Goal: Transaction & Acquisition: Purchase product/service

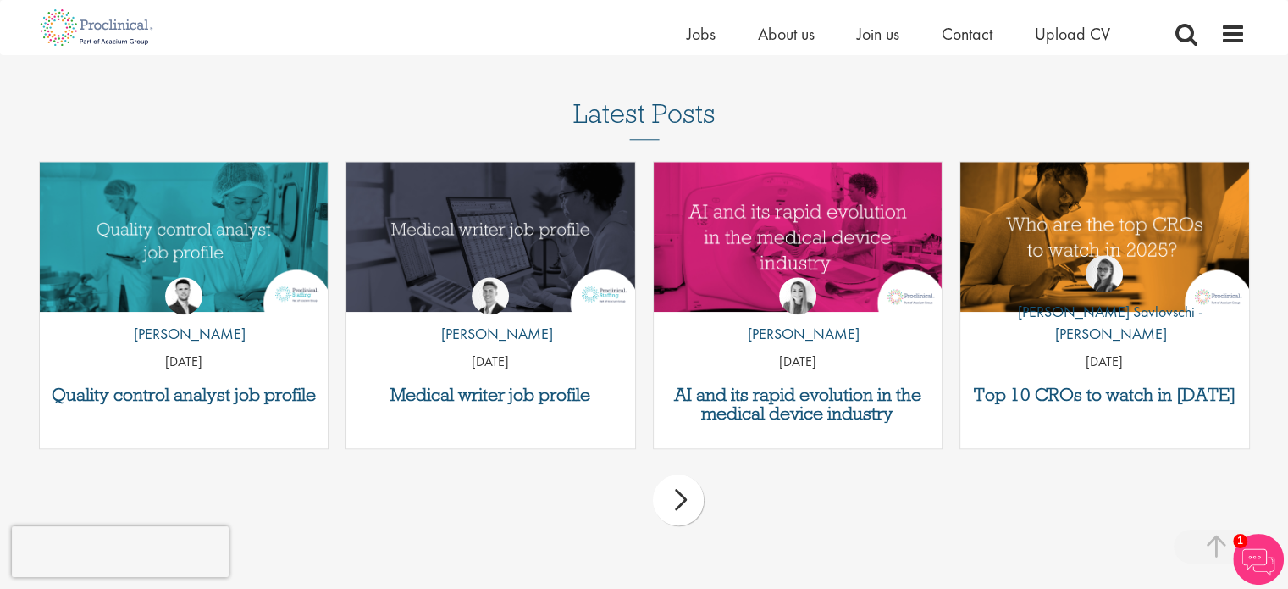
scroll to position [1694, 0]
click at [672, 496] on div "next" at bounding box center [678, 499] width 51 height 51
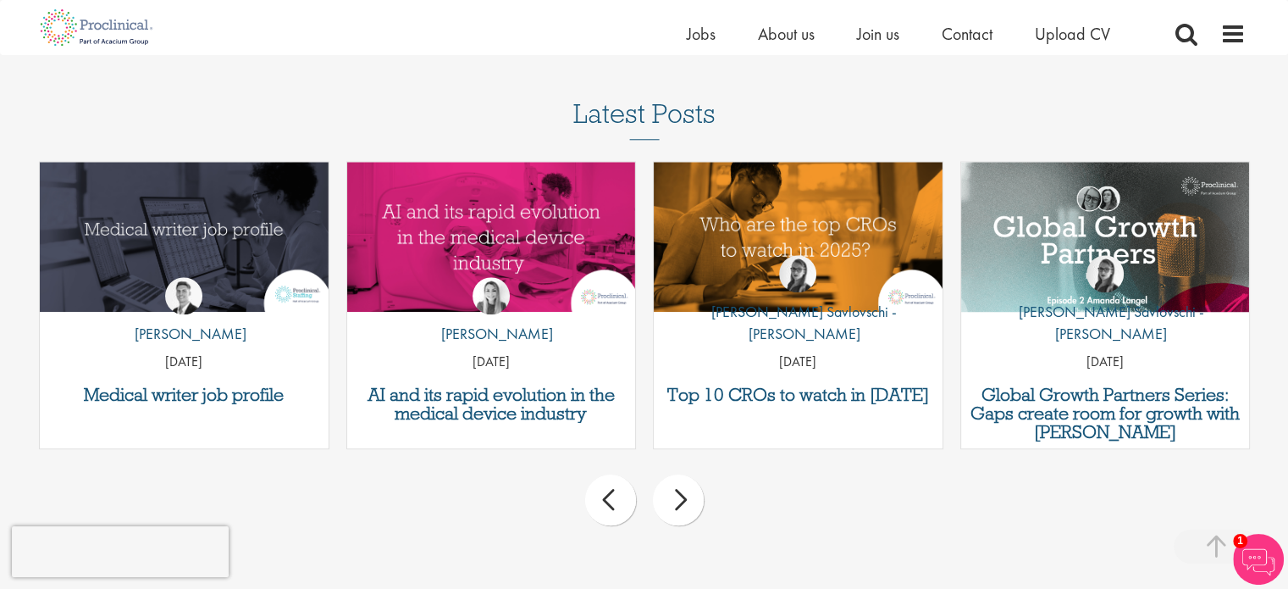
click at [688, 508] on div "next" at bounding box center [678, 499] width 51 height 51
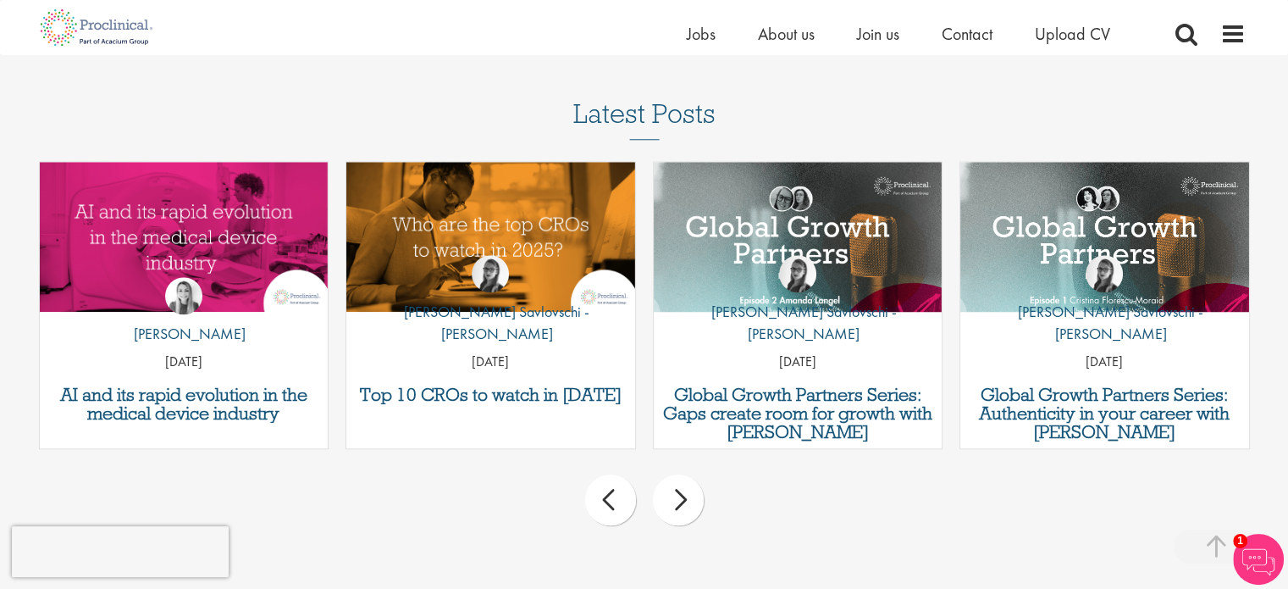
click at [688, 508] on div "next" at bounding box center [678, 499] width 51 height 51
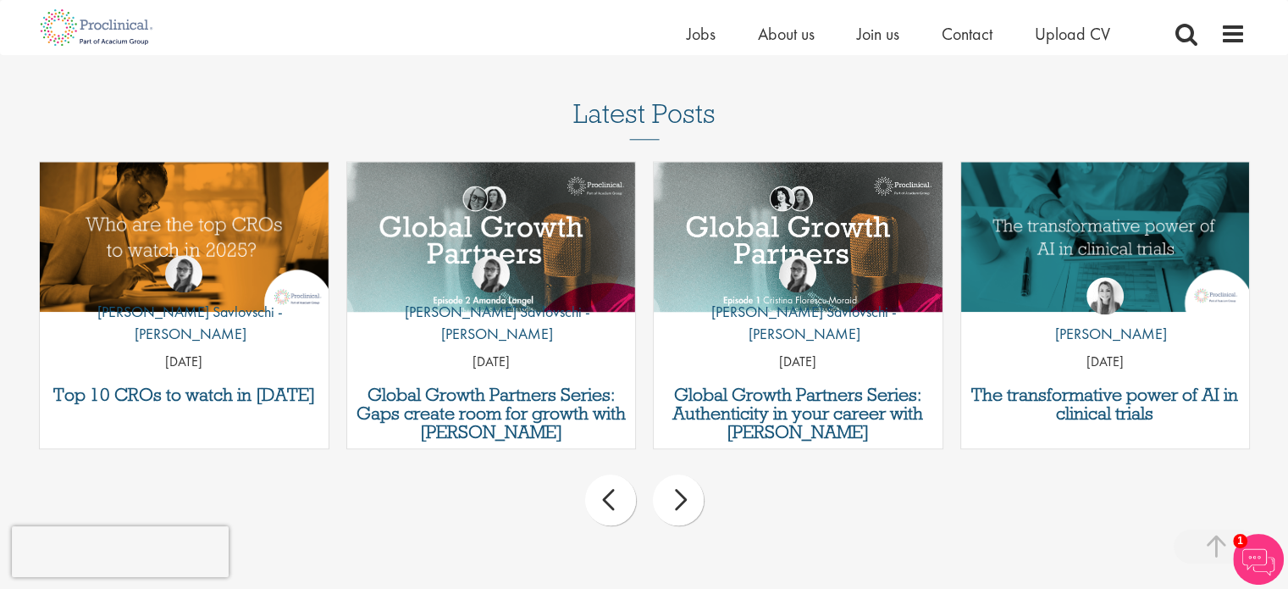
click at [688, 508] on div "next" at bounding box center [678, 499] width 51 height 51
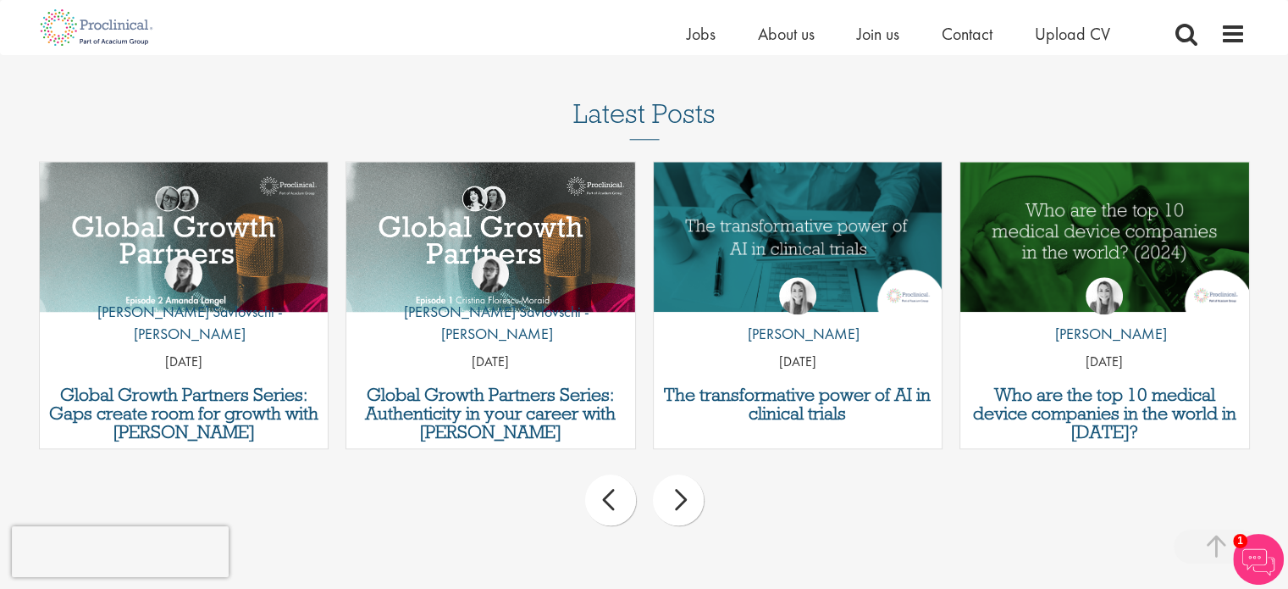
click at [688, 508] on div "next" at bounding box center [678, 499] width 51 height 51
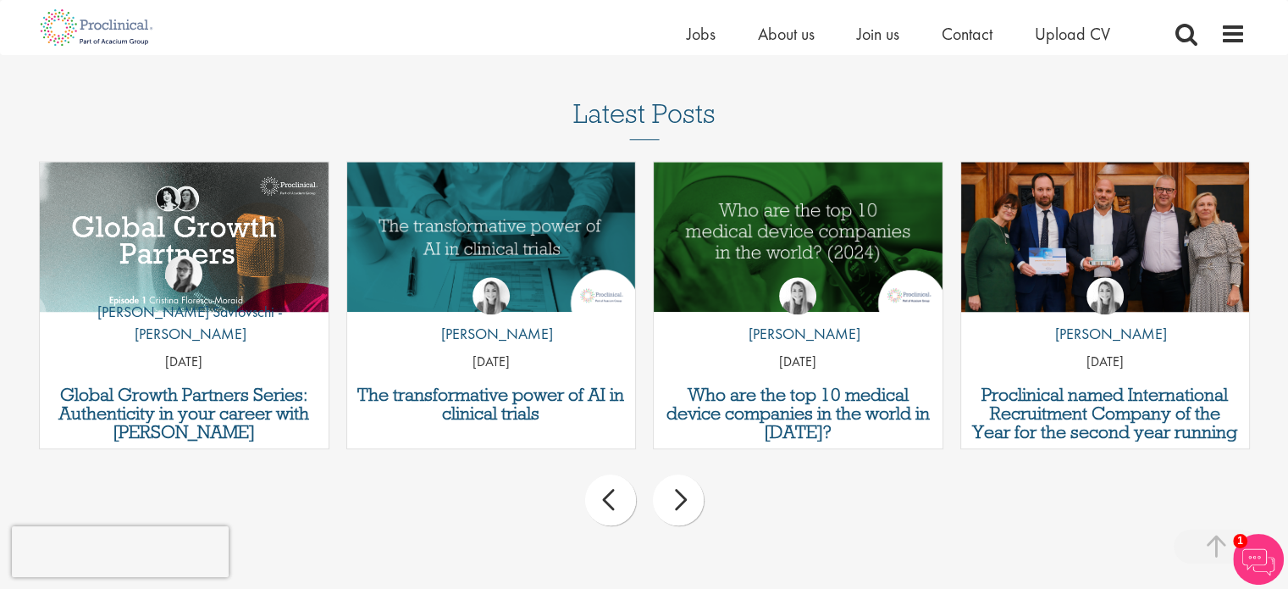
click at [688, 508] on div "next" at bounding box center [678, 499] width 51 height 51
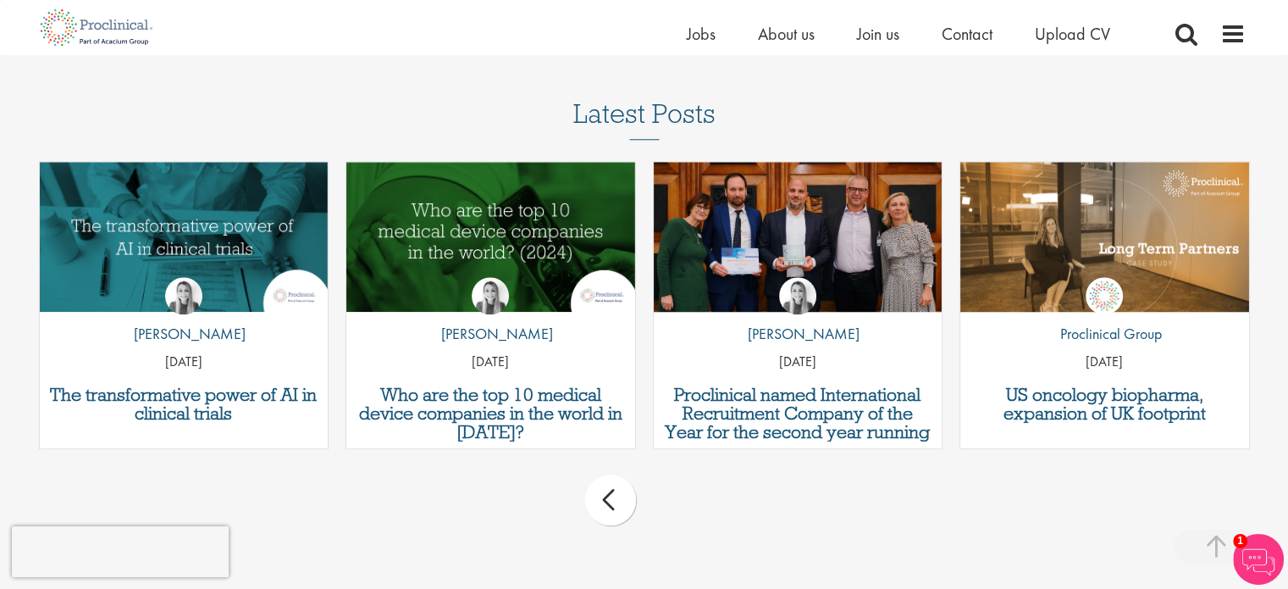
click at [688, 508] on div "prev next" at bounding box center [644, 503] width 1228 height 74
drag, startPoint x: 1027, startPoint y: 241, endPoint x: 876, endPoint y: 482, distance: 285.0
click at [875, 479] on div "prev next" at bounding box center [644, 503] width 1228 height 74
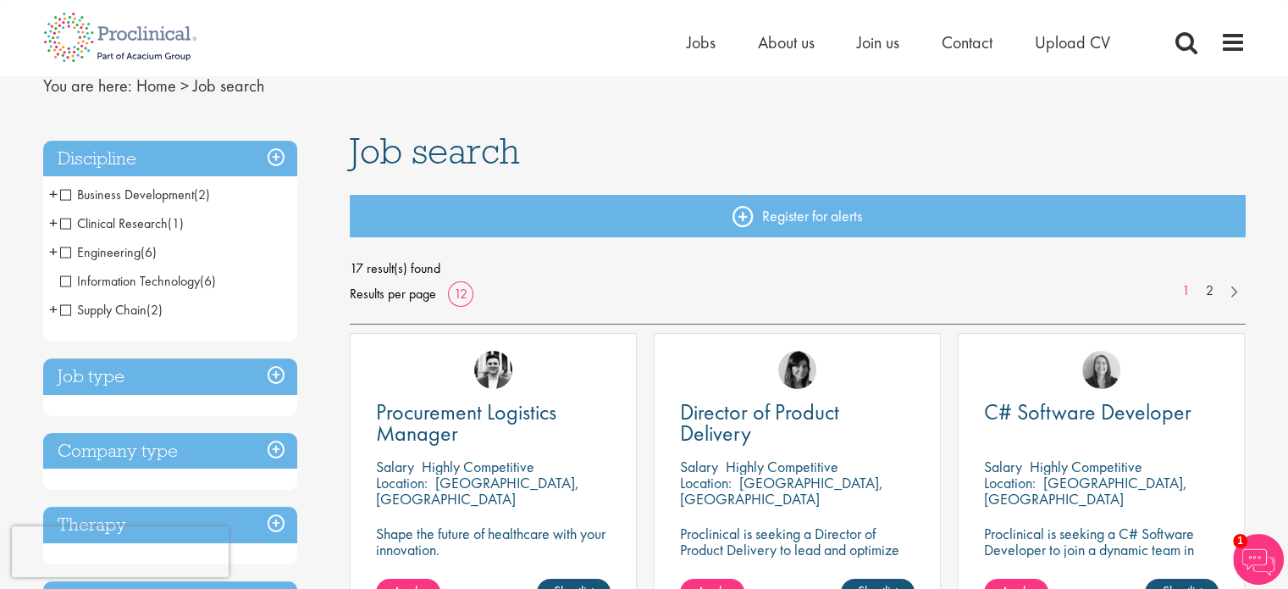
scroll to position [0, 0]
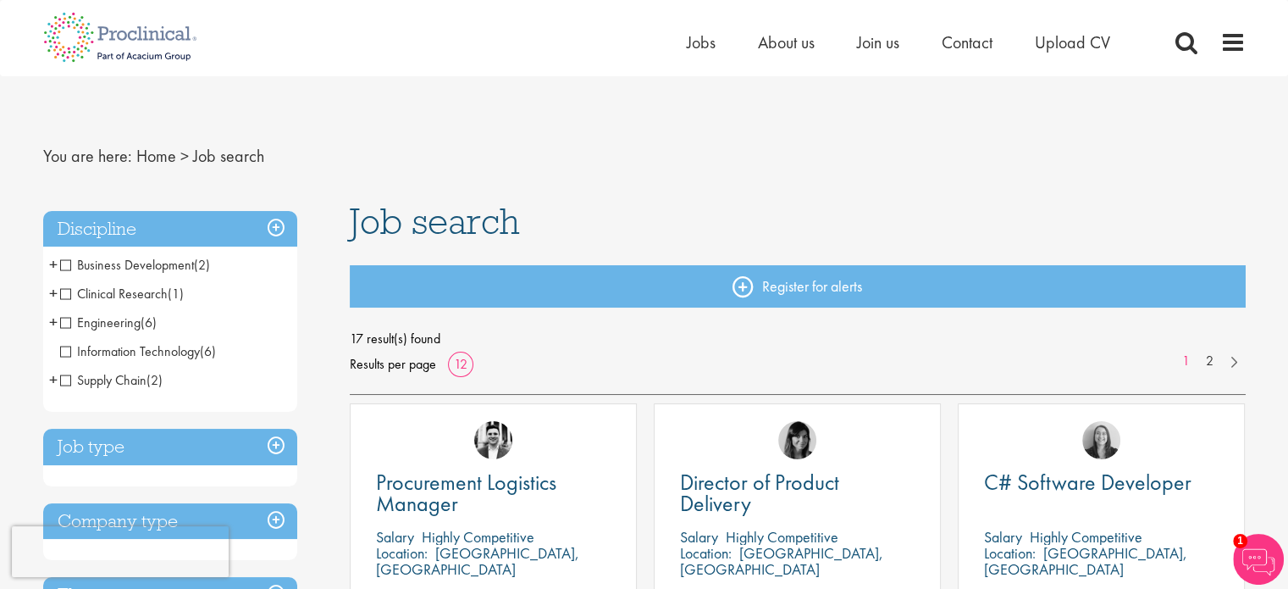
drag, startPoint x: 383, startPoint y: 220, endPoint x: 655, endPoint y: 211, distance: 272.9
click at [655, 211] on h1 "Job search" at bounding box center [798, 220] width 896 height 37
drag, startPoint x: 393, startPoint y: 217, endPoint x: 532, endPoint y: 209, distance: 139.1
click at [532, 209] on h1 "Job search" at bounding box center [798, 220] width 896 height 37
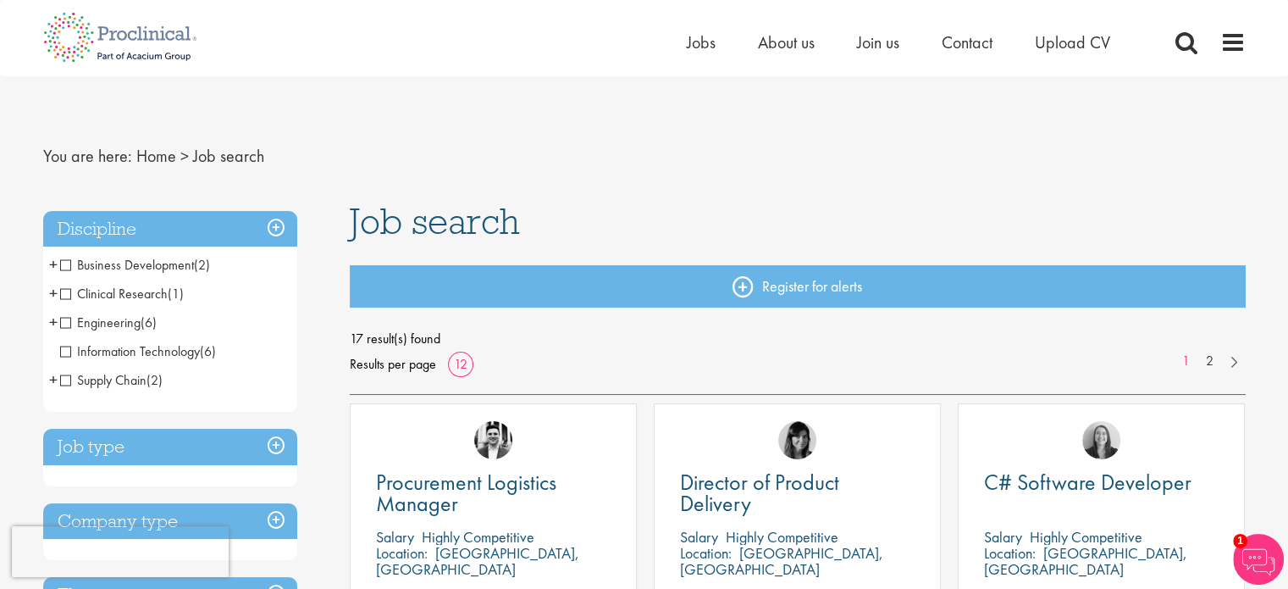
click at [532, 209] on h1 "Job search" at bounding box center [798, 220] width 896 height 37
drag, startPoint x: 490, startPoint y: 221, endPoint x: 339, endPoint y: 223, distance: 151.6
drag, startPoint x: 513, startPoint y: 209, endPoint x: 374, endPoint y: 209, distance: 138.9
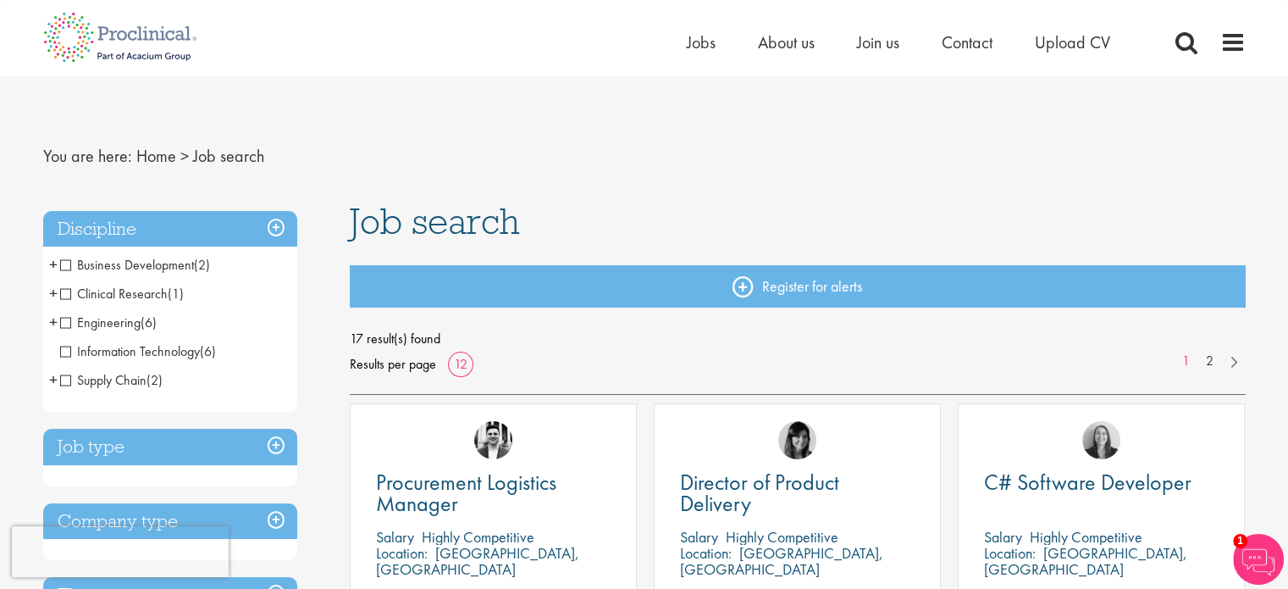
click at [374, 209] on span "Job search" at bounding box center [435, 221] width 170 height 46
click at [359, 223] on span "Job search" at bounding box center [435, 221] width 170 height 46
click at [357, 229] on span "Job search" at bounding box center [435, 221] width 170 height 46
drag, startPoint x: 355, startPoint y: 229, endPoint x: 528, endPoint y: 221, distance: 172.9
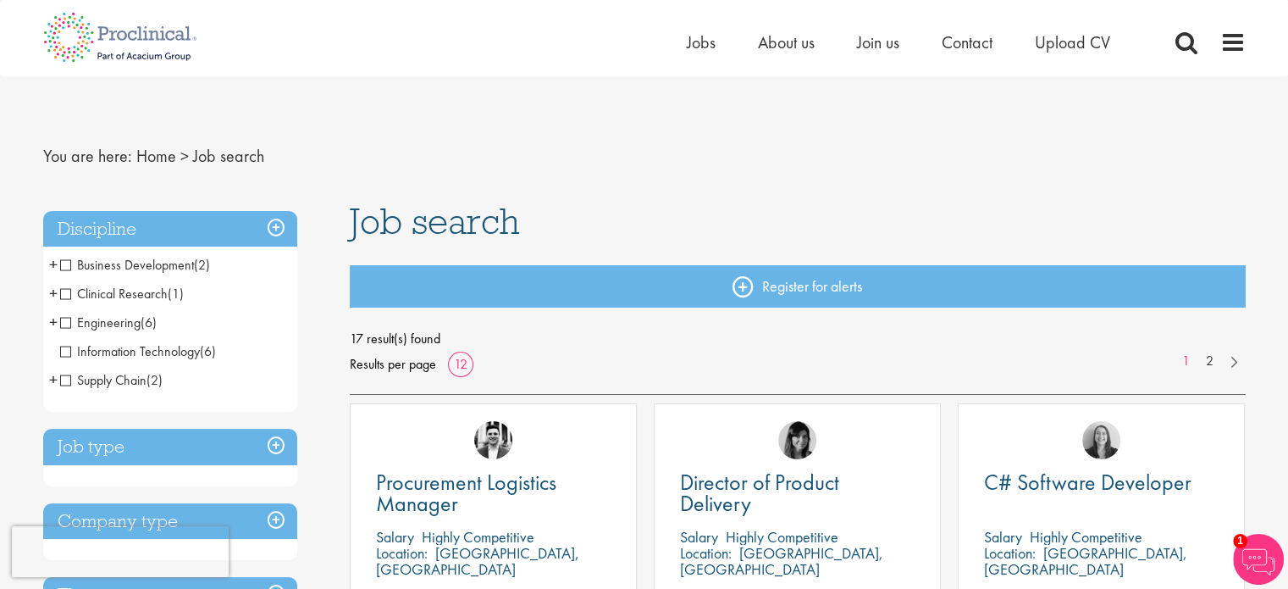
click at [528, 221] on h1 "Job search" at bounding box center [798, 220] width 896 height 37
drag, startPoint x: 493, startPoint y: 219, endPoint x: 331, endPoint y: 216, distance: 161.8
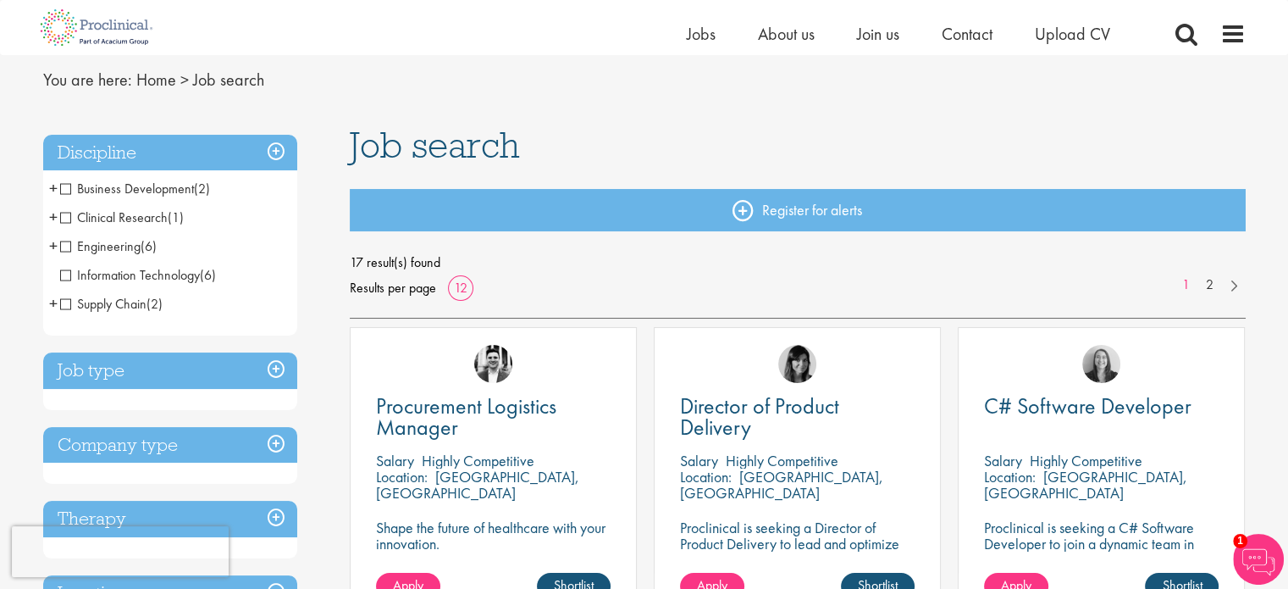
scroll to position [85, 0]
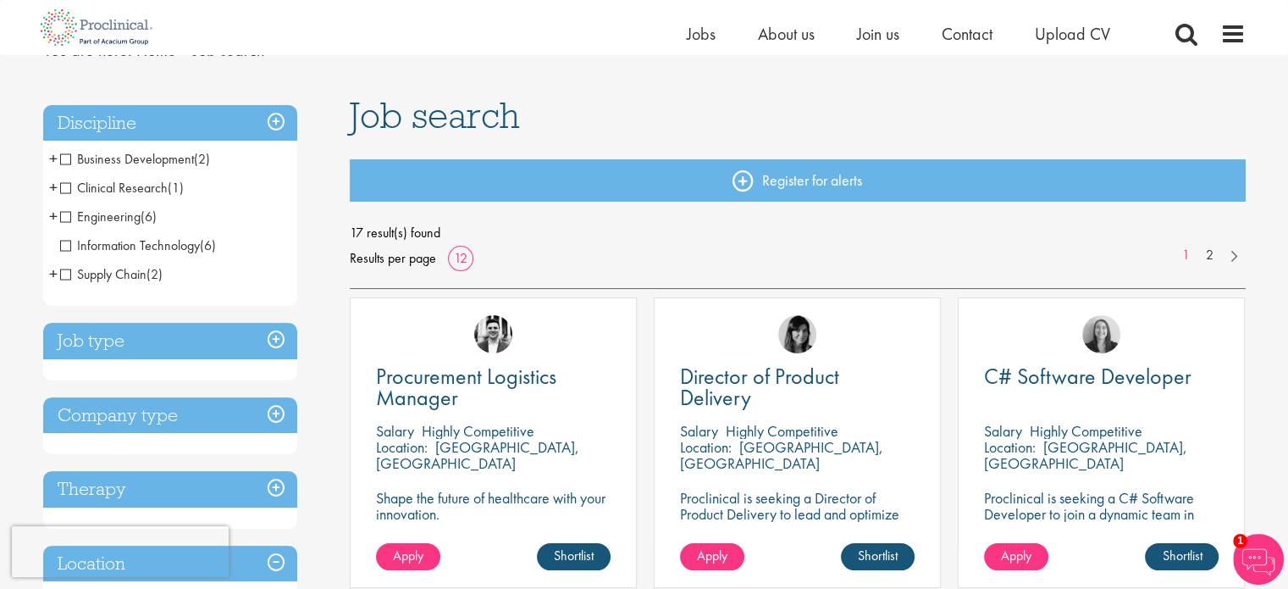
drag, startPoint x: 348, startPoint y: 118, endPoint x: 663, endPoint y: 145, distance: 316.2
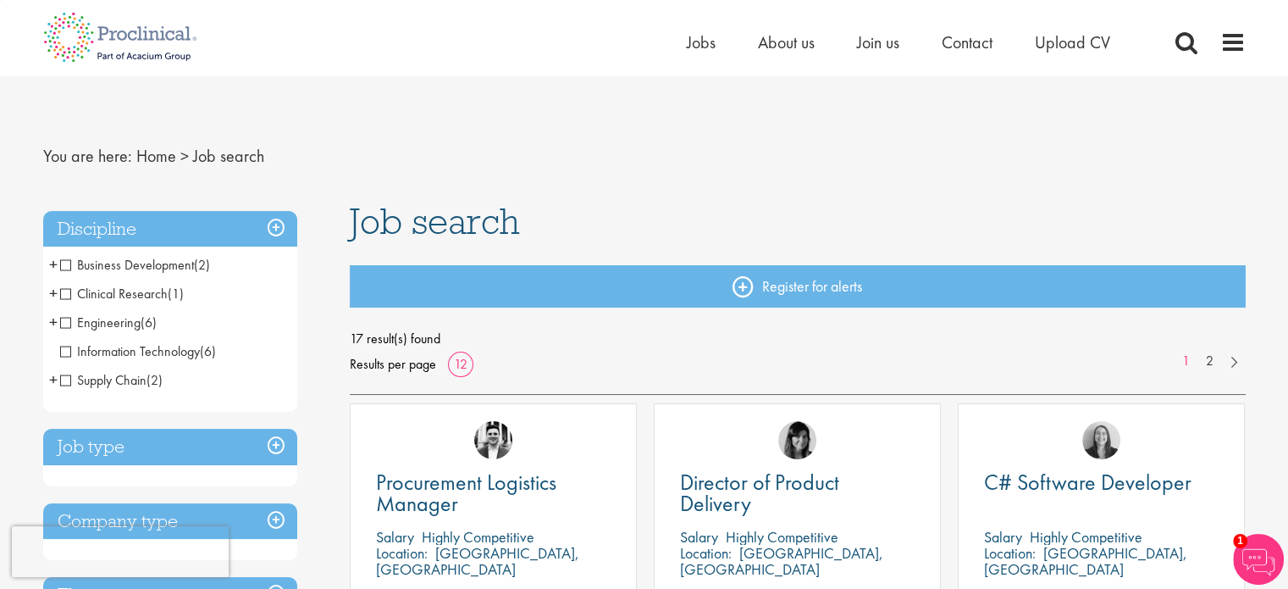
drag, startPoint x: 535, startPoint y: 219, endPoint x: 341, endPoint y: 231, distance: 194.3
click at [366, 222] on span "Job search" at bounding box center [435, 221] width 170 height 46
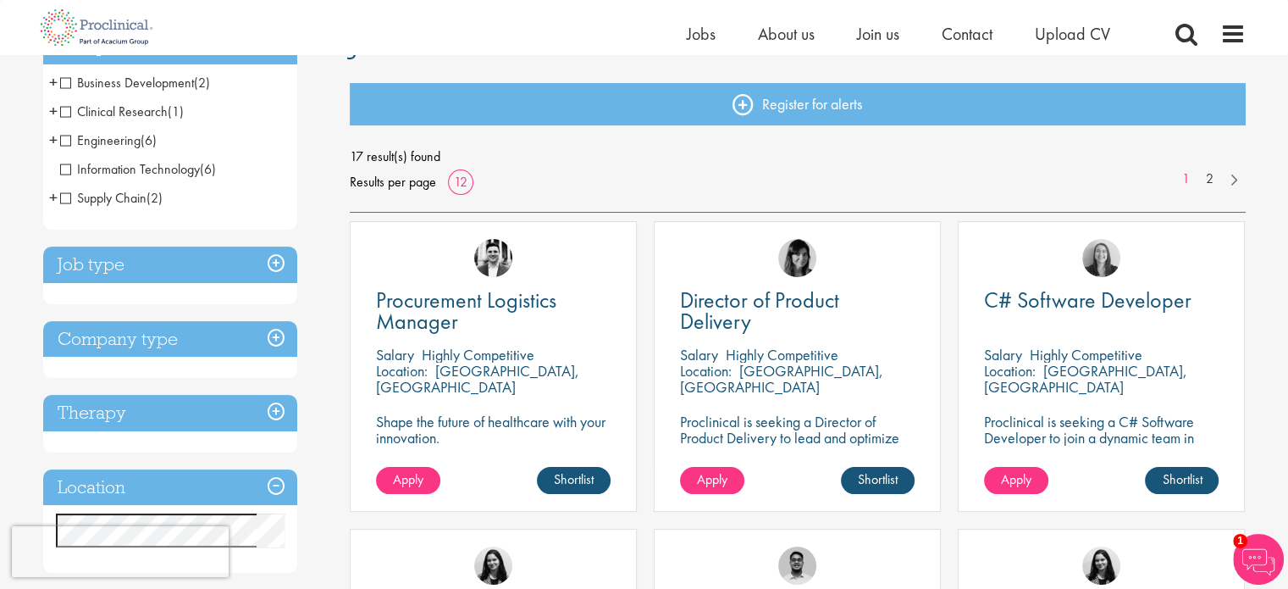
scroll to position [85, 0]
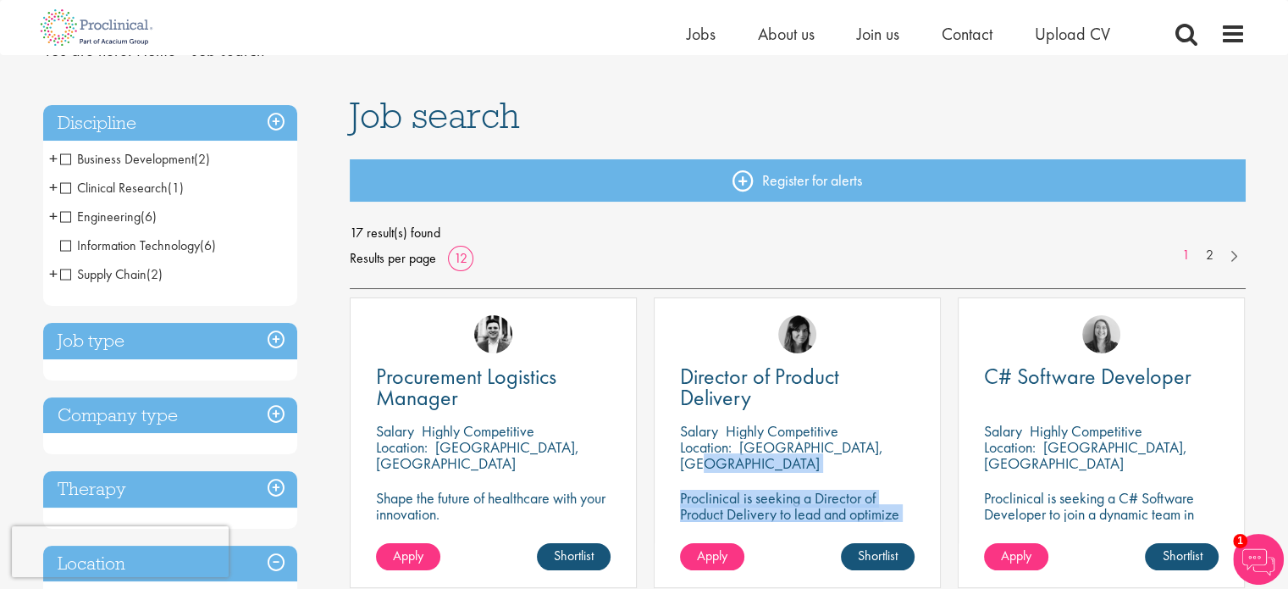
drag, startPoint x: 751, startPoint y: 459, endPoint x: 722, endPoint y: 330, distance: 131.9
click at [722, 330] on div "Director of Product Delivery Salary Highly Competitive Location: Mechelen, Belg…" at bounding box center [797, 442] width 287 height 290
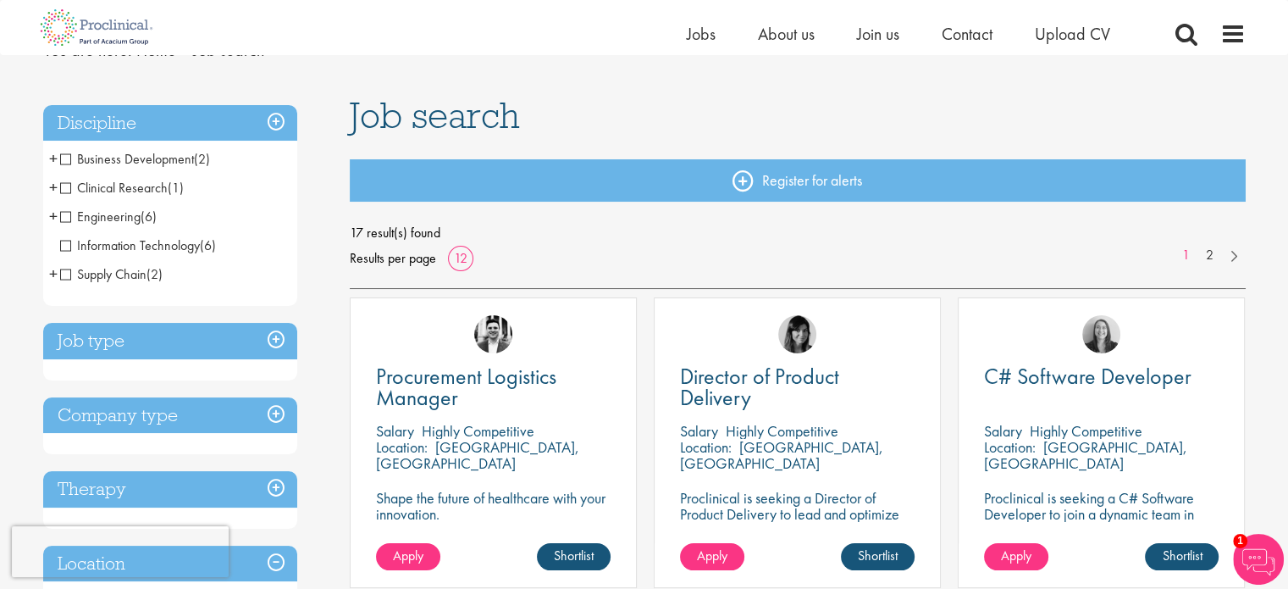
click at [733, 362] on div "Director of Product Delivery Salary Highly Competitive Location: Mechelen, Belg…" at bounding box center [797, 442] width 287 height 290
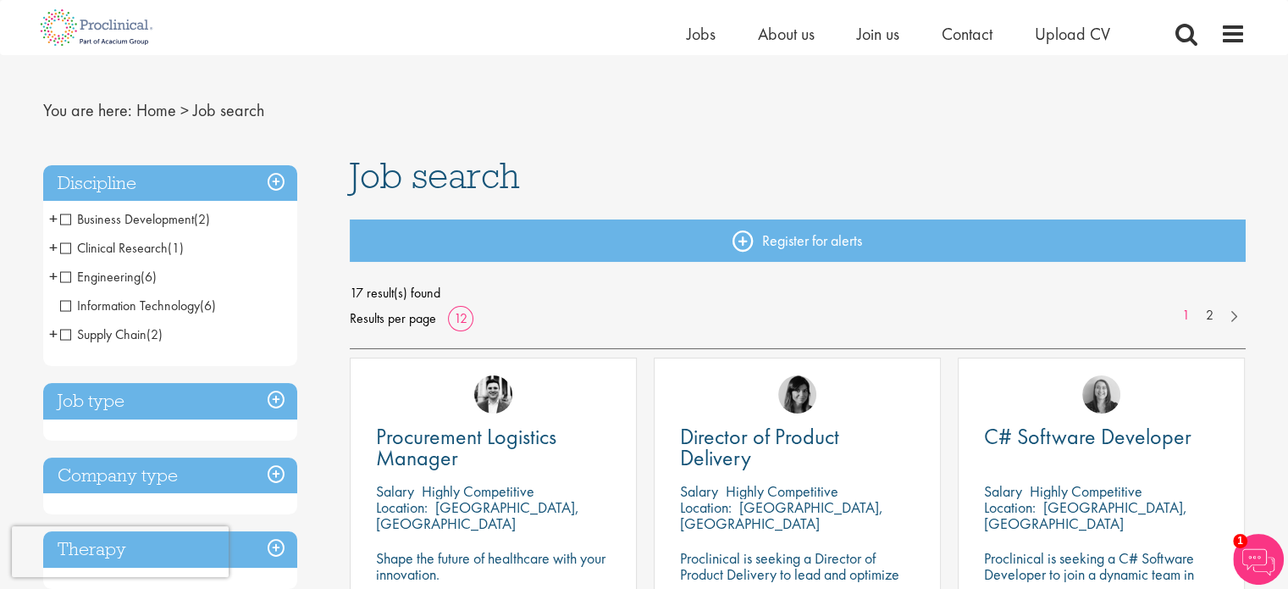
scroll to position [0, 0]
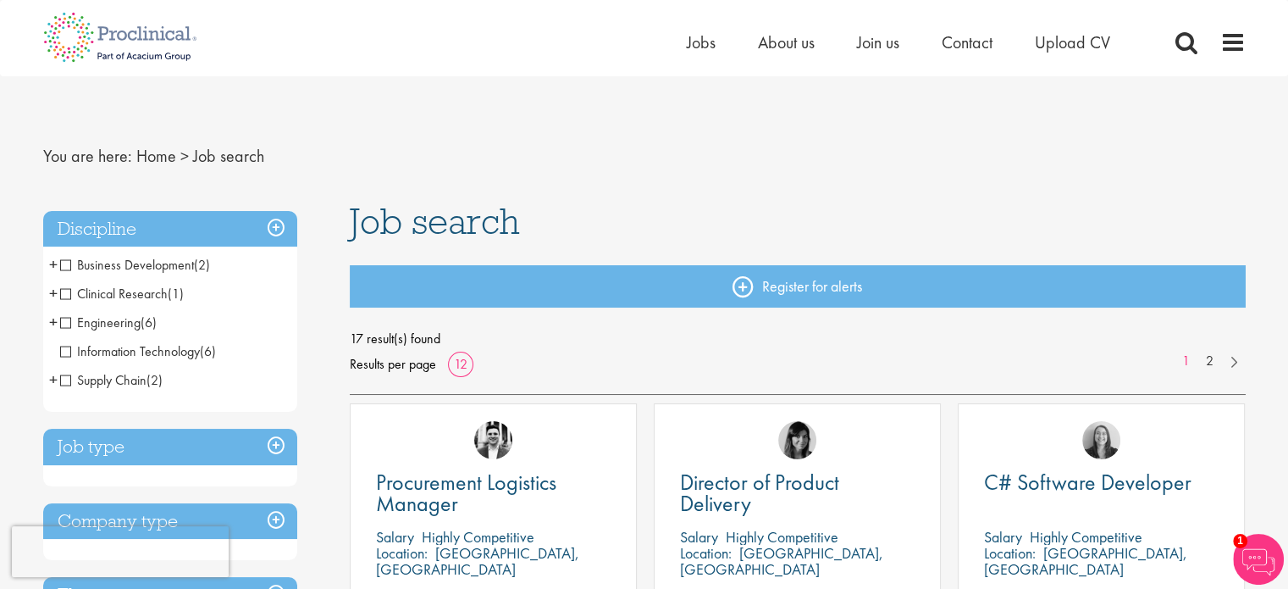
click at [703, 54] on li "Jobs" at bounding box center [701, 42] width 29 height 25
click at [702, 52] on span "Jobs" at bounding box center [701, 42] width 29 height 22
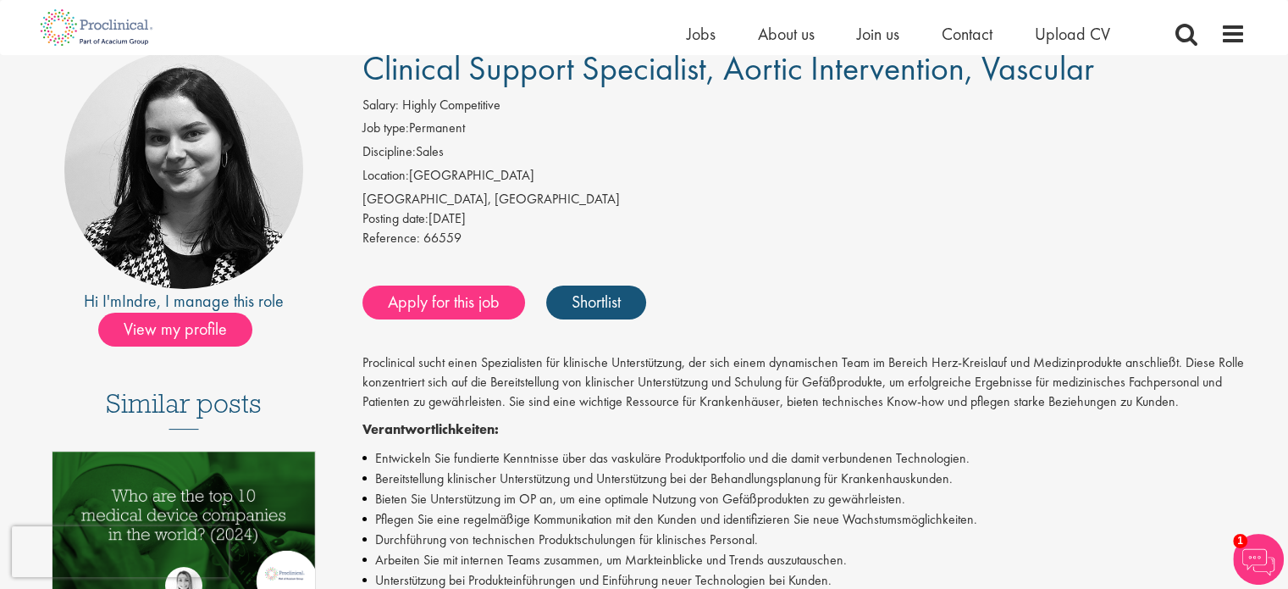
scroll to position [169, 0]
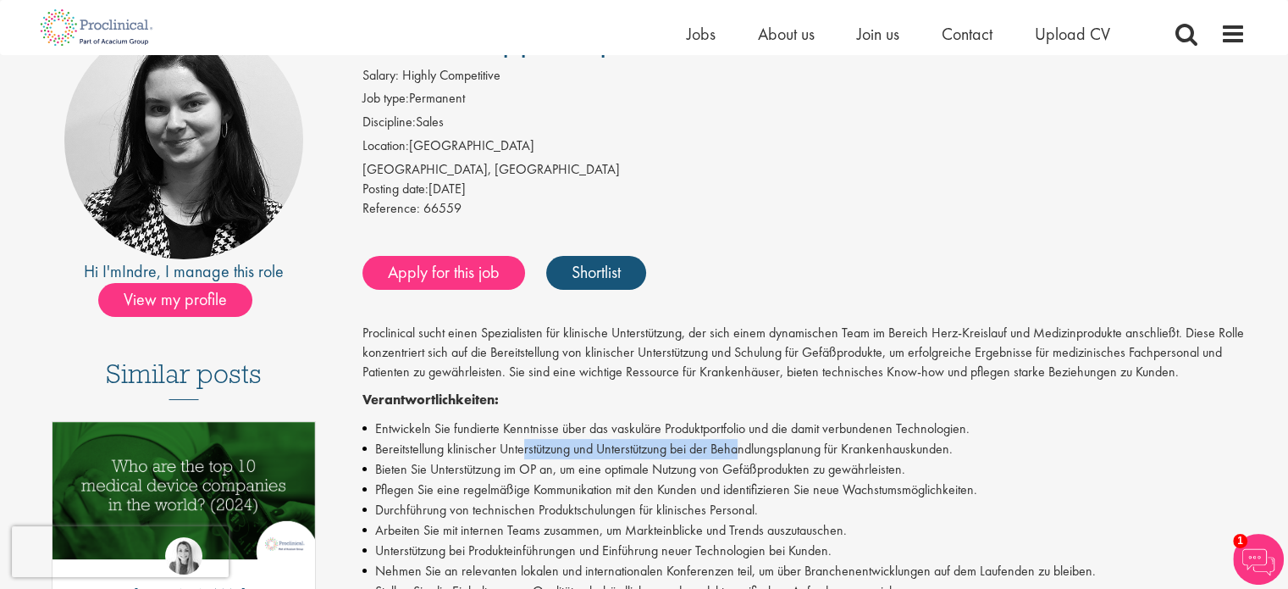
drag, startPoint x: 523, startPoint y: 442, endPoint x: 740, endPoint y: 455, distance: 217.2
click at [739, 454] on li "Bereitstellung klinischer Unterstützung und Unterstützung bei der Behandlungspl…" at bounding box center [803, 449] width 883 height 20
click at [740, 455] on li "Bereitstellung klinischer Unterstützung und Unterstützung bei der Behandlungspl…" at bounding box center [803, 449] width 883 height 20
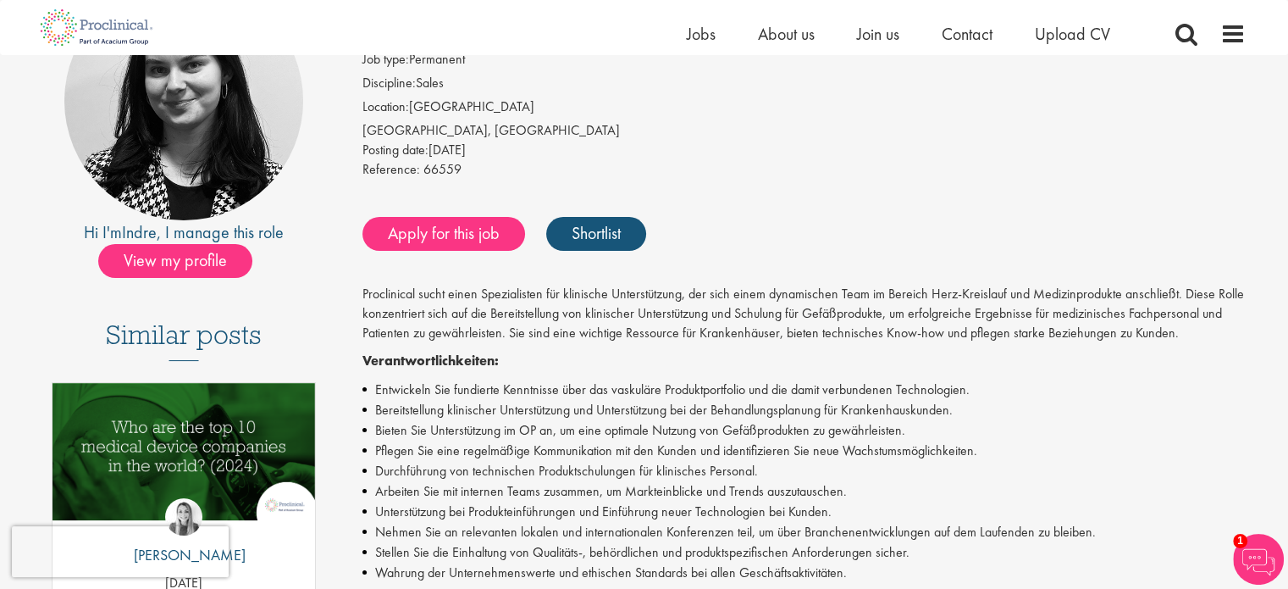
scroll to position [85, 0]
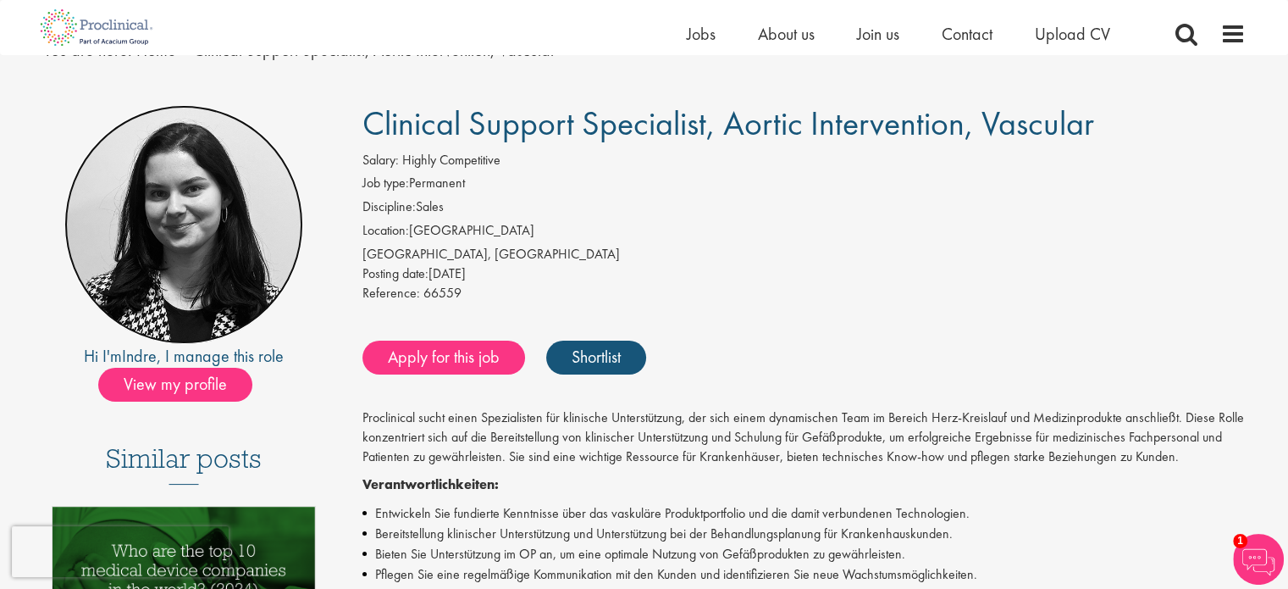
click at [176, 235] on img at bounding box center [183, 224] width 239 height 239
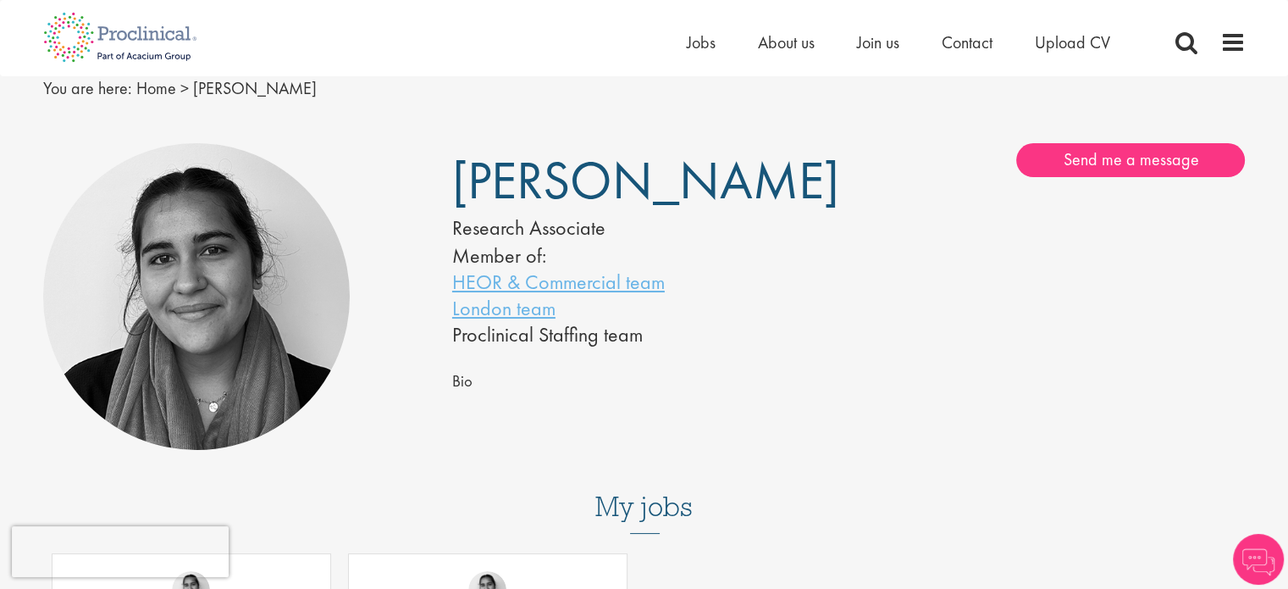
scroll to position [169, 0]
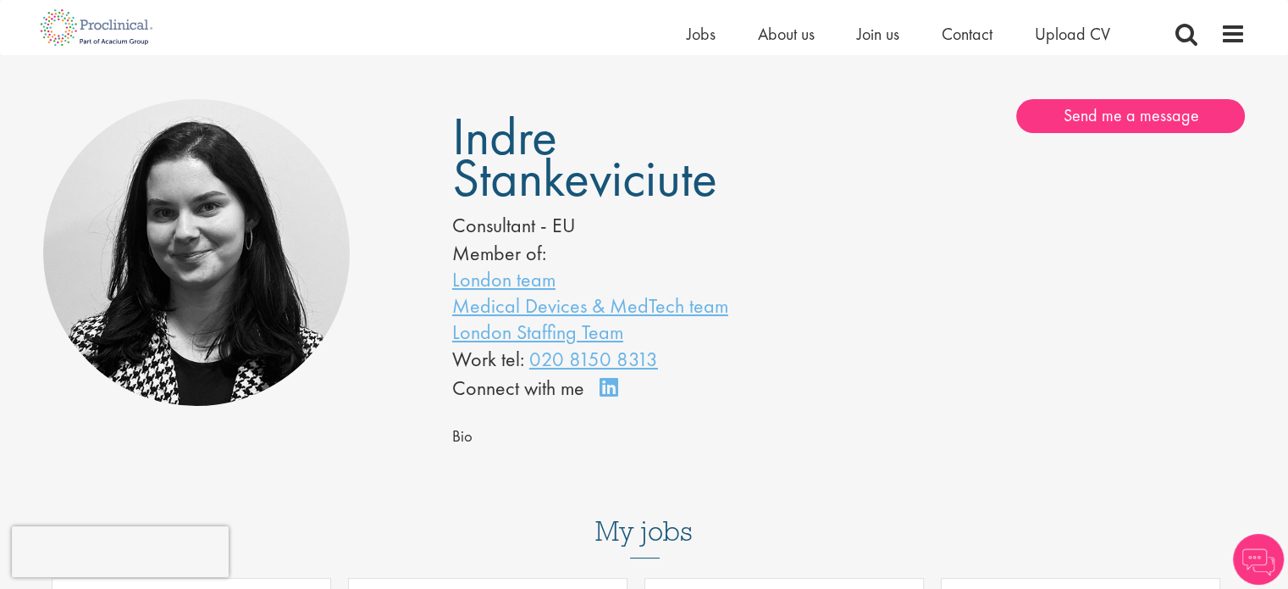
scroll to position [85, 0]
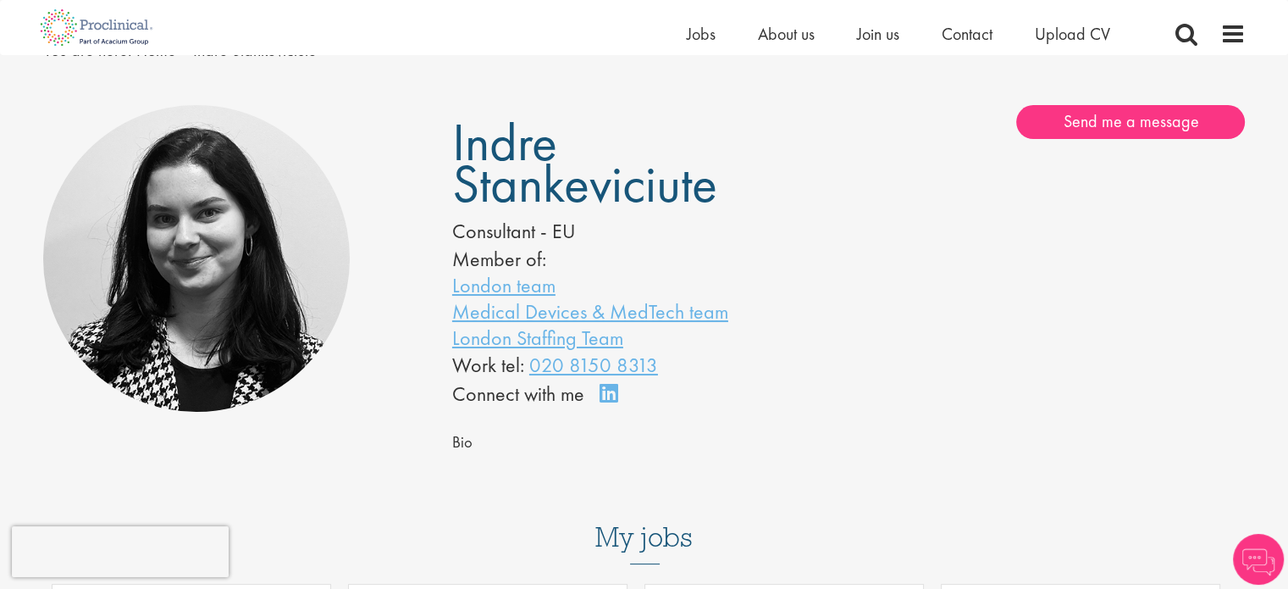
drag, startPoint x: 175, startPoint y: 210, endPoint x: 117, endPoint y: 134, distance: 96.0
click at [176, 210] on img at bounding box center [196, 258] width 307 height 307
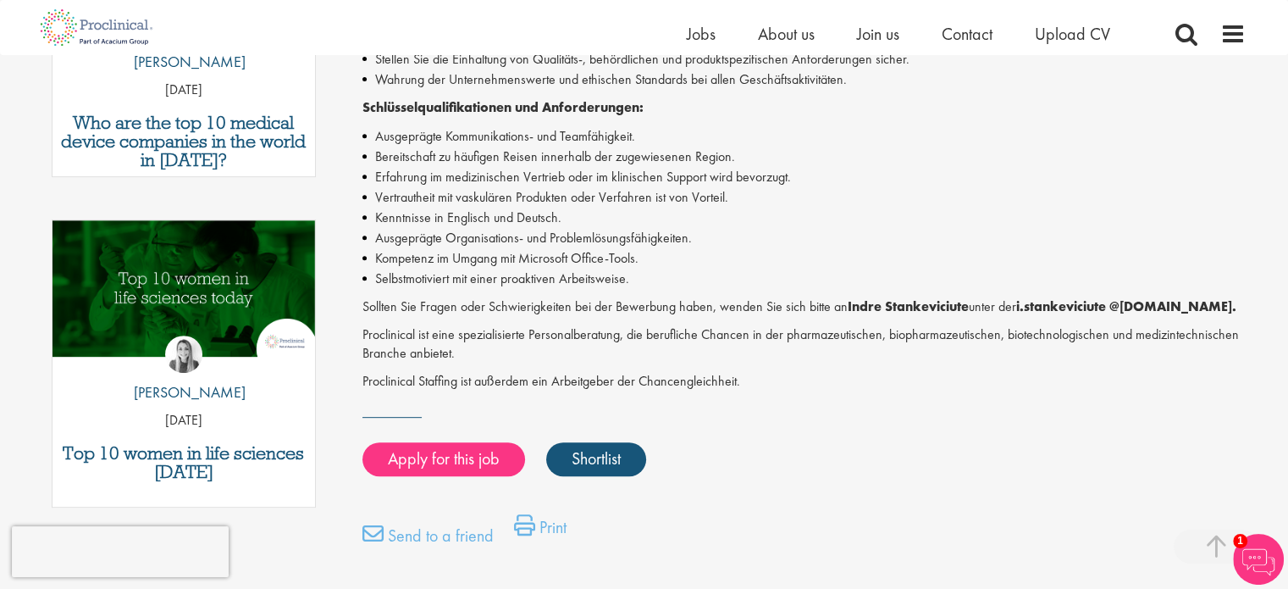
scroll to position [698, 0]
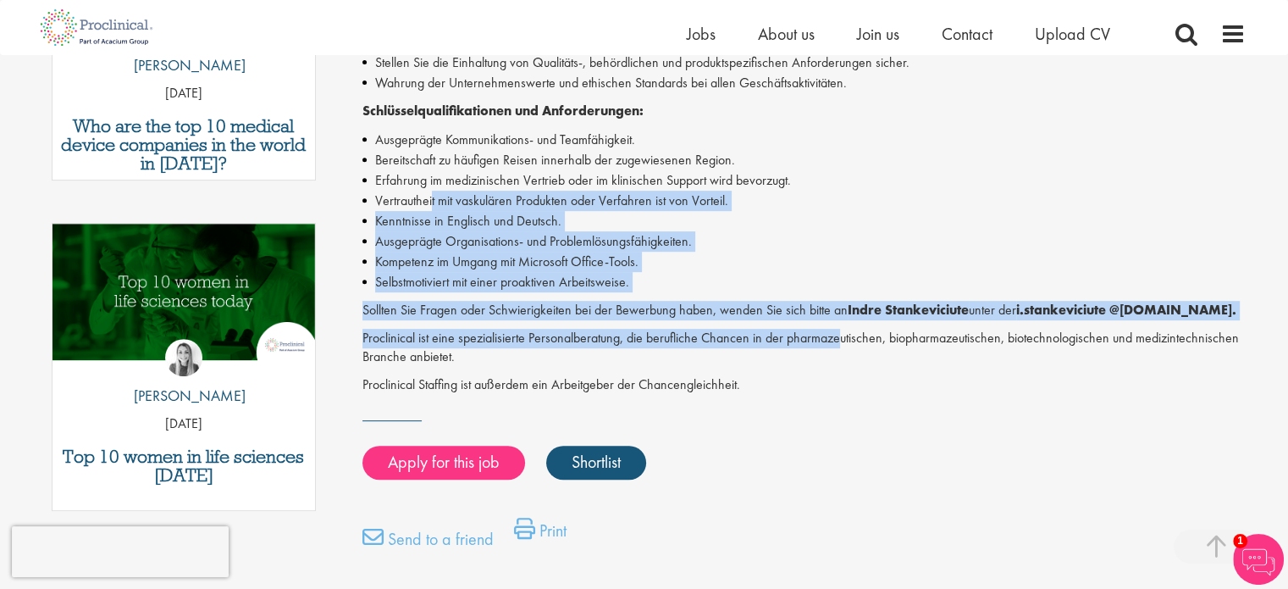
drag, startPoint x: 430, startPoint y: 190, endPoint x: 838, endPoint y: 340, distance: 435.1
click at [838, 340] on div "Proclinical sucht einen Spezialisten für klinische Unterstützung, der sich eine…" at bounding box center [803, 95] width 883 height 600
click at [838, 340] on p "Proclinical ist eine spezialisierte Personalberatung, die berufliche Chancen in…" at bounding box center [803, 348] width 883 height 39
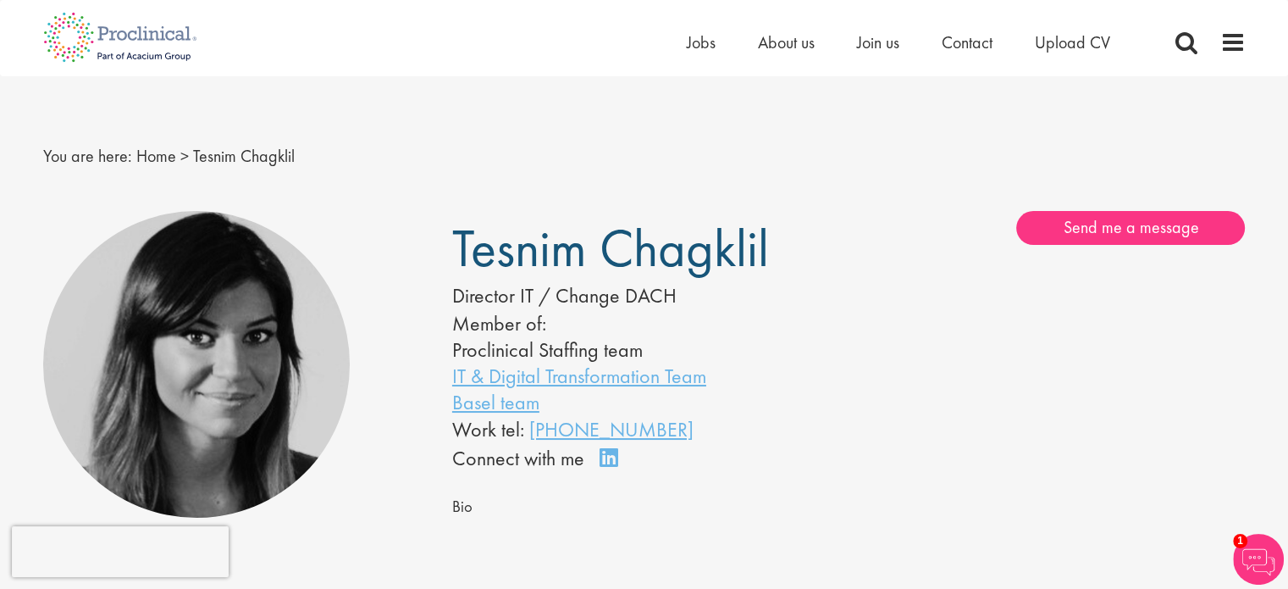
click at [156, 359] on img at bounding box center [196, 364] width 307 height 307
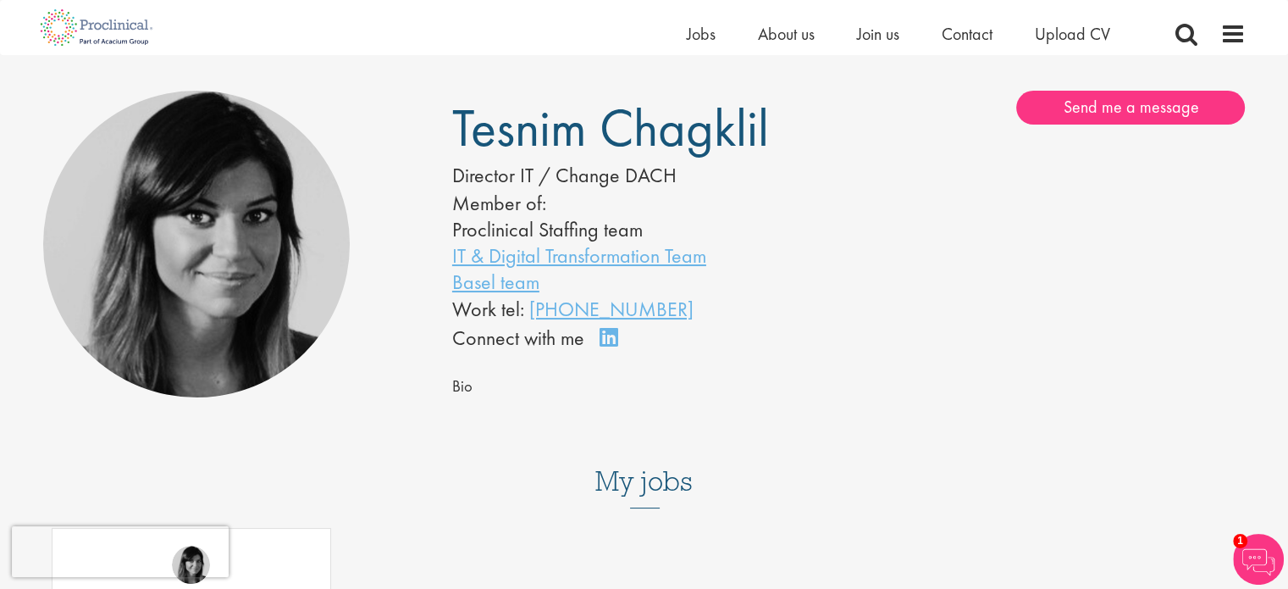
scroll to position [169, 0]
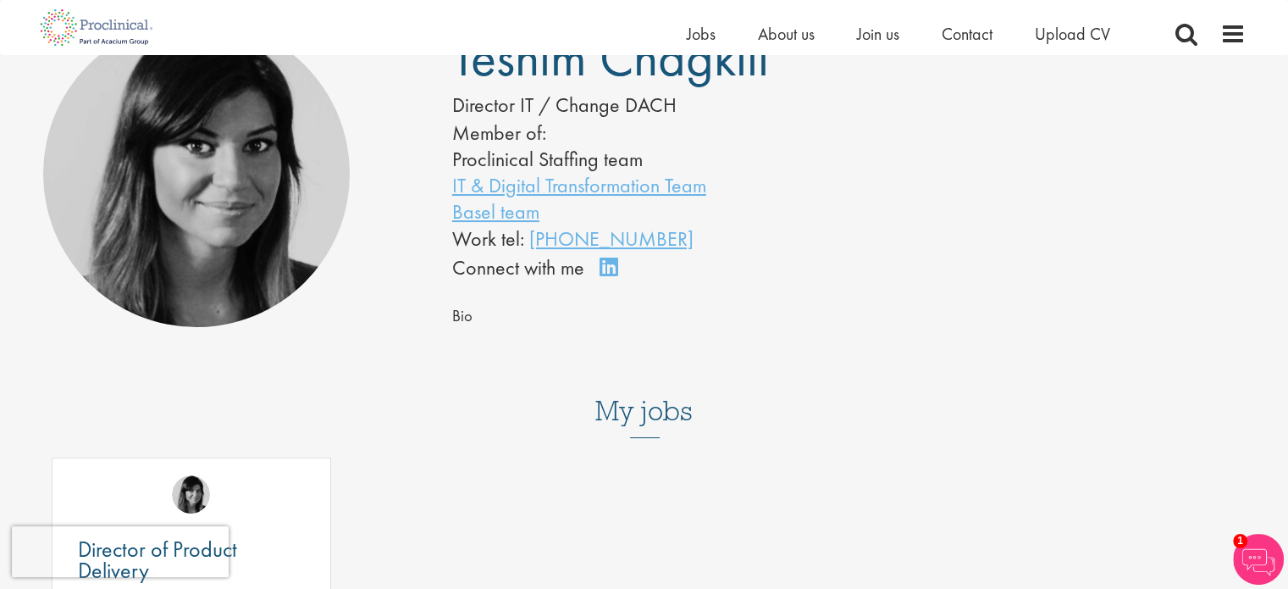
drag, startPoint x: 488, startPoint y: 270, endPoint x: 551, endPoint y: 274, distance: 63.6
click at [551, 274] on div "Connect on LinkedIn" at bounding box center [540, 267] width 177 height 29
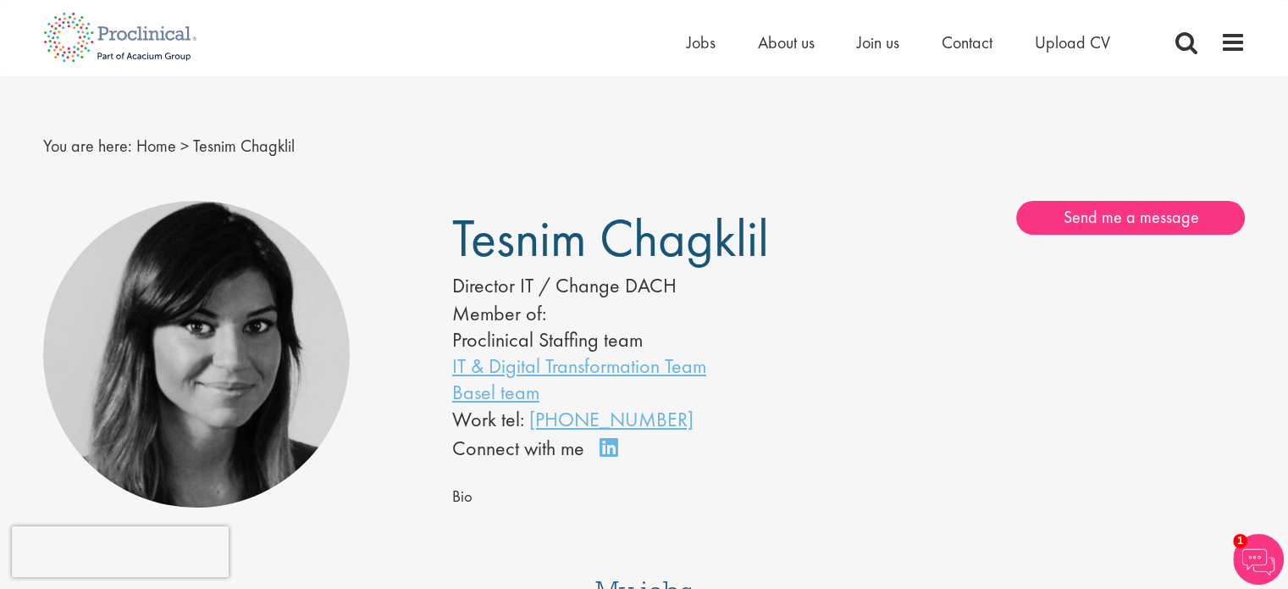
scroll to position [0, 0]
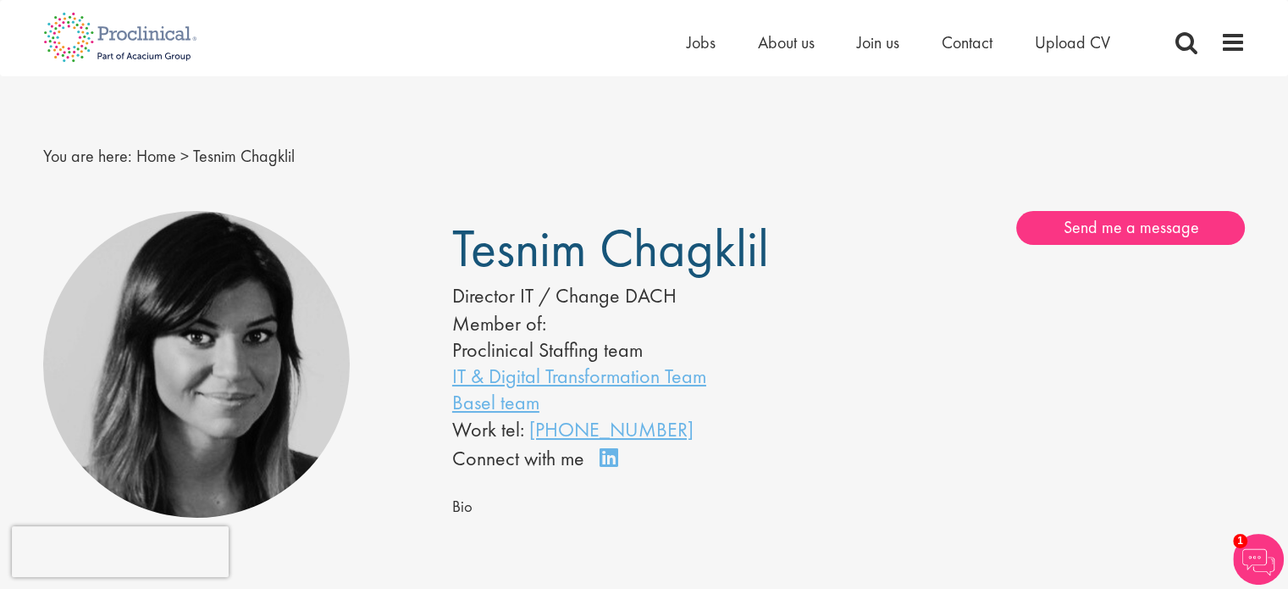
click at [190, 333] on img at bounding box center [196, 364] width 307 height 307
drag, startPoint x: 190, startPoint y: 333, endPoint x: 313, endPoint y: 296, distance: 129.1
click at [311, 298] on img at bounding box center [196, 364] width 307 height 307
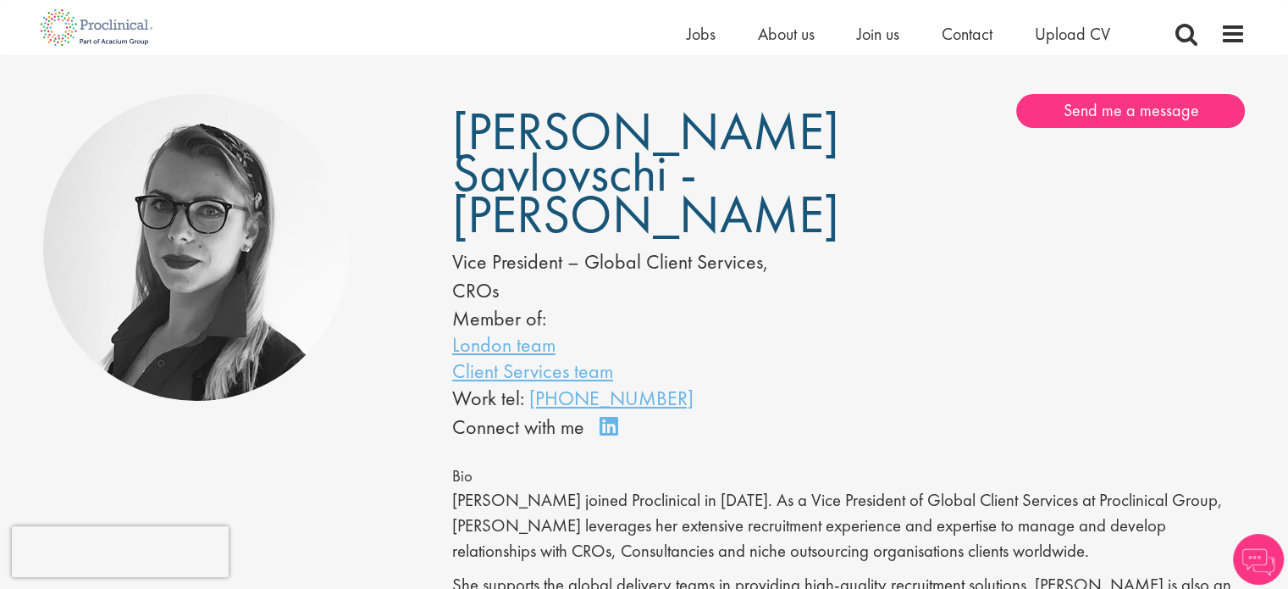
scroll to position [169, 0]
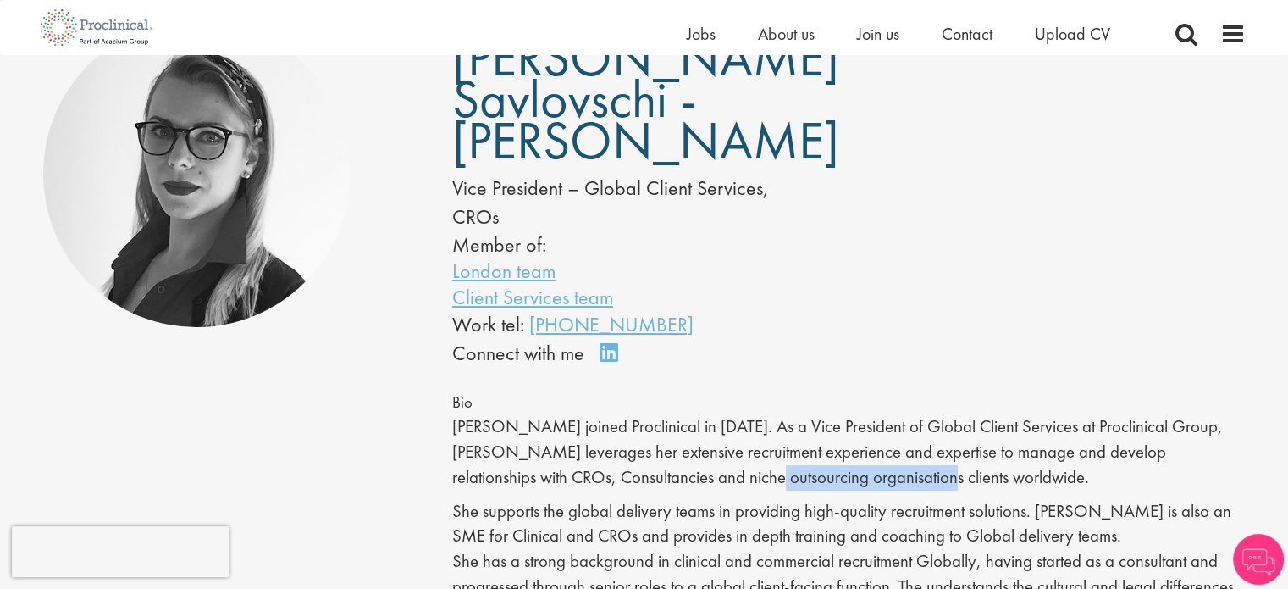
drag, startPoint x: 660, startPoint y: 487, endPoint x: 854, endPoint y: 464, distance: 195.3
click at [854, 464] on p "Theo joined Proclinical in 2014. As a Vice President of Global Client Services …" at bounding box center [849, 451] width 794 height 75
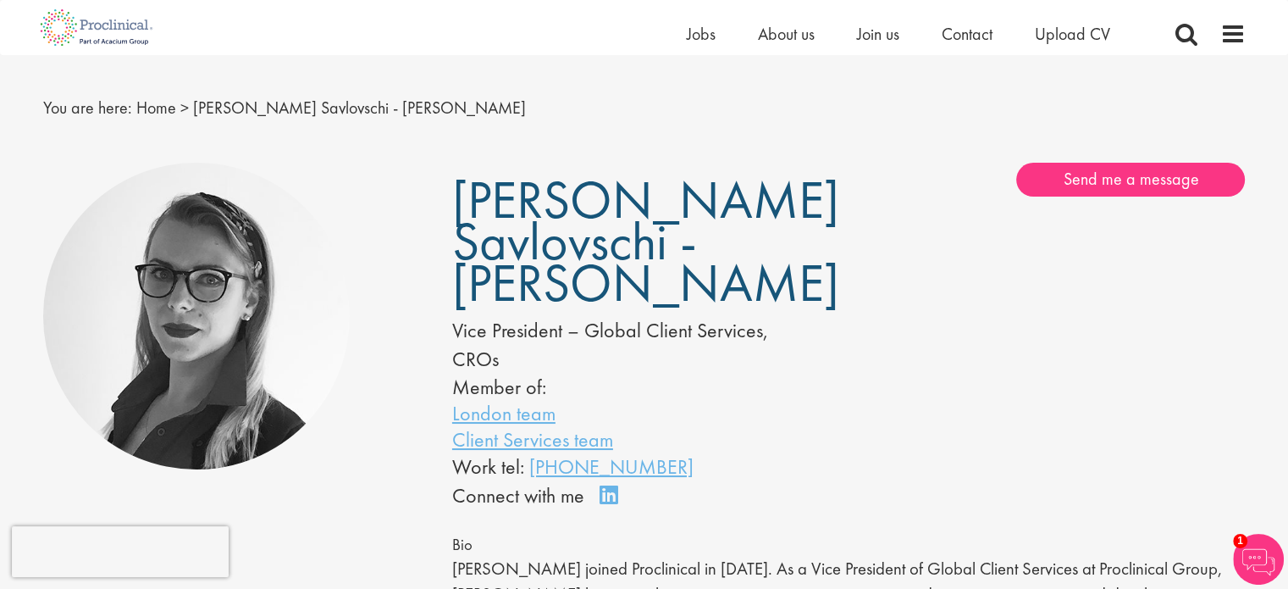
scroll to position [0, 0]
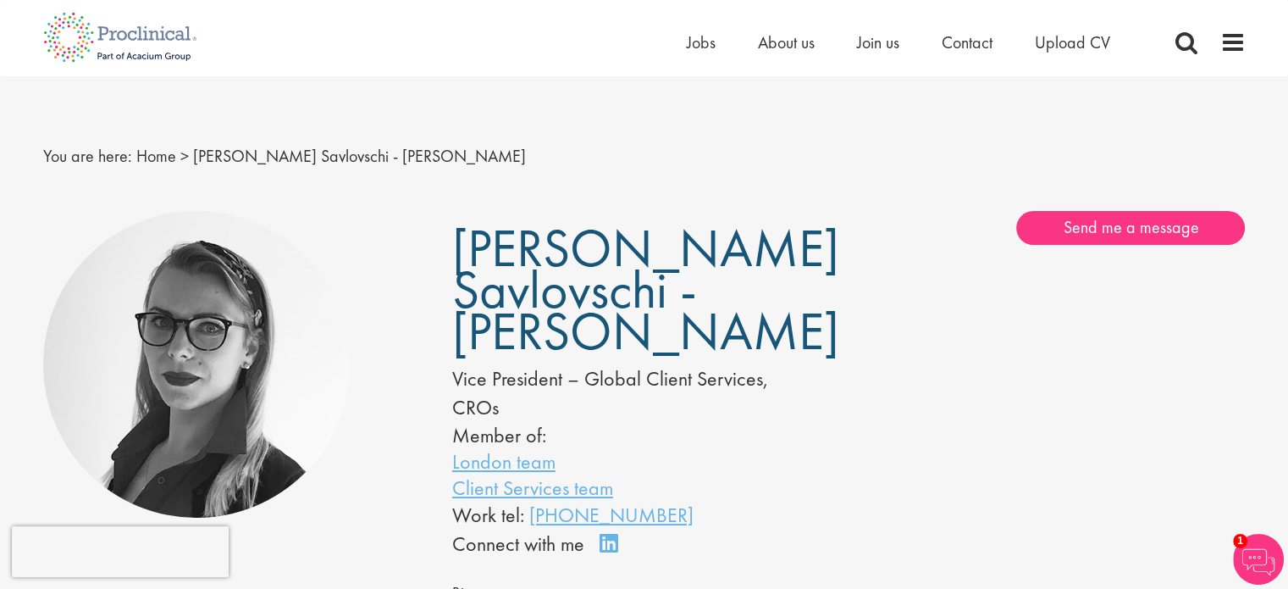
drag, startPoint x: 854, startPoint y: 464, endPoint x: 799, endPoint y: 483, distance: 57.3
click at [799, 483] on div "Theodora Savlovschi - Wicks Vice President – Global Client Services, CROs Membe…" at bounding box center [644, 385] width 409 height 348
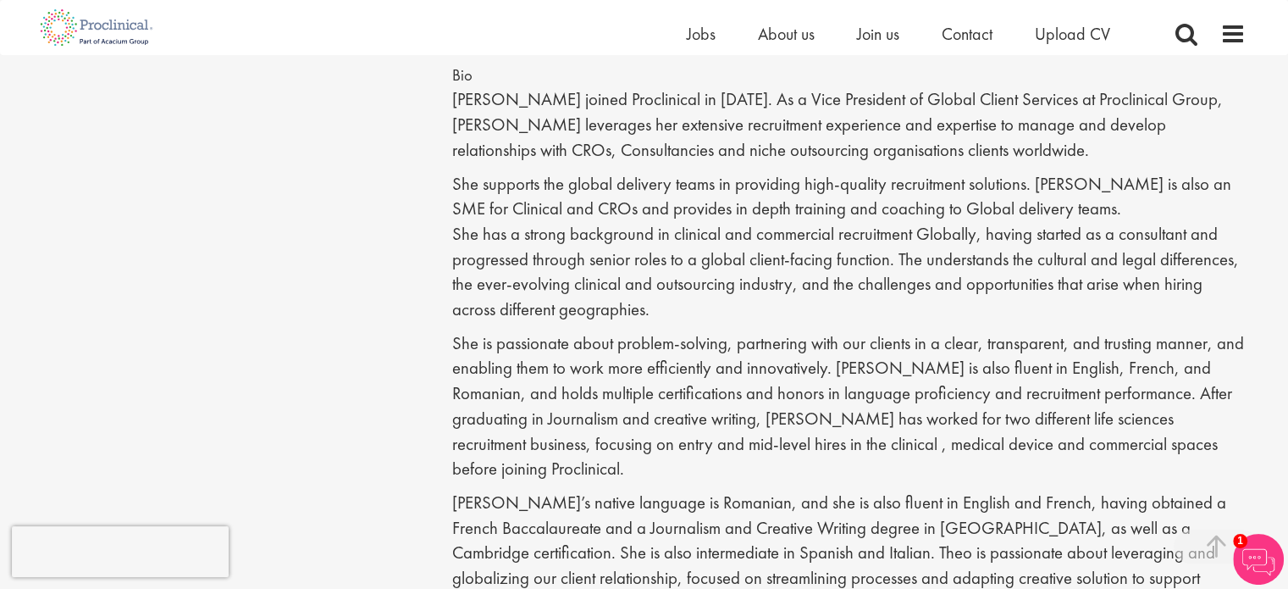
scroll to position [508, 0]
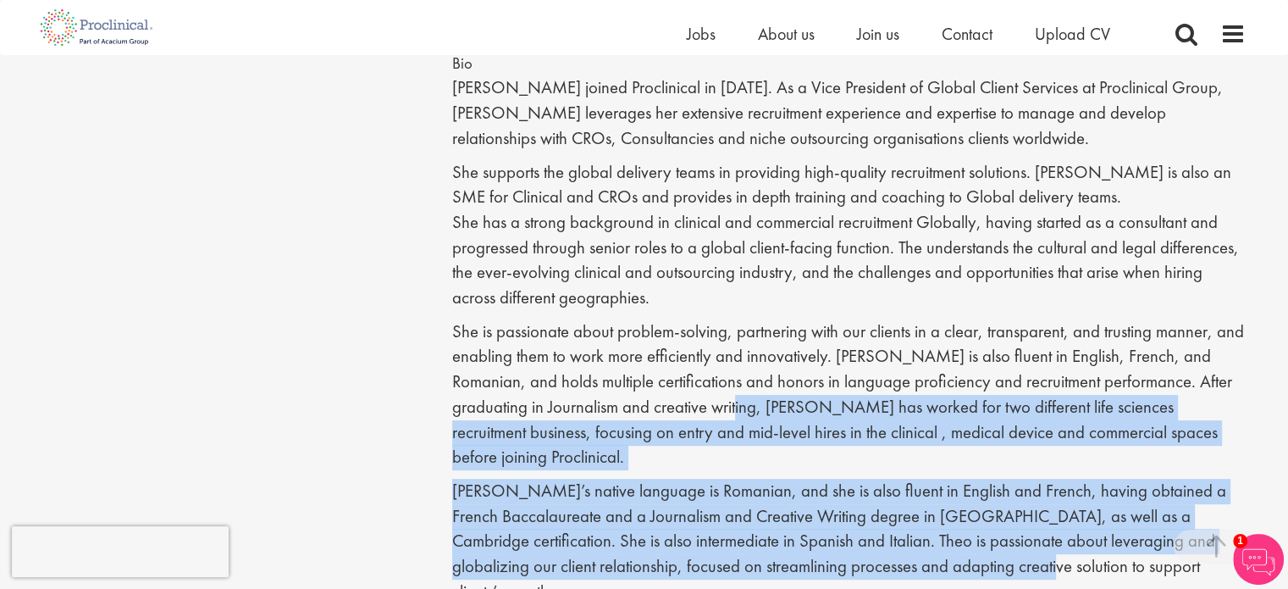
drag, startPoint x: 701, startPoint y: 406, endPoint x: 1033, endPoint y: 534, distance: 356.1
click at [1033, 534] on div "Bio Theo joined Proclinical in 2014. As a Vice President of Global Client Servi…" at bounding box center [849, 378] width 794 height 655
click at [1033, 534] on p "Theo’s native language is Romanian, and she is also fluent in English and Frenc…" at bounding box center [849, 541] width 794 height 126
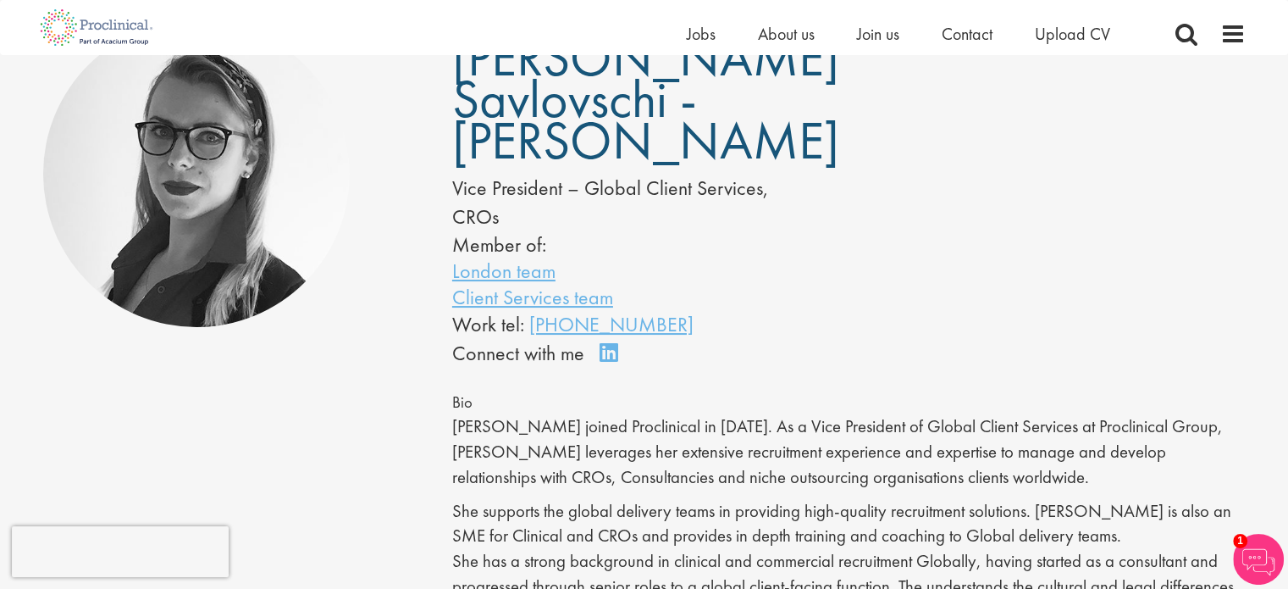
scroll to position [0, 0]
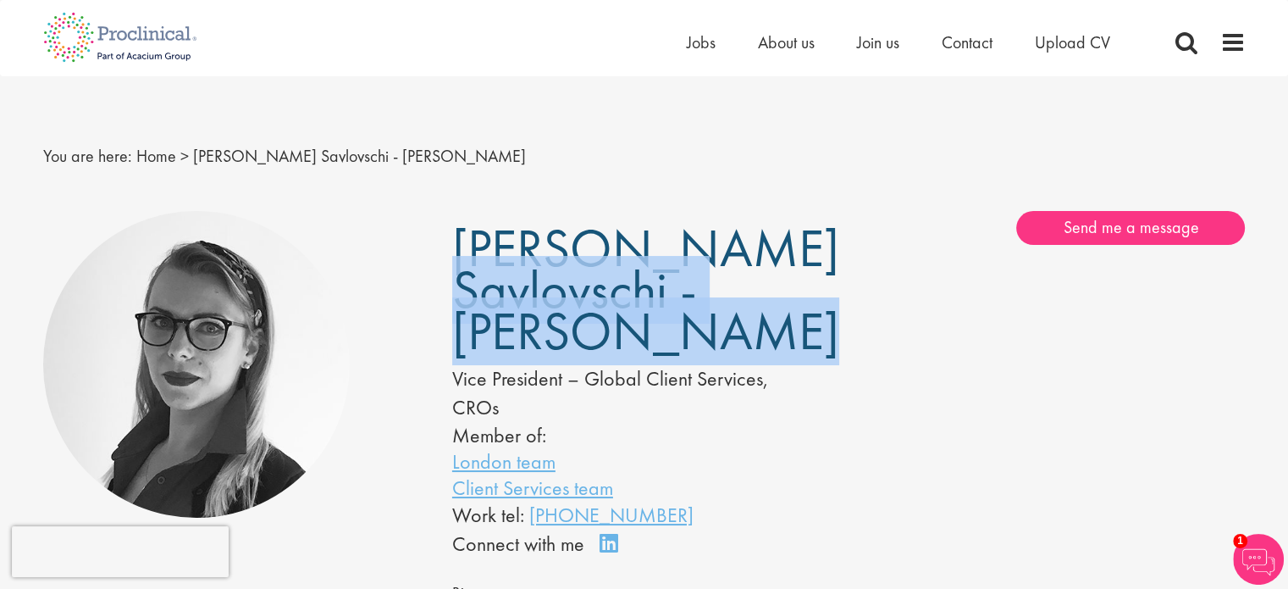
drag, startPoint x: 460, startPoint y: 243, endPoint x: 733, endPoint y: 338, distance: 289.5
click at [733, 338] on h1 "[PERSON_NAME] Savlovschi - [PERSON_NAME]" at bounding box center [625, 290] width 346 height 124
click at [736, 338] on h1 "[PERSON_NAME] Savlovschi - [PERSON_NAME]" at bounding box center [625, 290] width 346 height 124
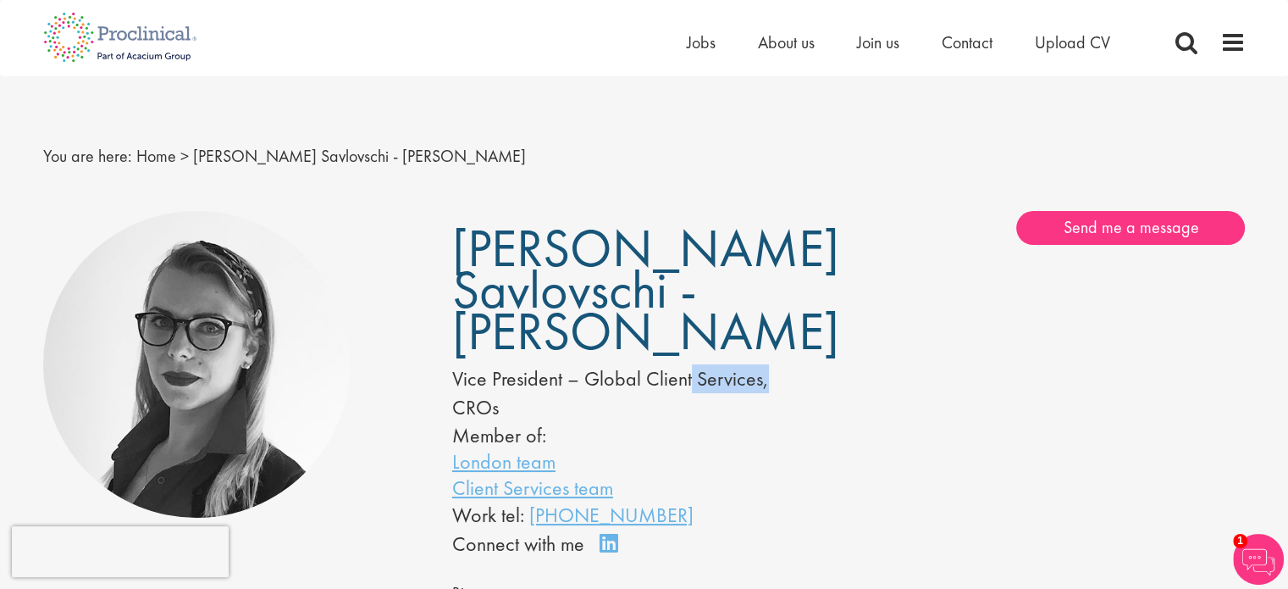
drag, startPoint x: 696, startPoint y: 359, endPoint x: 774, endPoint y: 379, distance: 80.3
click at [772, 378] on div "Theodora Savlovschi - Wicks Vice President – Global Client Services, CROs Membe…" at bounding box center [644, 385] width 409 height 348
click at [774, 379] on div "Vice President – Global Client Services, CROs" at bounding box center [625, 393] width 346 height 58
click at [515, 345] on span "[PERSON_NAME] Savlovschi - [PERSON_NAME]" at bounding box center [645, 289] width 387 height 151
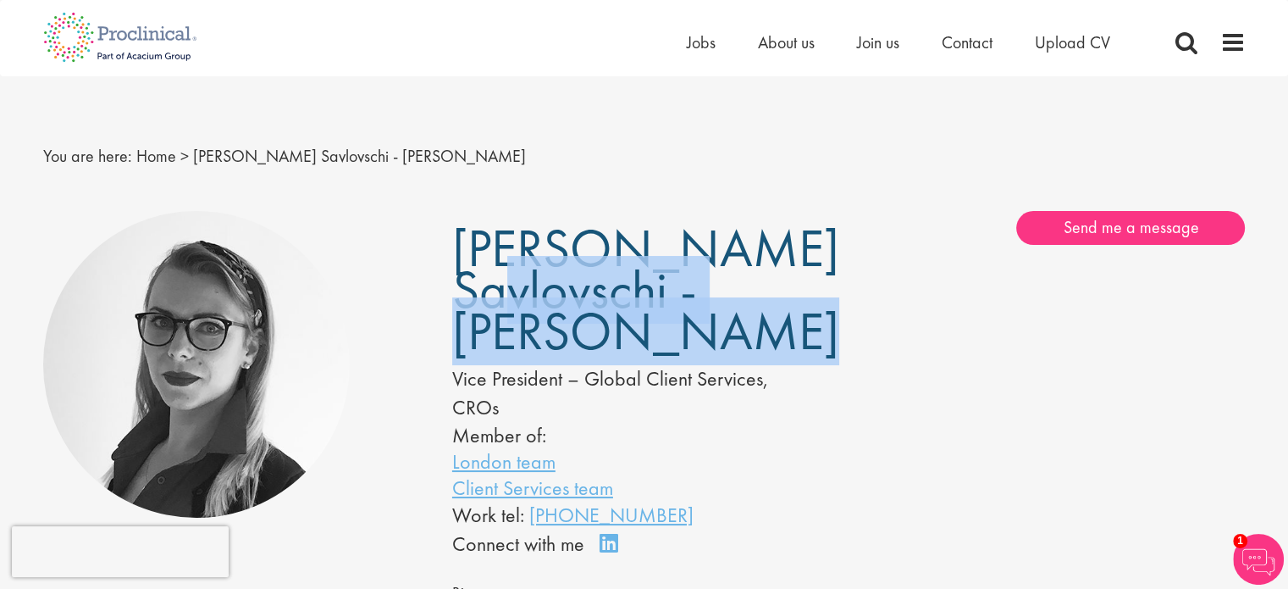
drag, startPoint x: 518, startPoint y: 272, endPoint x: 611, endPoint y: 341, distance: 116.2
click at [611, 341] on h1 "[PERSON_NAME] Savlovschi - [PERSON_NAME]" at bounding box center [625, 290] width 346 height 124
click at [614, 342] on h1 "[PERSON_NAME] Savlovschi - [PERSON_NAME]" at bounding box center [625, 290] width 346 height 124
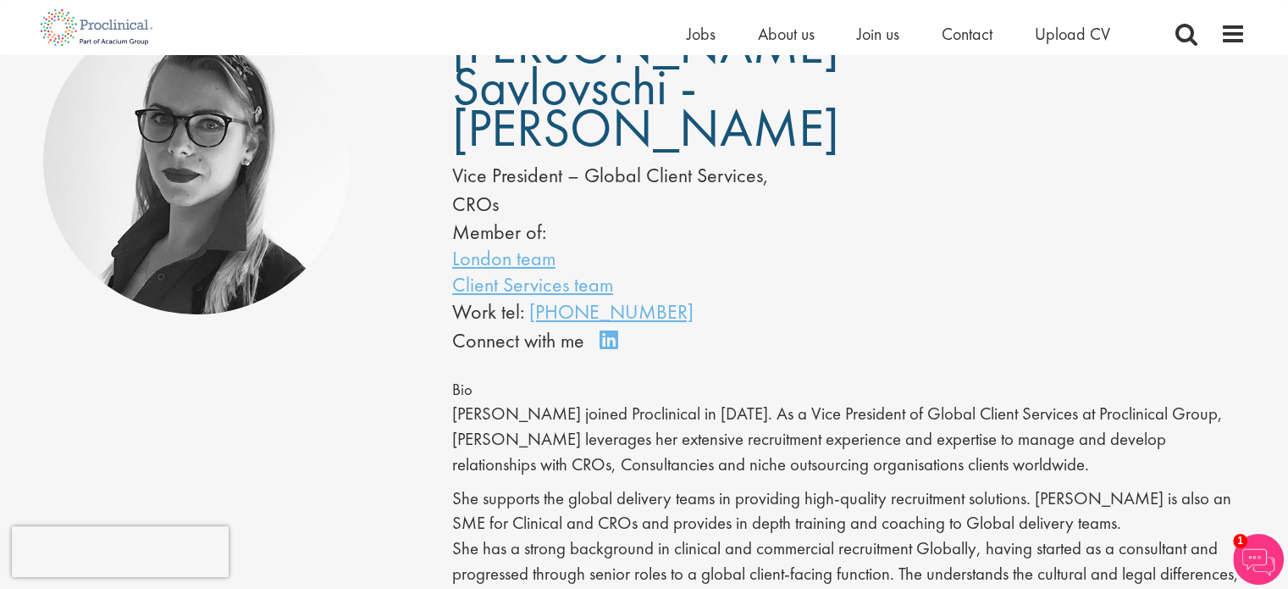
scroll to position [6, 0]
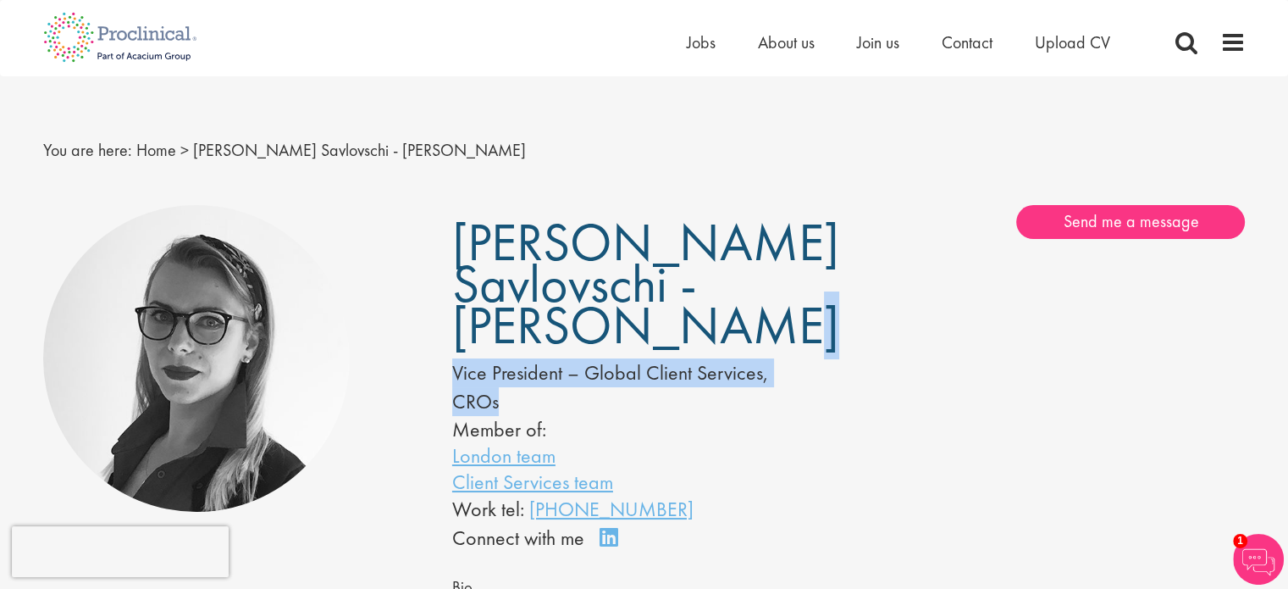
drag, startPoint x: 600, startPoint y: 360, endPoint x: 755, endPoint y: 418, distance: 166.4
click at [753, 418] on div "Theodora Savlovschi - Wicks Vice President – Global Client Services, CROs Membe…" at bounding box center [644, 379] width 409 height 348
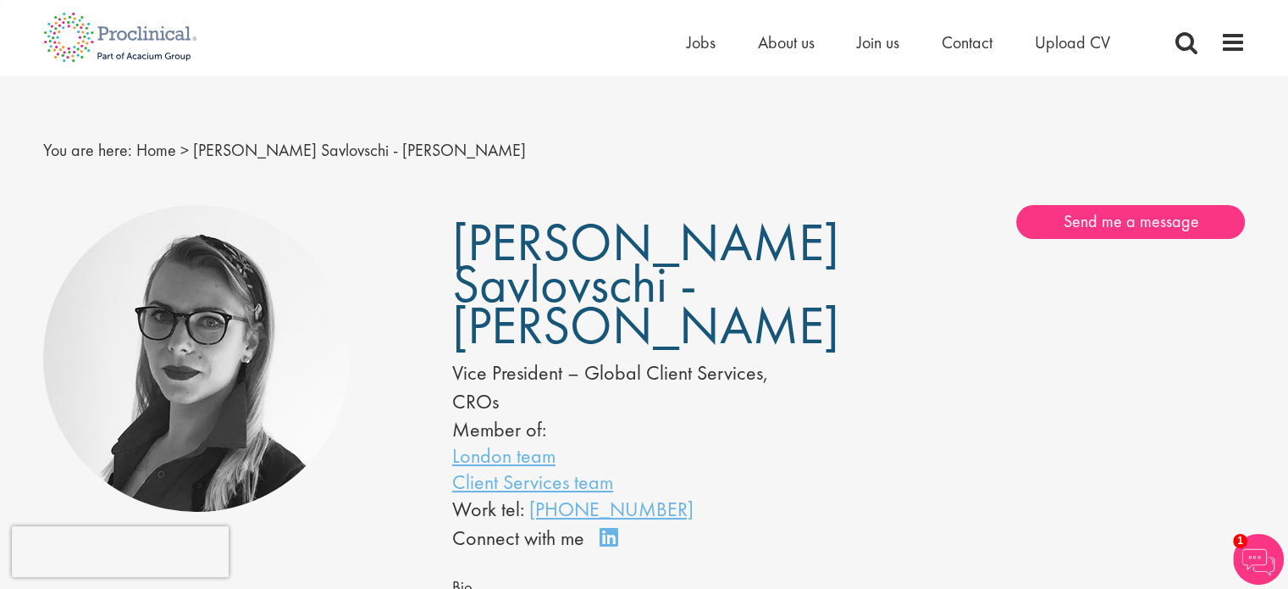
click at [755, 418] on li "Member of:" at bounding box center [625, 429] width 346 height 26
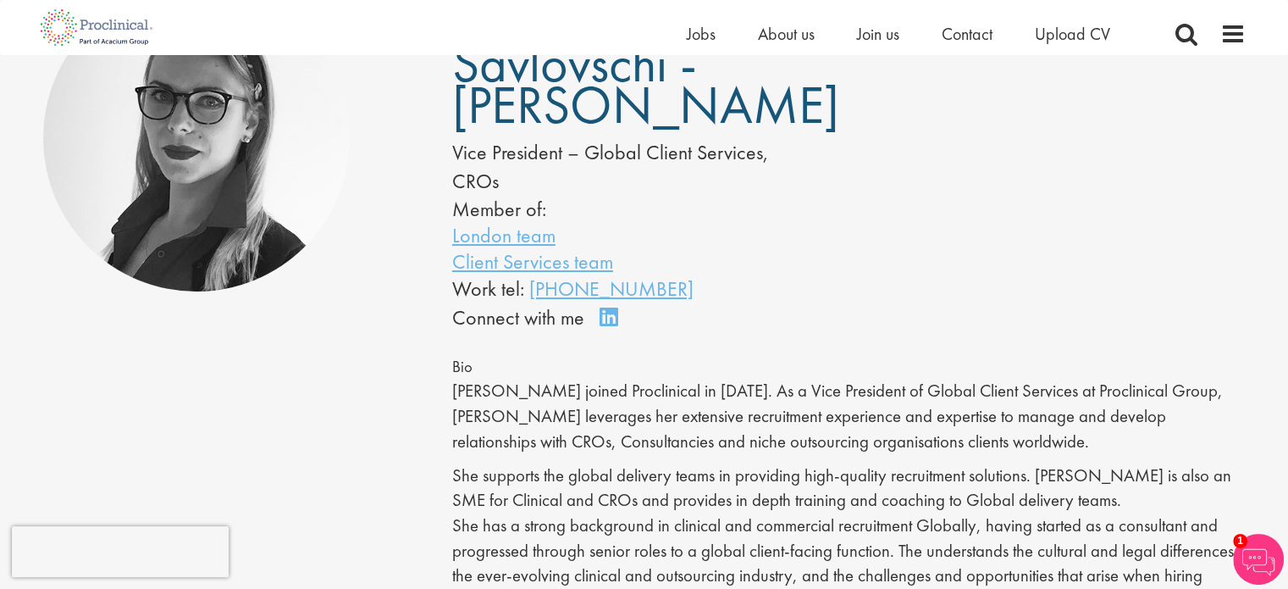
scroll to position [175, 0]
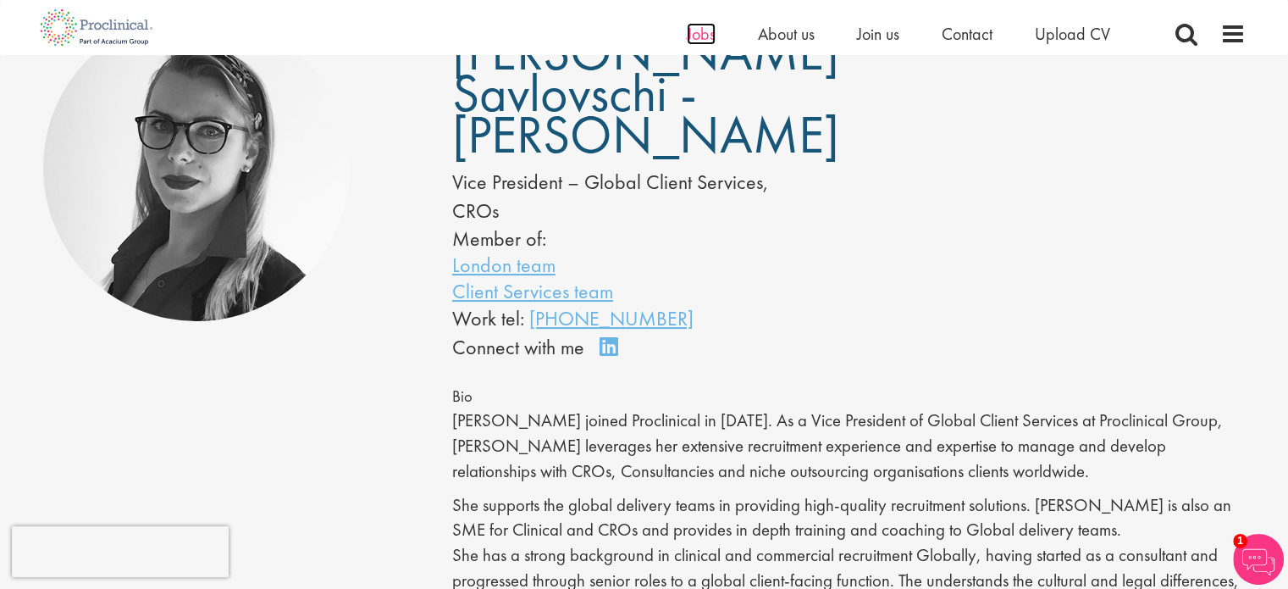
click at [699, 37] on span "Jobs" at bounding box center [701, 34] width 29 height 22
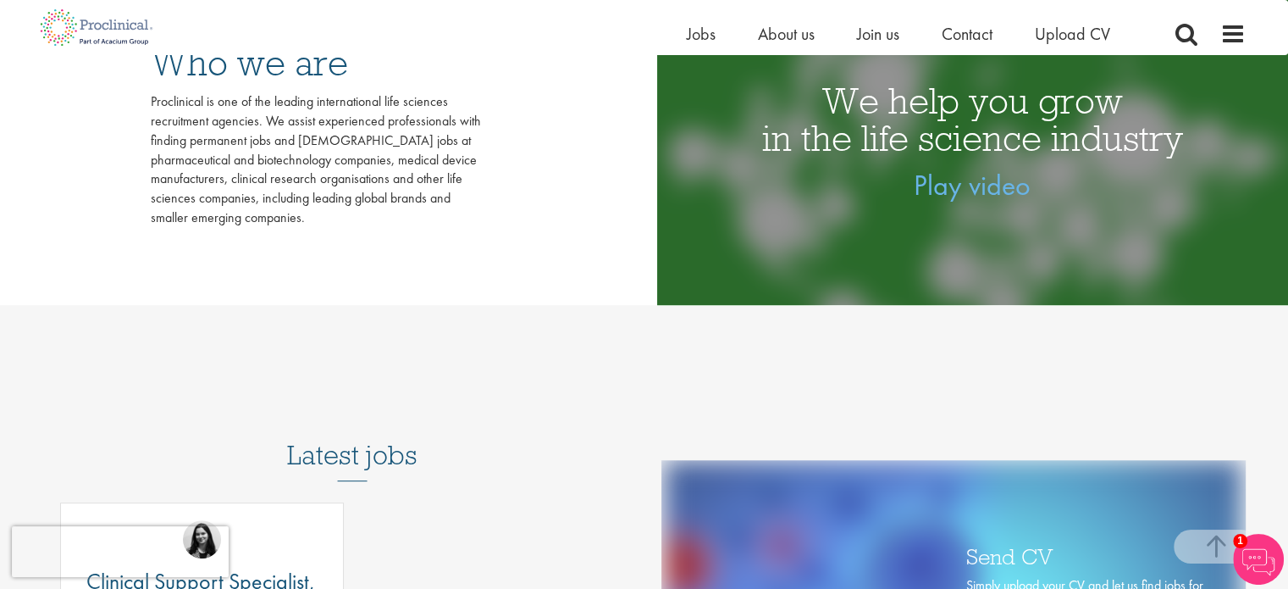
scroll to position [254, 0]
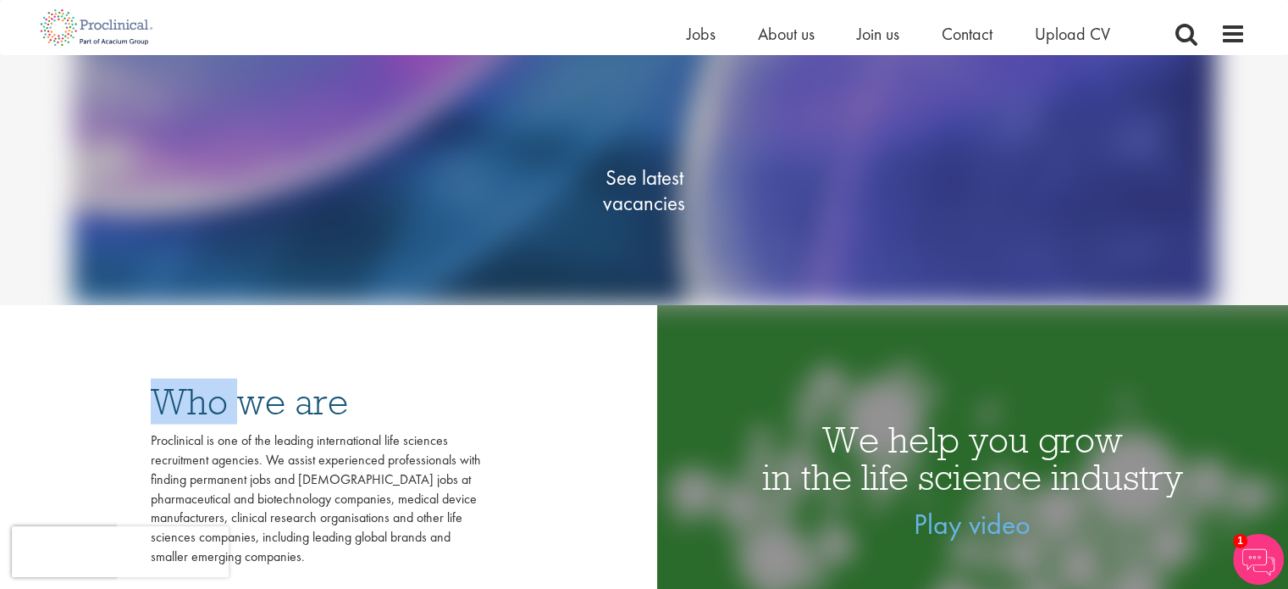
drag, startPoint x: 254, startPoint y: 424, endPoint x: 518, endPoint y: 512, distance: 278.5
click at [518, 512] on div "Who we are Proclinical is one of the leading international life sciences recrui…" at bounding box center [316, 474] width 632 height 339
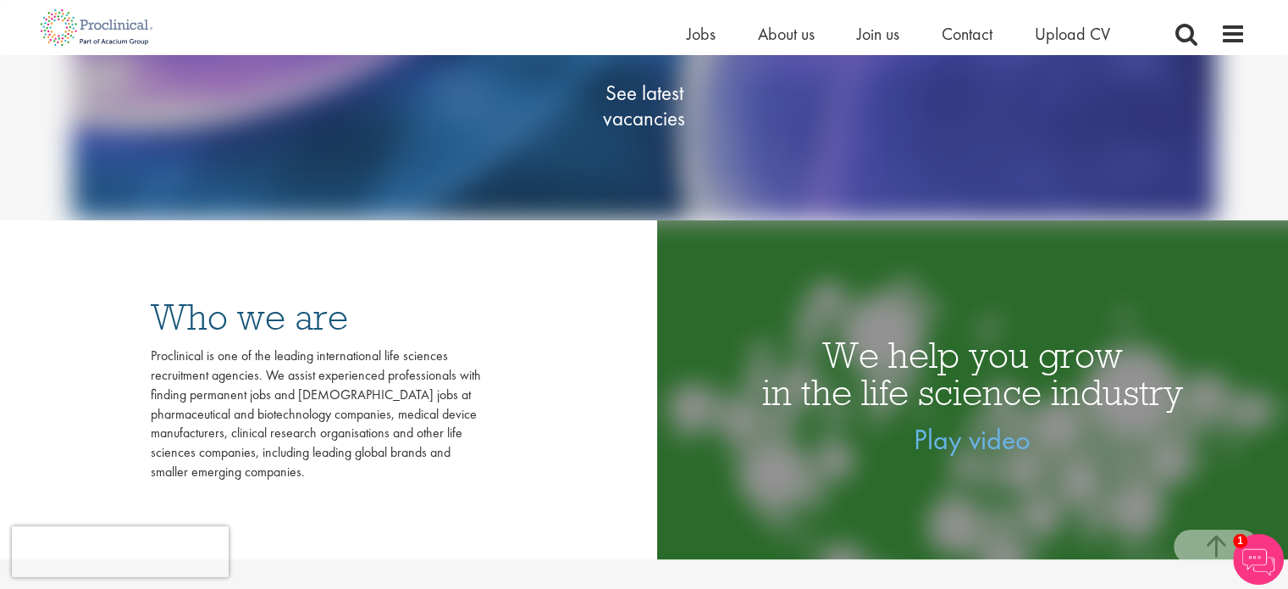
scroll to position [339, 0]
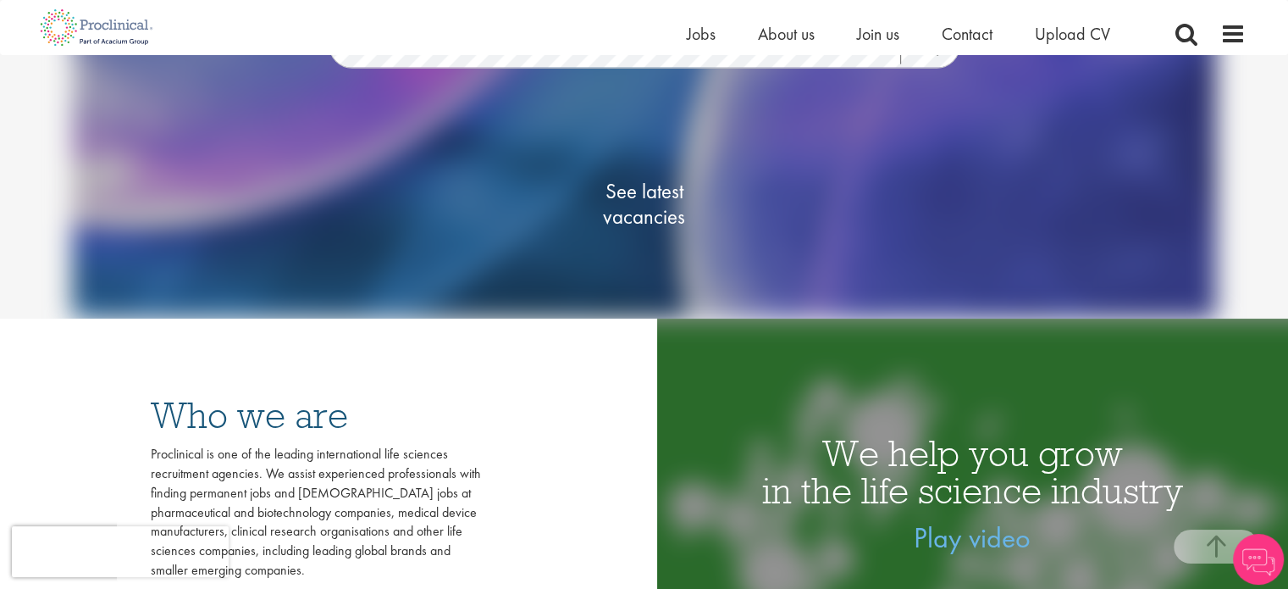
scroll to position [339, 0]
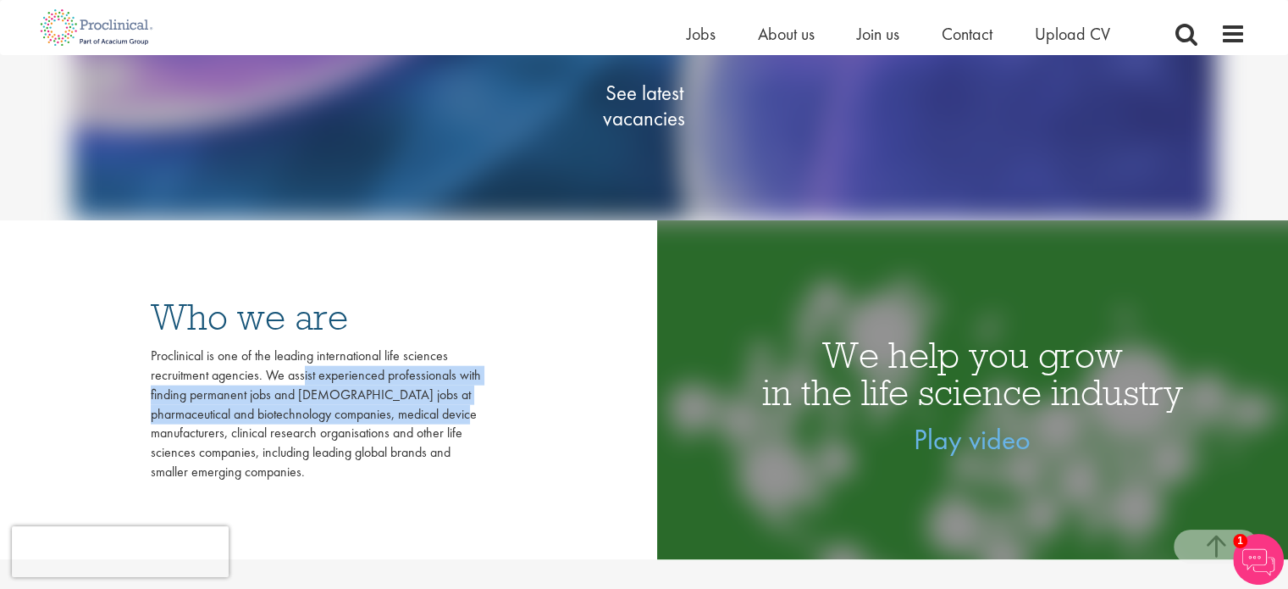
drag, startPoint x: 392, startPoint y: 397, endPoint x: 286, endPoint y: 370, distance: 109.3
click at [286, 370] on div "Proclinical is one of the leading international life sciences recruitment agenc…" at bounding box center [316, 414] width 330 height 136
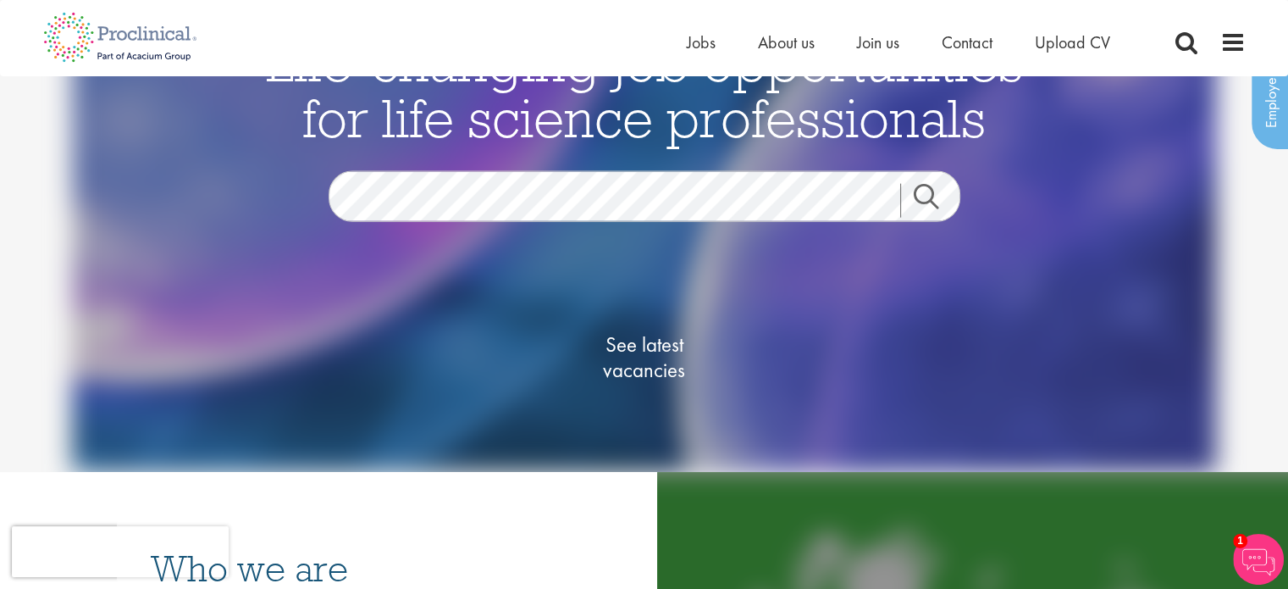
scroll to position [0, 0]
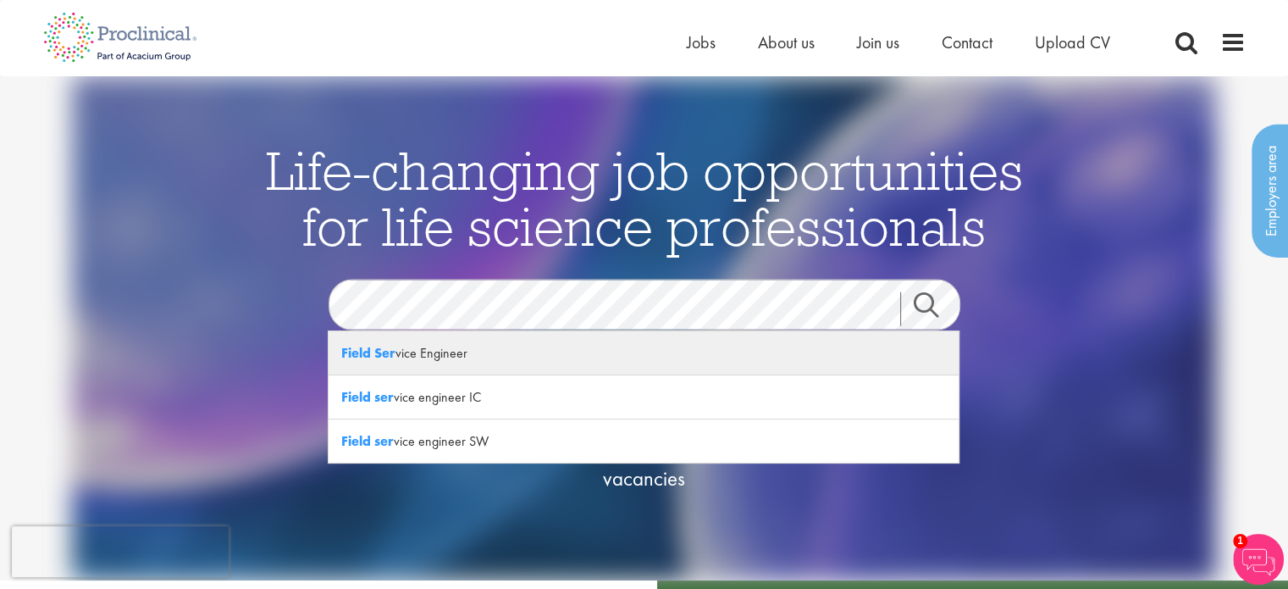
click at [445, 360] on div "Field Ser vice Engineer" at bounding box center [644, 353] width 630 height 44
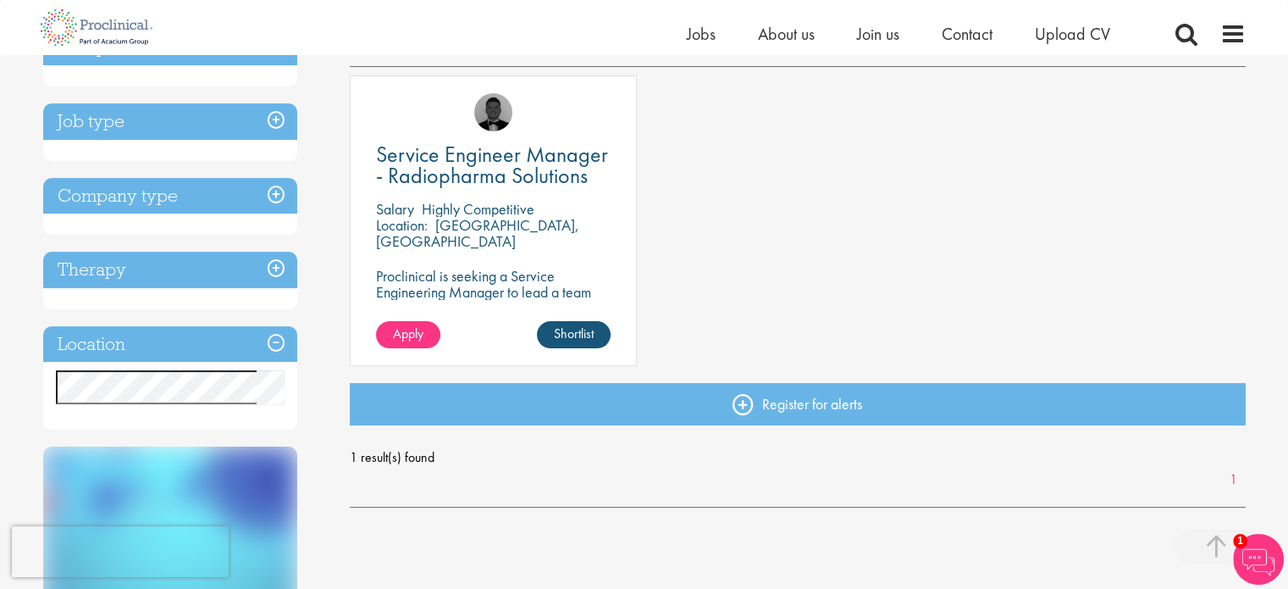
scroll to position [254, 0]
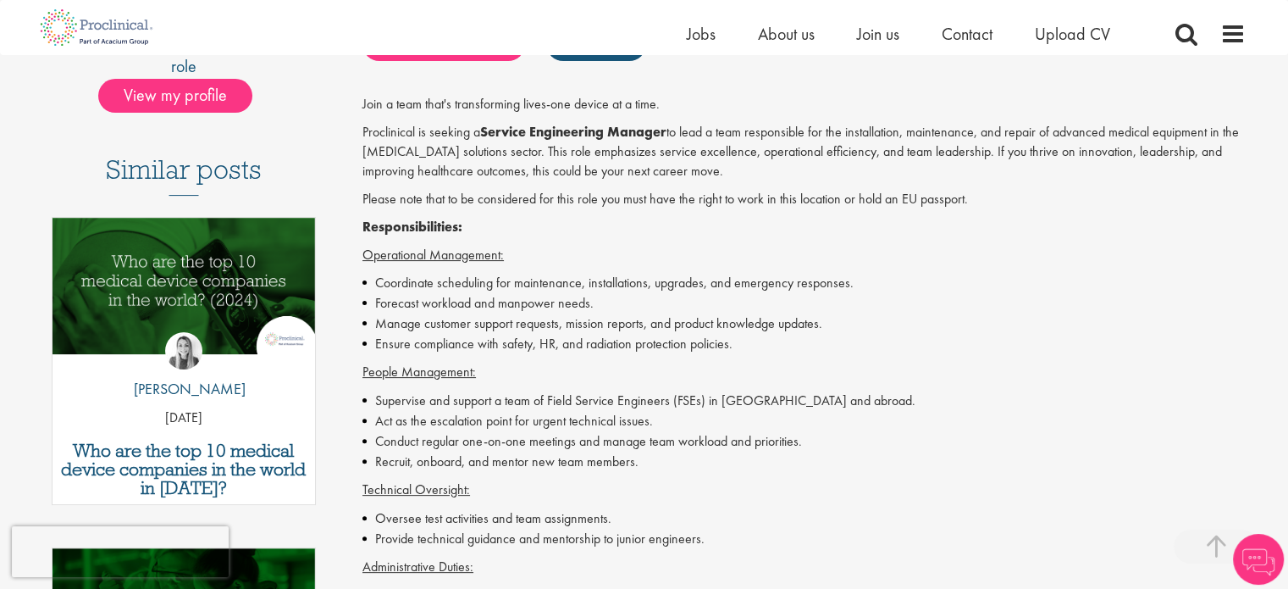
scroll to position [423, 0]
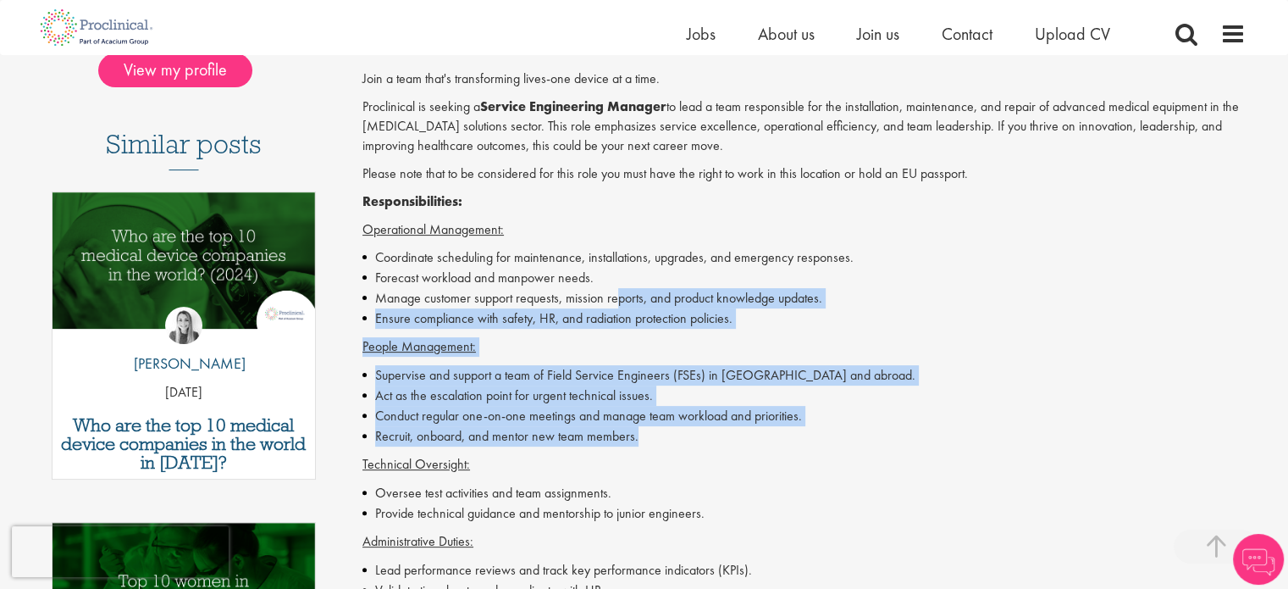
drag, startPoint x: 620, startPoint y: 299, endPoint x: 671, endPoint y: 443, distance: 152.7
click at [671, 443] on li "Recruit, onboard, and mentor new team members." at bounding box center [803, 436] width 883 height 20
drag, startPoint x: 670, startPoint y: 425, endPoint x: 635, endPoint y: 290, distance: 139.1
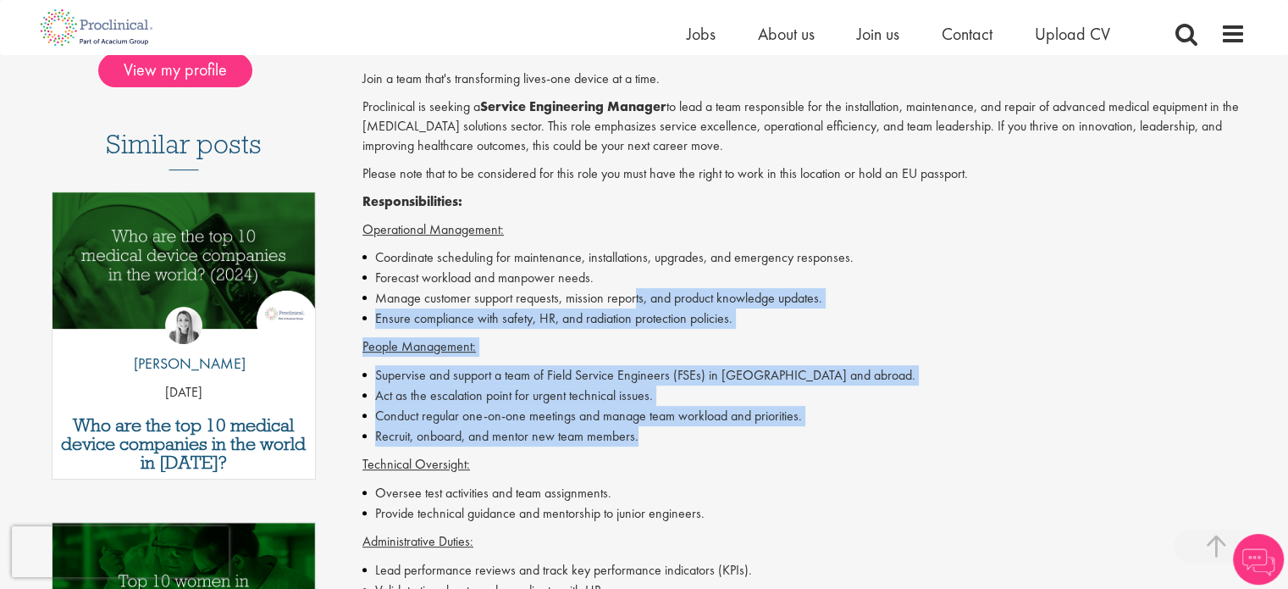
click at [635, 290] on li "Manage customer support requests, mission reports, and product knowledge update…" at bounding box center [803, 298] width 883 height 20
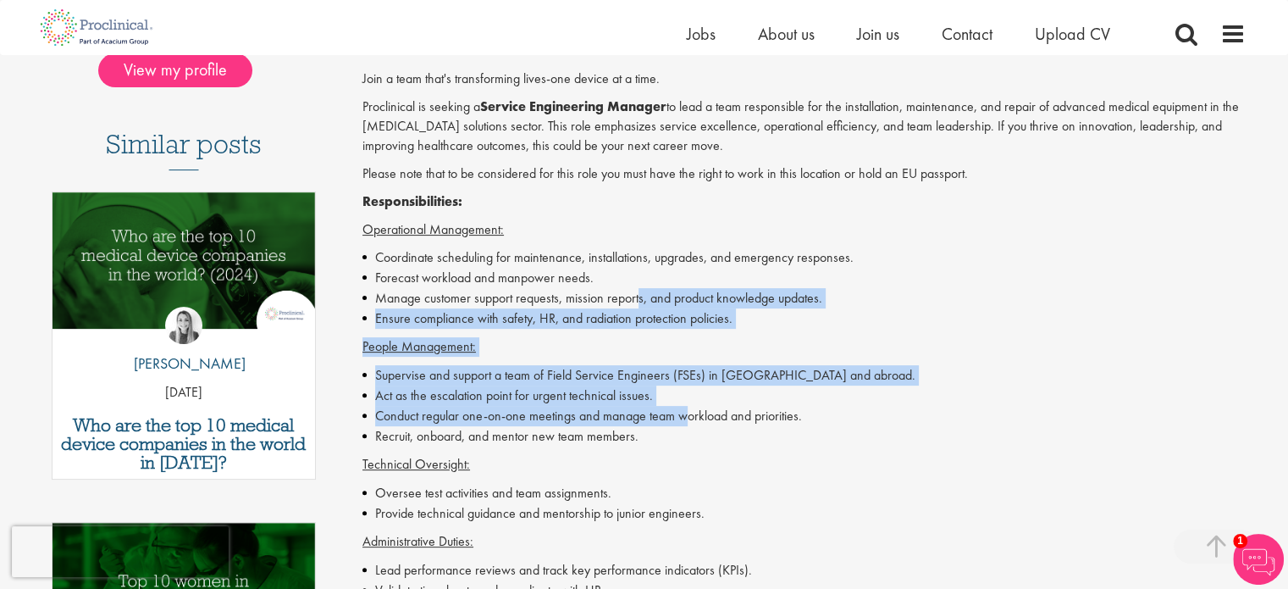
drag, startPoint x: 682, startPoint y: 405, endPoint x: 687, endPoint y: 418, distance: 13.7
click at [687, 418] on li "Conduct regular one-on-one meetings and manage team workload and priorities." at bounding box center [803, 416] width 883 height 20
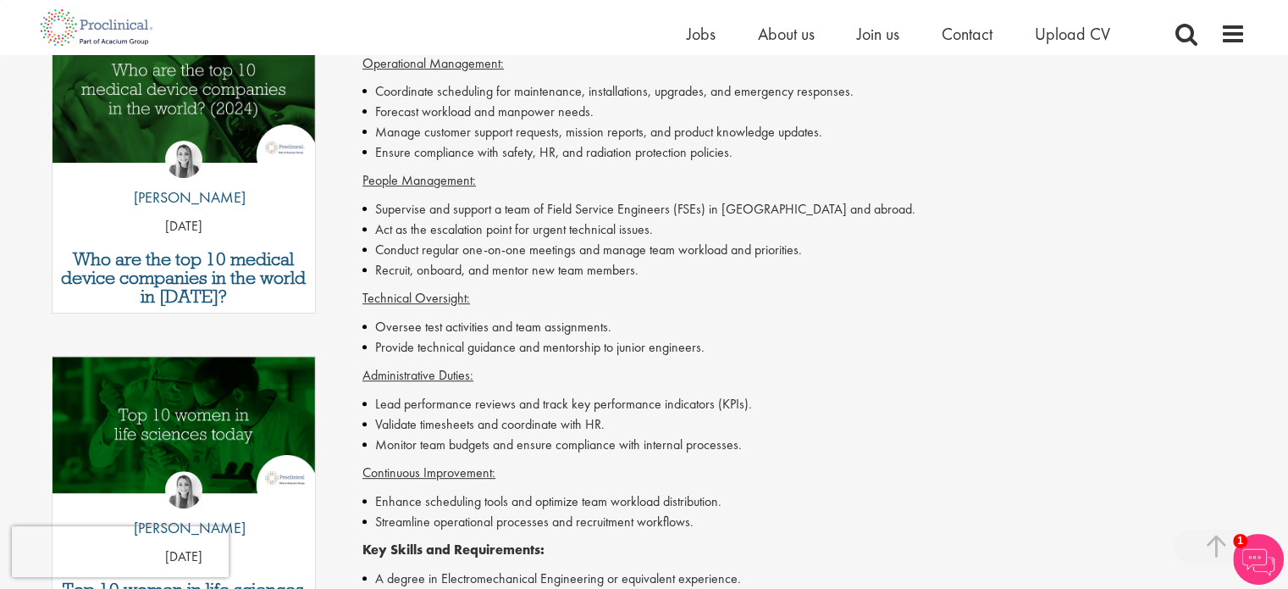
scroll to position [593, 0]
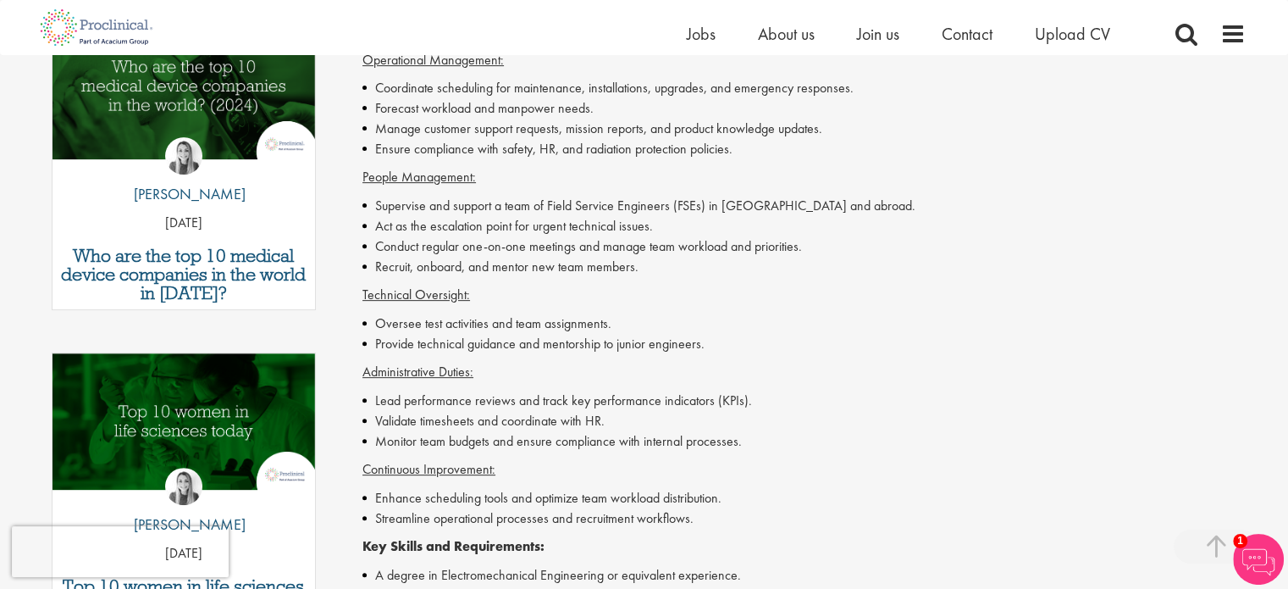
drag, startPoint x: 687, startPoint y: 418, endPoint x: 674, endPoint y: 285, distance: 132.7
click at [674, 285] on div "Join a team that's transforming lives-one device at a time. Proclinical is seek…" at bounding box center [803, 446] width 883 height 1092
click at [674, 285] on p "Technical Oversight:" at bounding box center [803, 294] width 883 height 19
drag, startPoint x: 689, startPoint y: 357, endPoint x: 690, endPoint y: 392, distance: 35.6
click at [690, 392] on div "Join a team that's transforming lives-one device at a time. Proclinical is seek…" at bounding box center [803, 446] width 883 height 1092
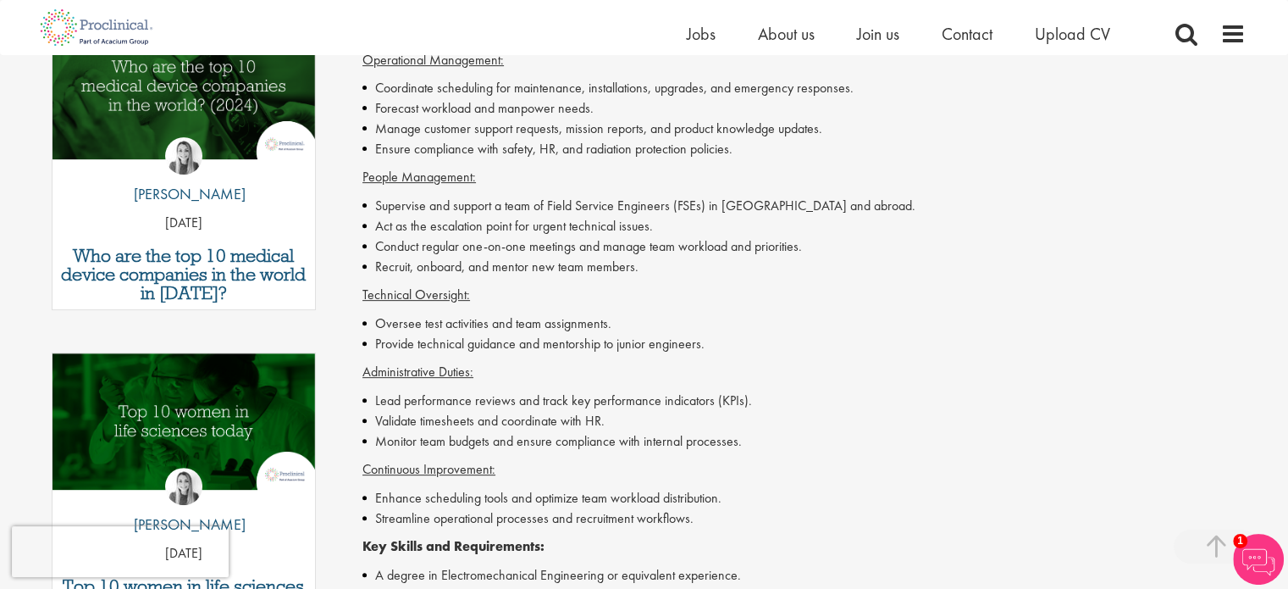
click at [690, 392] on li "Lead performance reviews and track key performance indicators (KPIs)." at bounding box center [803, 400] width 883 height 20
drag, startPoint x: 571, startPoint y: 264, endPoint x: 712, endPoint y: 240, distance: 143.5
click at [712, 240] on ul "Supervise and support a team of Field Service Engineers (FSEs) in Belgium and a…" at bounding box center [803, 236] width 883 height 81
click at [712, 240] on li "Conduct regular one-on-one meetings and manage team workload and priorities." at bounding box center [803, 246] width 883 height 20
drag, startPoint x: 636, startPoint y: 240, endPoint x: 514, endPoint y: 241, distance: 122.0
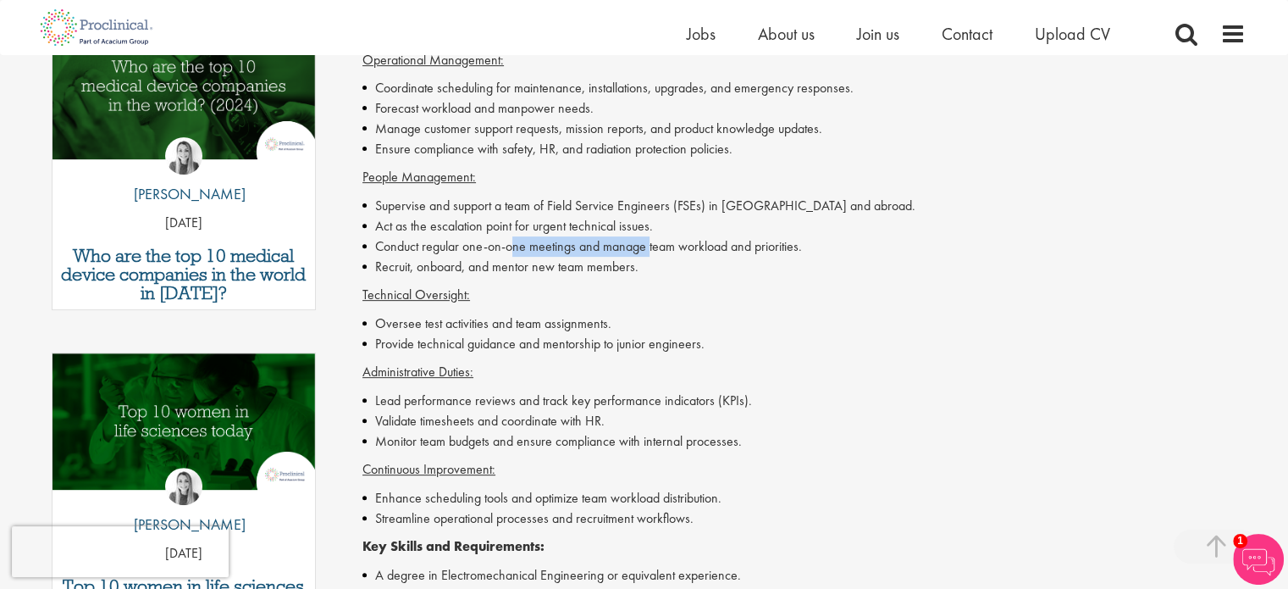
click at [514, 241] on li "Conduct regular one-on-one meetings and manage team workload and priorities." at bounding box center [803, 246] width 883 height 20
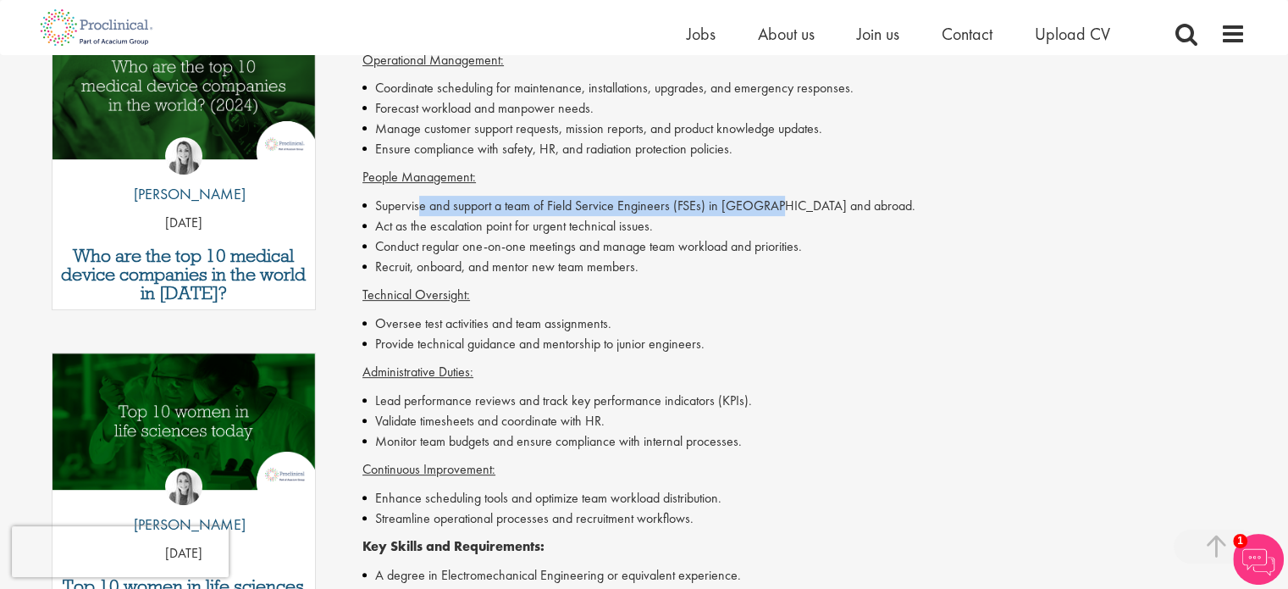
drag, startPoint x: 421, startPoint y: 212, endPoint x: 765, endPoint y: 202, distance: 344.0
click at [765, 202] on li "Supervise and support a team of Field Service Engineers (FSEs) in Belgium and a…" at bounding box center [803, 206] width 883 height 20
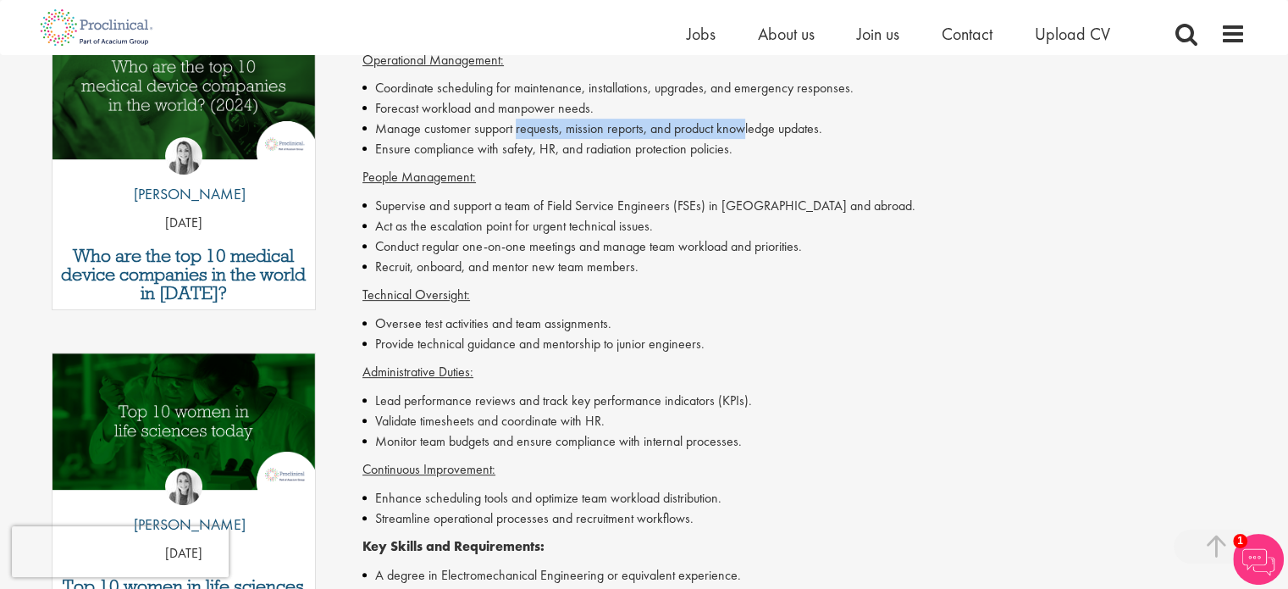
drag, startPoint x: 742, startPoint y: 137, endPoint x: 515, endPoint y: 124, distance: 227.3
click at [515, 124] on li "Manage customer support requests, mission reports, and product knowledge update…" at bounding box center [803, 129] width 883 height 20
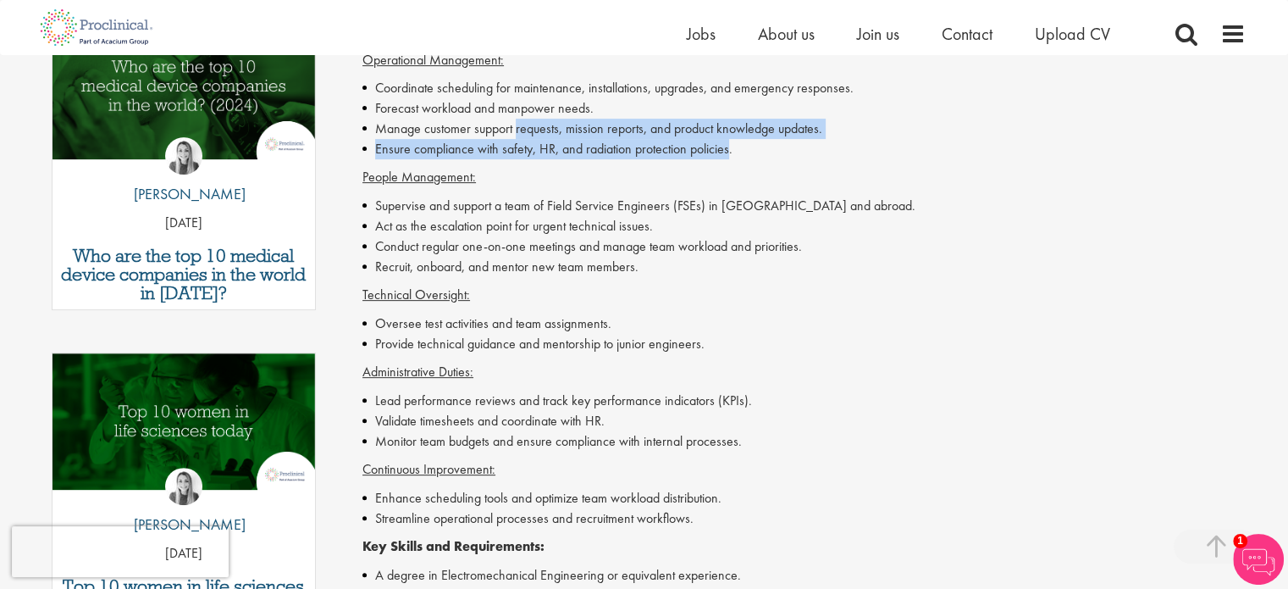
drag, startPoint x: 515, startPoint y: 124, endPoint x: 708, endPoint y: 152, distance: 195.0
click at [708, 152] on ul "Coordinate scheduling for maintenance, installations, upgrades, and emergency r…" at bounding box center [803, 118] width 883 height 81
click at [708, 152] on li "Ensure compliance with safety, HR, and radiation protection policies." at bounding box center [803, 149] width 883 height 20
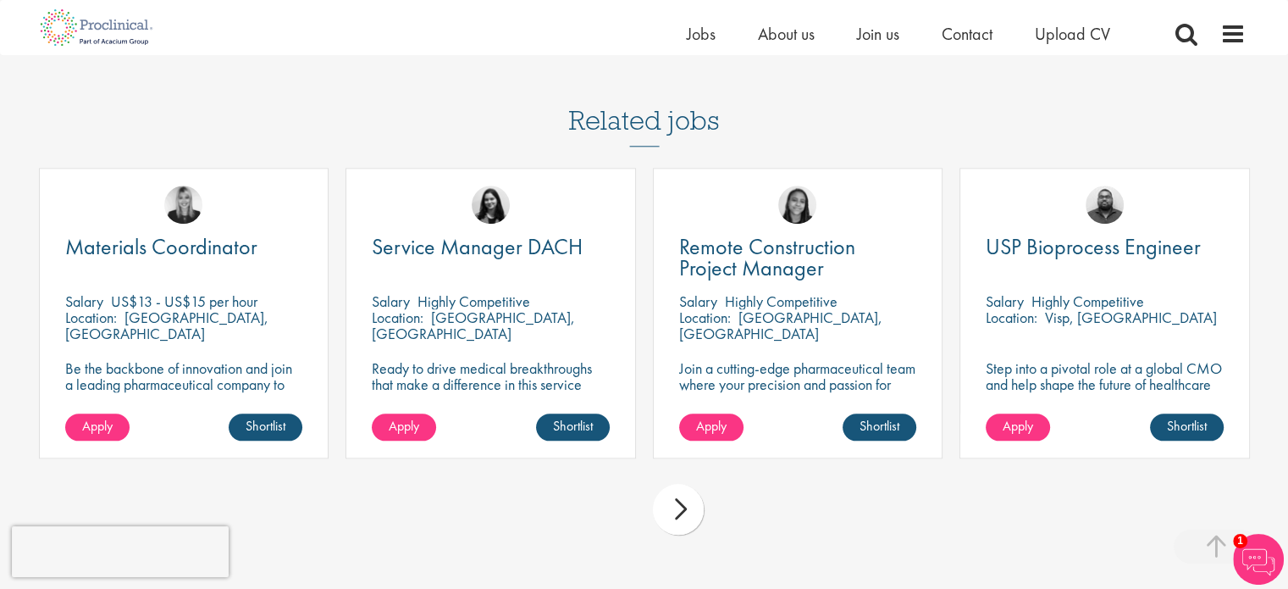
scroll to position [1778, 0]
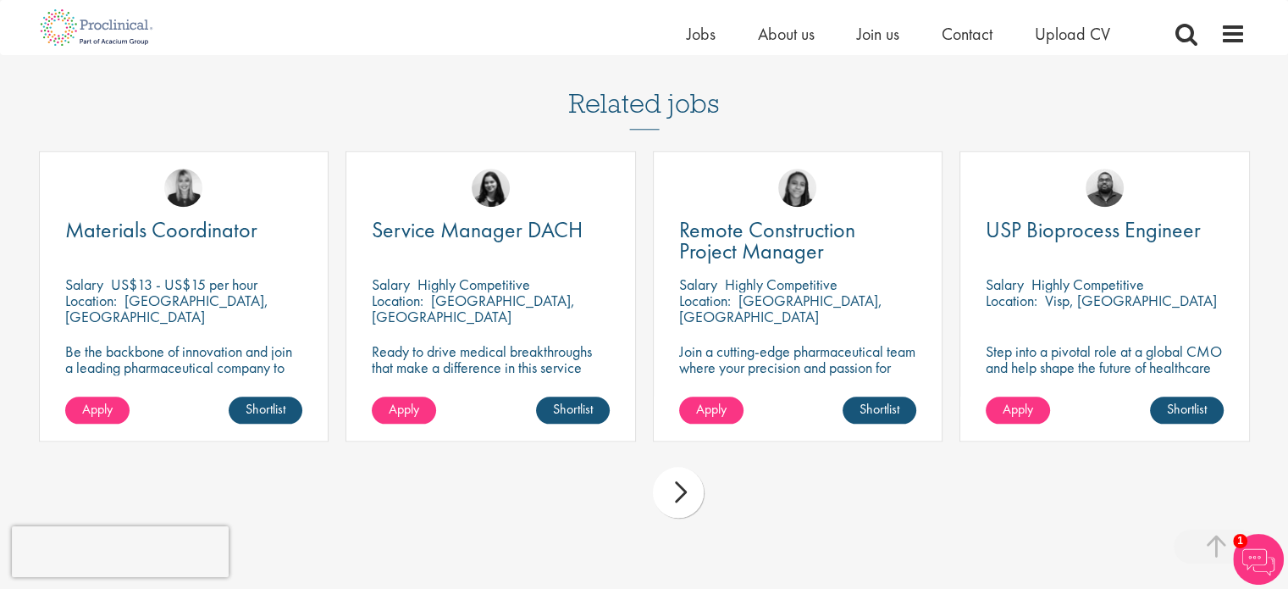
click at [687, 517] on div "next" at bounding box center [678, 492] width 51 height 51
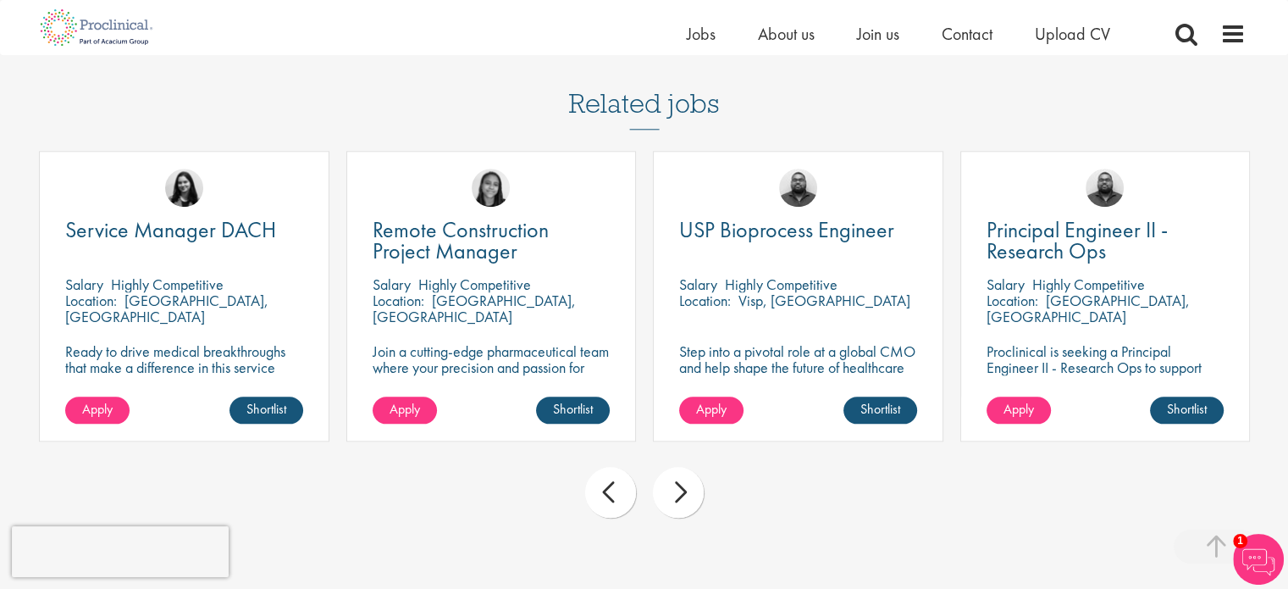
click at [687, 517] on div "next" at bounding box center [678, 492] width 51 height 51
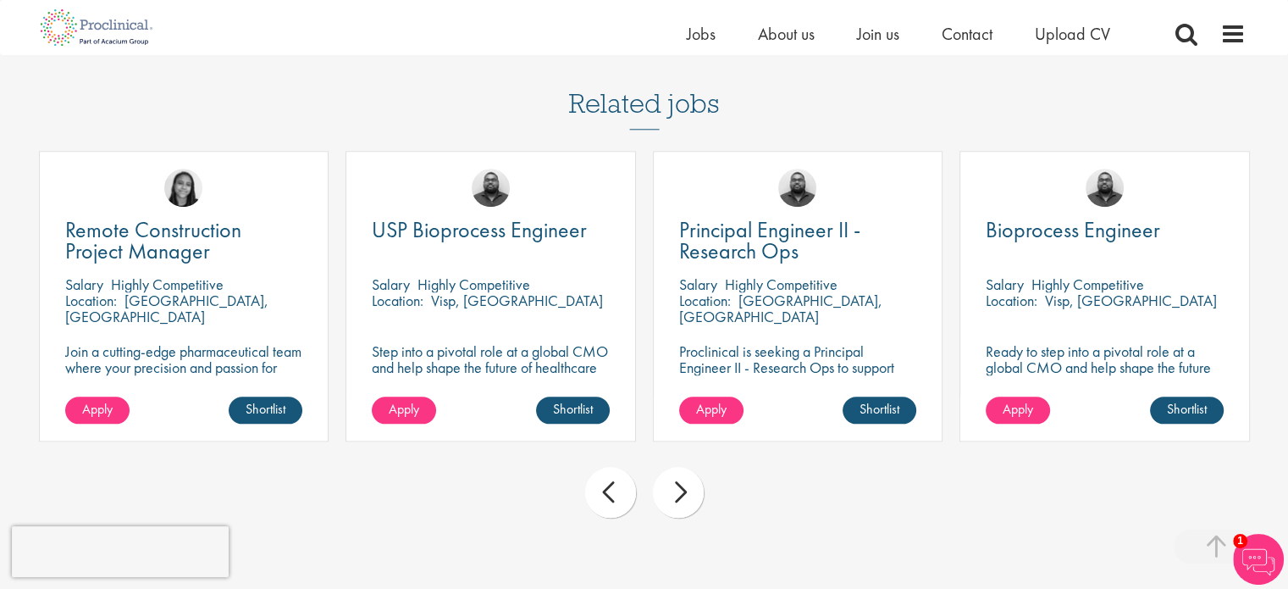
click at [687, 517] on div "next" at bounding box center [678, 492] width 51 height 51
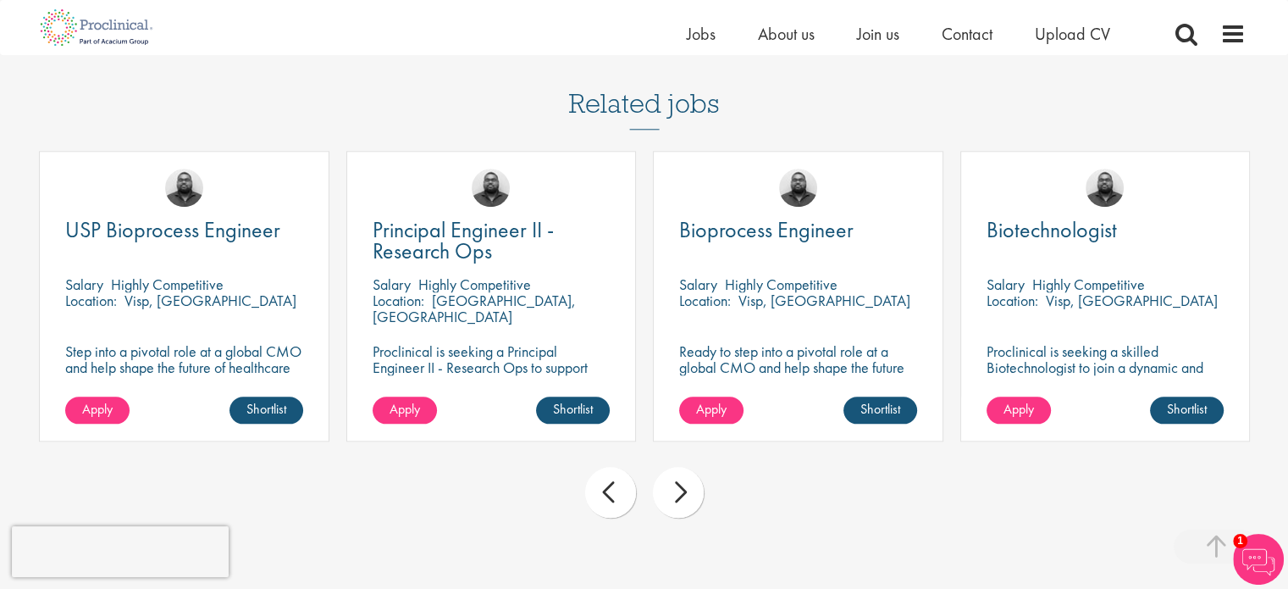
click at [687, 517] on div "next" at bounding box center [678, 492] width 51 height 51
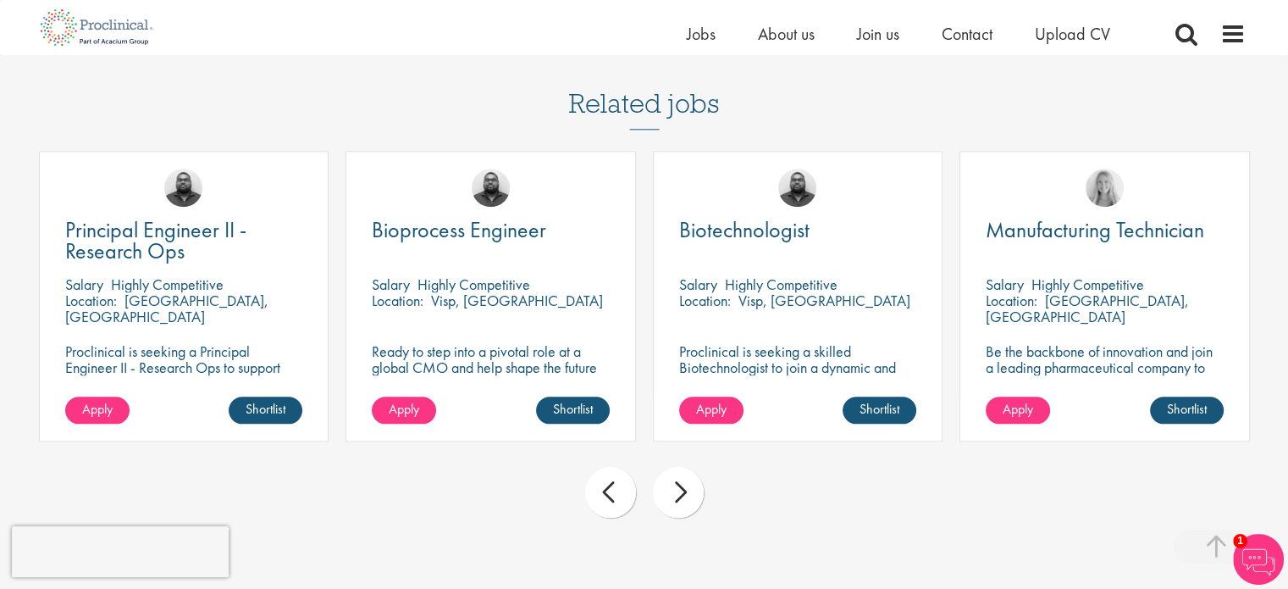
click at [687, 517] on div "next" at bounding box center [678, 492] width 51 height 51
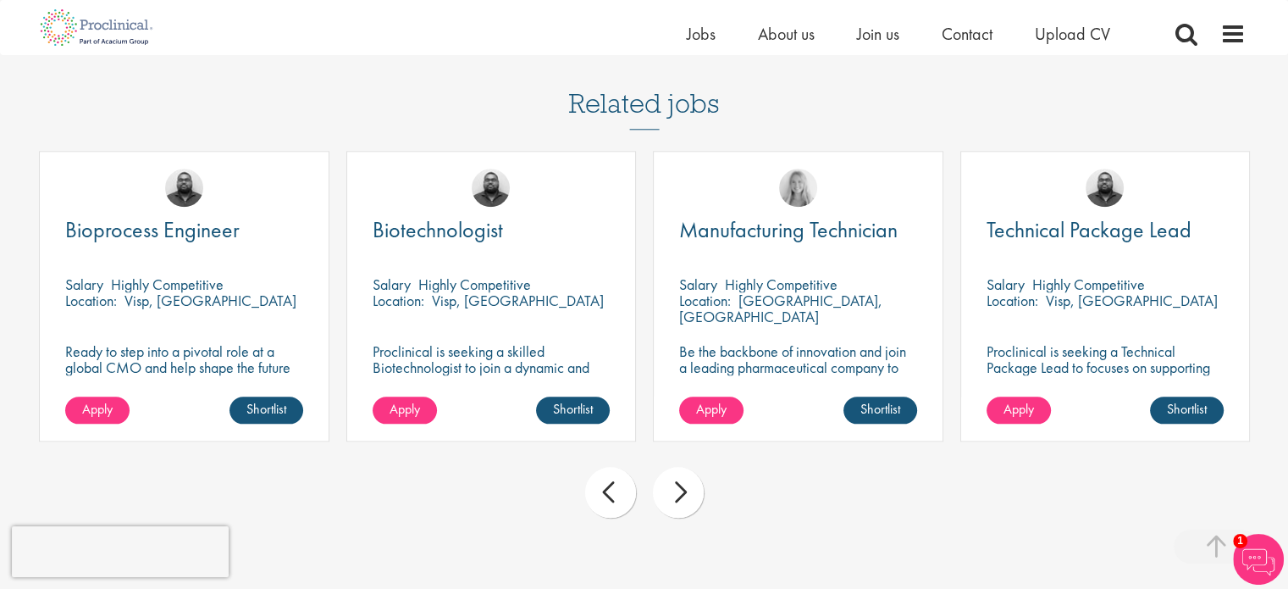
click at [687, 517] on div "next" at bounding box center [678, 492] width 51 height 51
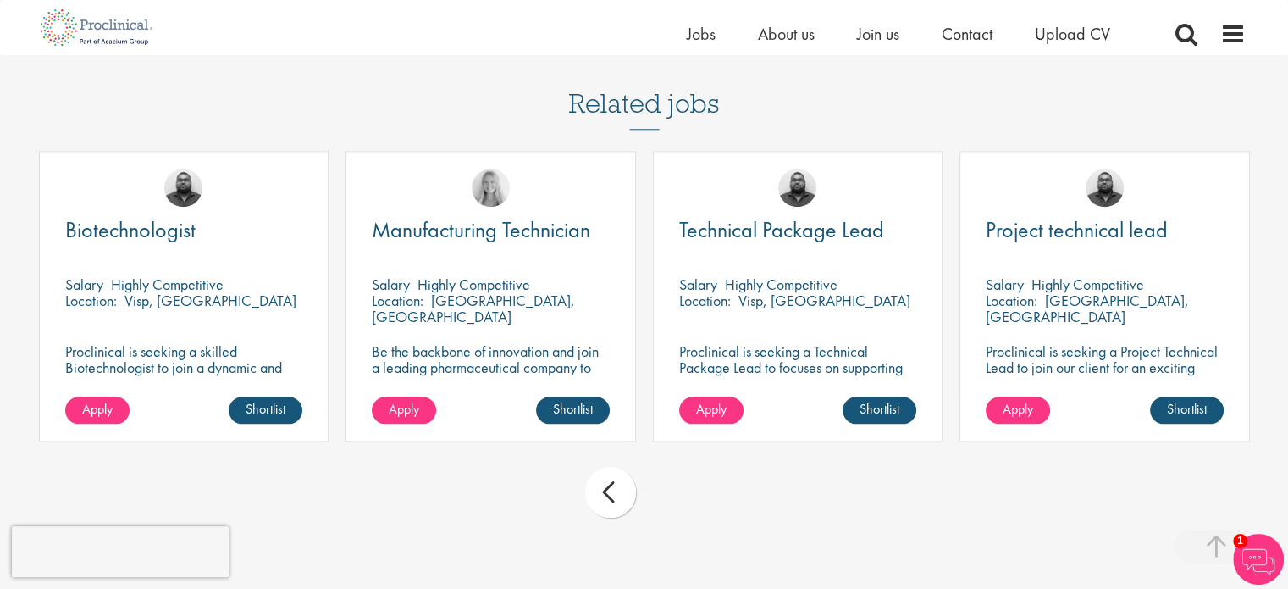
click at [687, 519] on div "prev next" at bounding box center [644, 495] width 1228 height 74
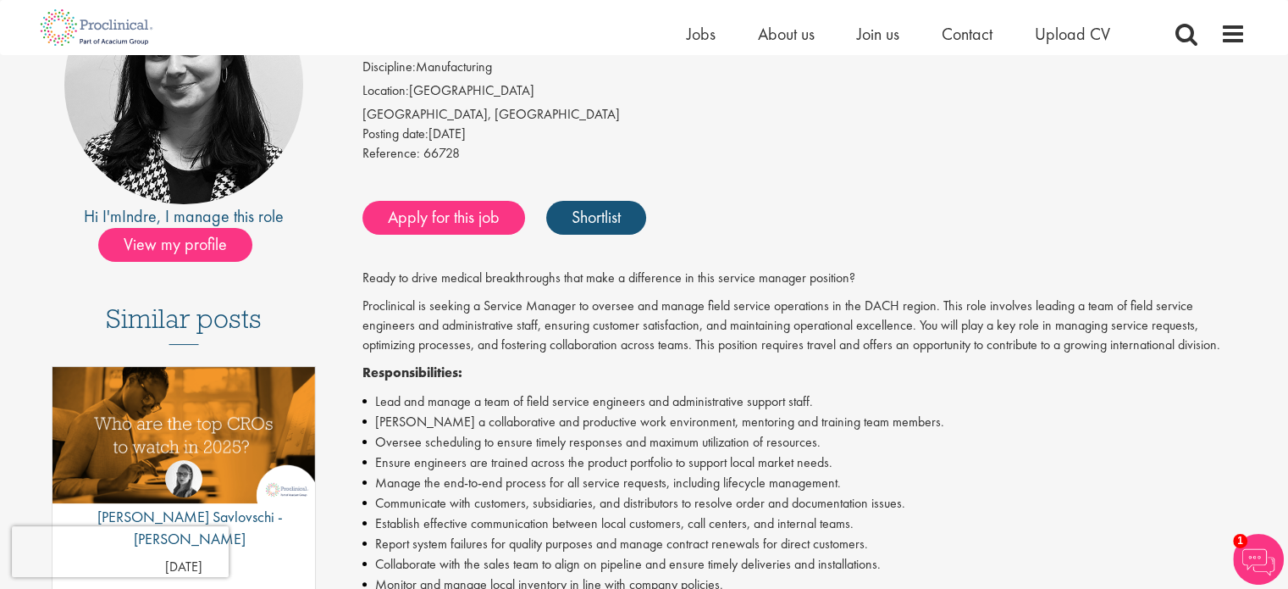
scroll to position [254, 0]
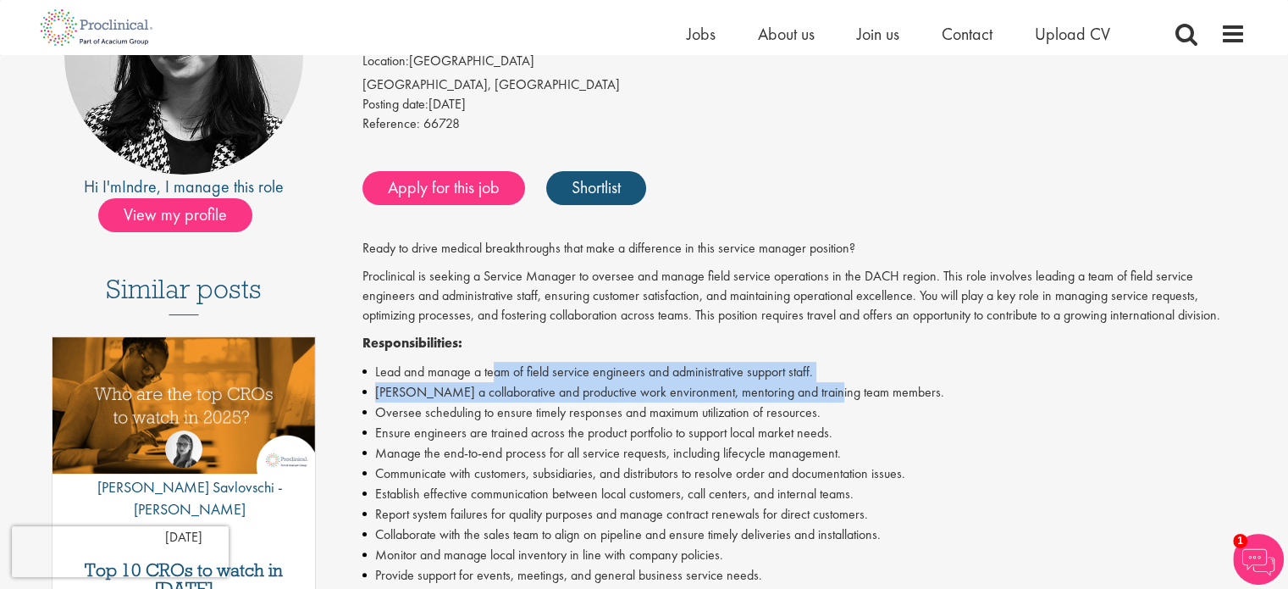
drag, startPoint x: 495, startPoint y: 362, endPoint x: 816, endPoint y: 391, distance: 322.3
click at [816, 391] on ul "Lead and manage a team of field service engineers and administrative support st…" at bounding box center [803, 484] width 883 height 244
click at [816, 391] on li "[PERSON_NAME] a collaborative and productive work environment, mentoring and tr…" at bounding box center [803, 392] width 883 height 20
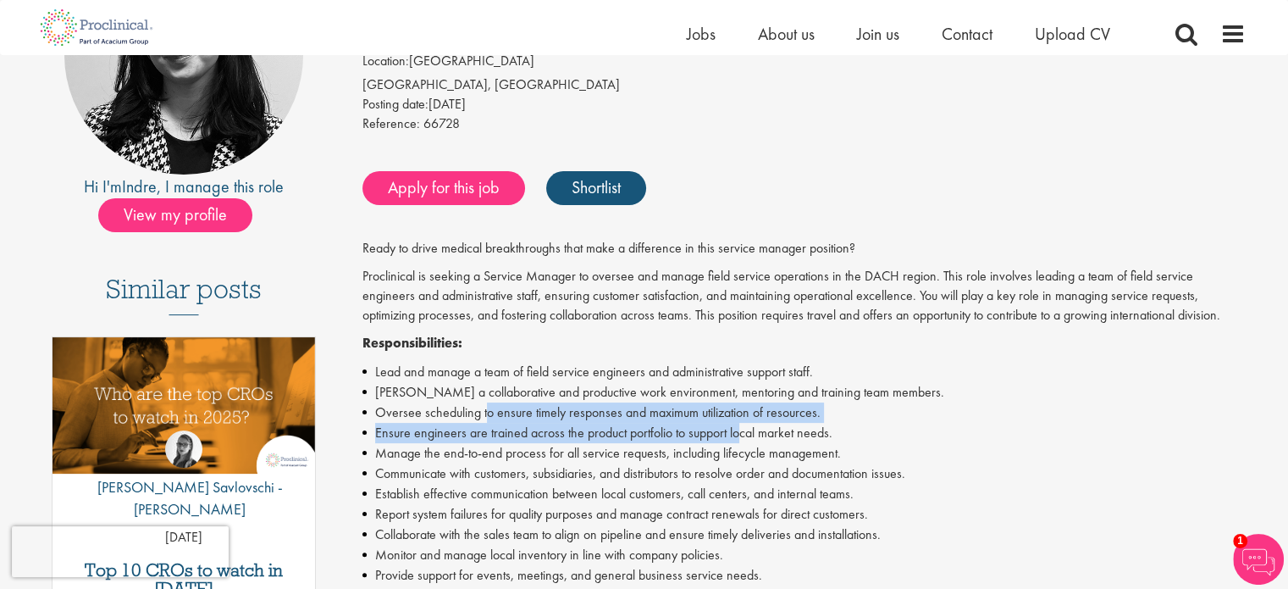
drag, startPoint x: 487, startPoint y: 411, endPoint x: 754, endPoint y: 426, distance: 267.2
click at [752, 426] on ul "Lead and manage a team of field service engineers and administrative support st…" at bounding box center [803, 484] width 883 height 244
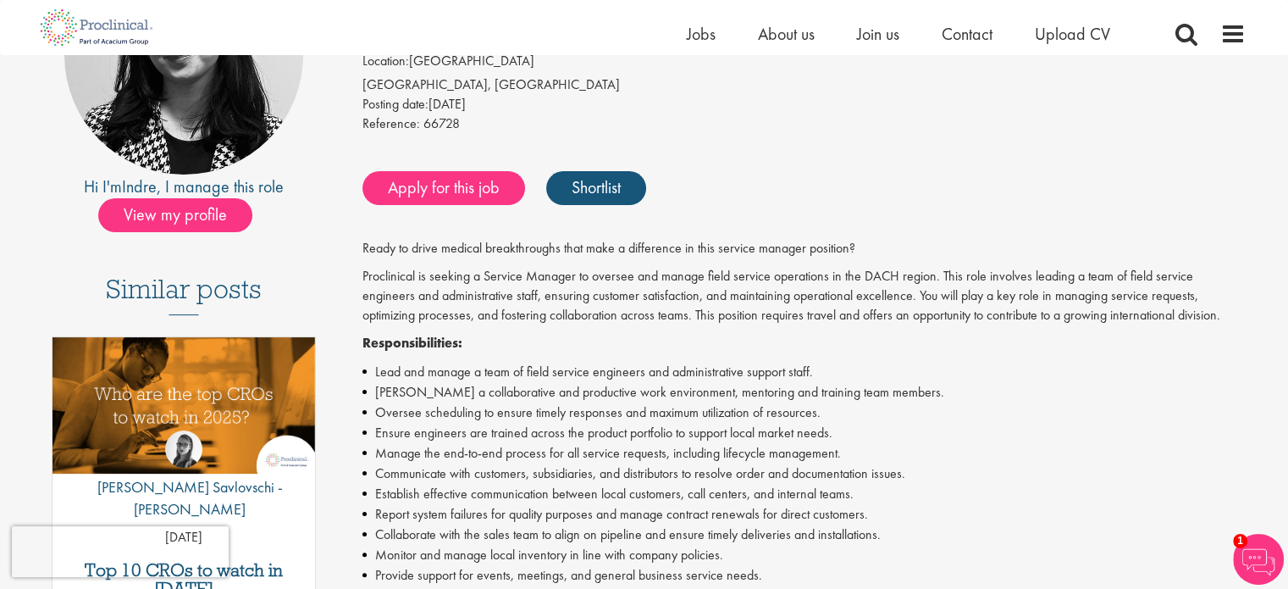
click at [757, 426] on li "Ensure engineers are trained across the product portfolio to support local mark…" at bounding box center [803, 433] width 883 height 20
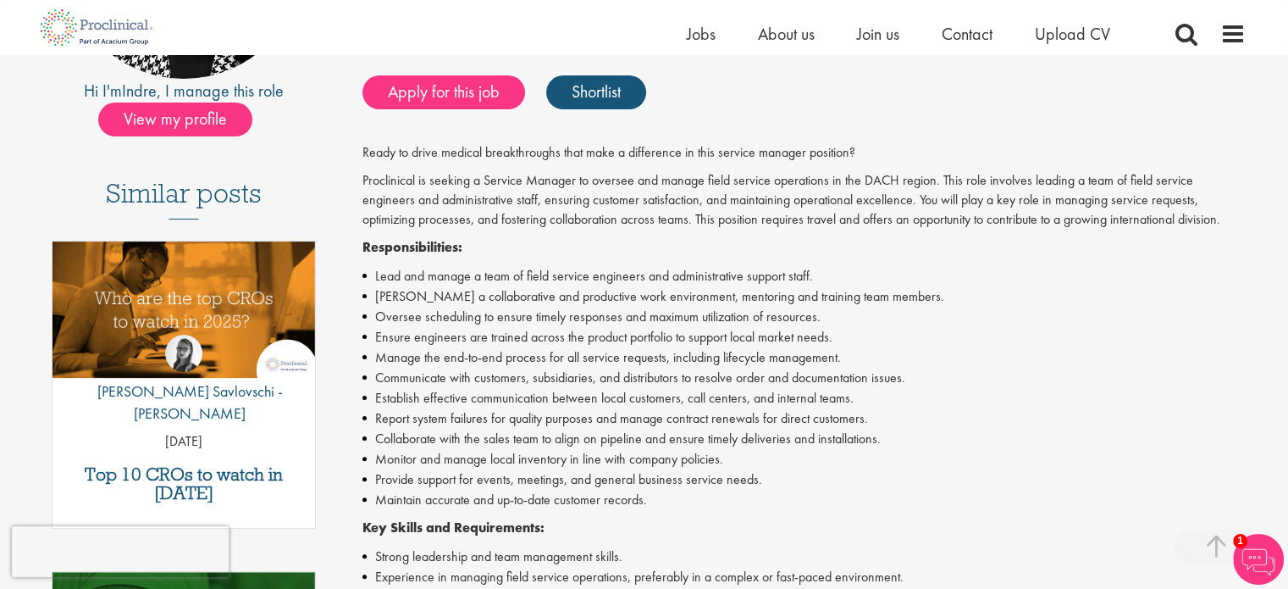
scroll to position [423, 0]
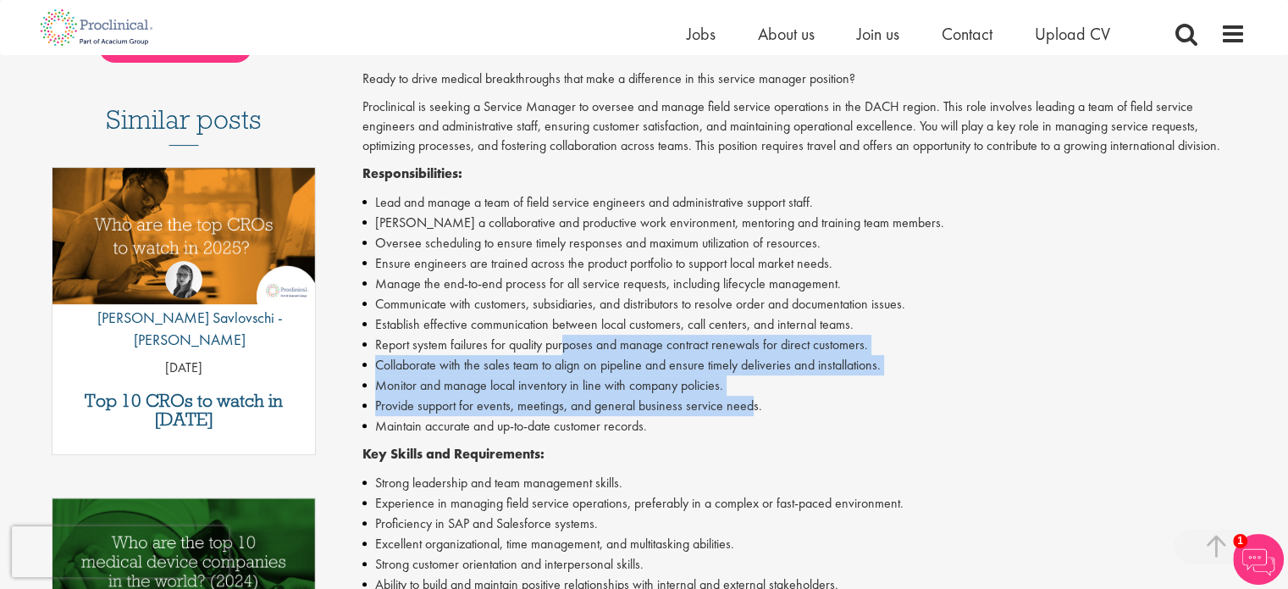
drag, startPoint x: 565, startPoint y: 335, endPoint x: 747, endPoint y: 400, distance: 193.4
click at [747, 400] on ul "Lead and manage a team of field service engineers and administrative support st…" at bounding box center [803, 314] width 883 height 244
click at [747, 401] on li "Provide support for events, meetings, and general business service needs." at bounding box center [803, 405] width 883 height 20
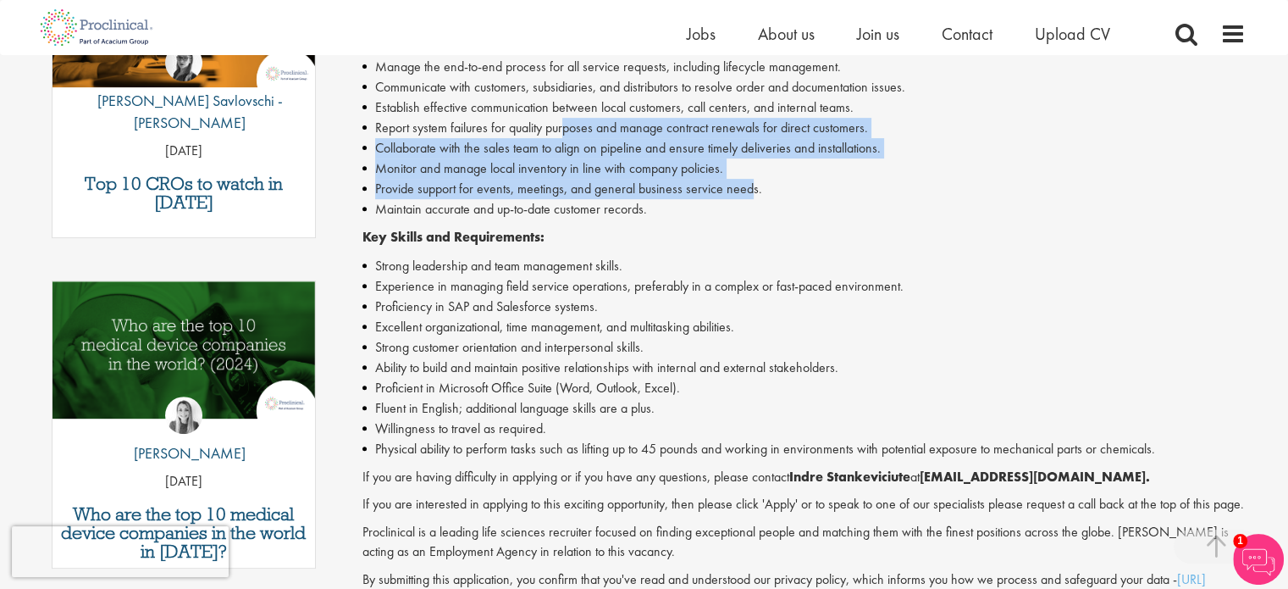
scroll to position [678, 0]
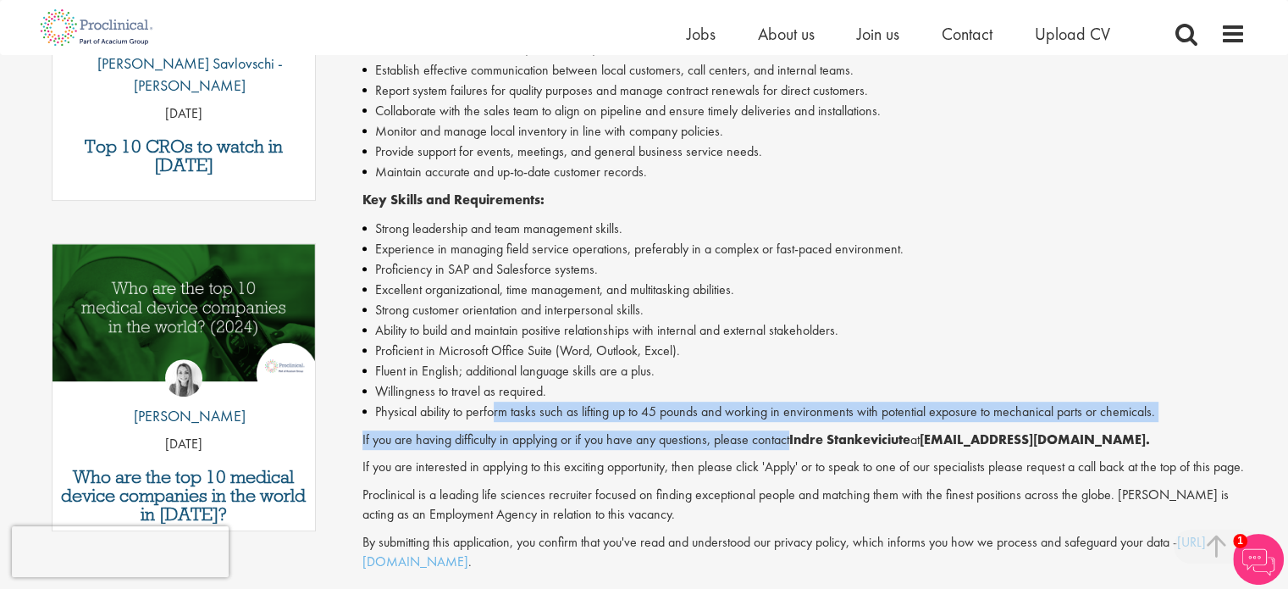
drag, startPoint x: 495, startPoint y: 408, endPoint x: 793, endPoint y: 423, distance: 298.4
click at [793, 423] on div "Ready to drive medical breakthroughs that make a difference in this service man…" at bounding box center [803, 192] width 883 height 755
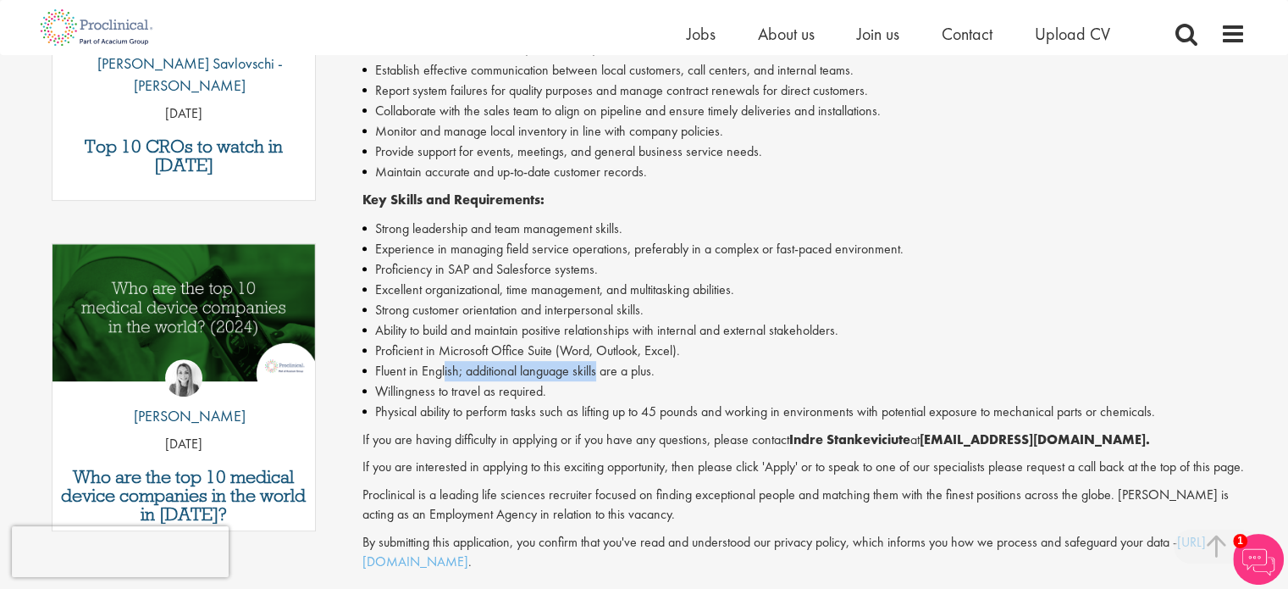
drag, startPoint x: 444, startPoint y: 368, endPoint x: 598, endPoint y: 368, distance: 154.1
click at [598, 368] on li "Fluent in English; additional language skills are a plus." at bounding box center [803, 371] width 883 height 20
drag, startPoint x: 616, startPoint y: 362, endPoint x: 454, endPoint y: 371, distance: 162.0
click at [454, 371] on li "Fluent in English; additional language skills are a plus." at bounding box center [803, 371] width 883 height 20
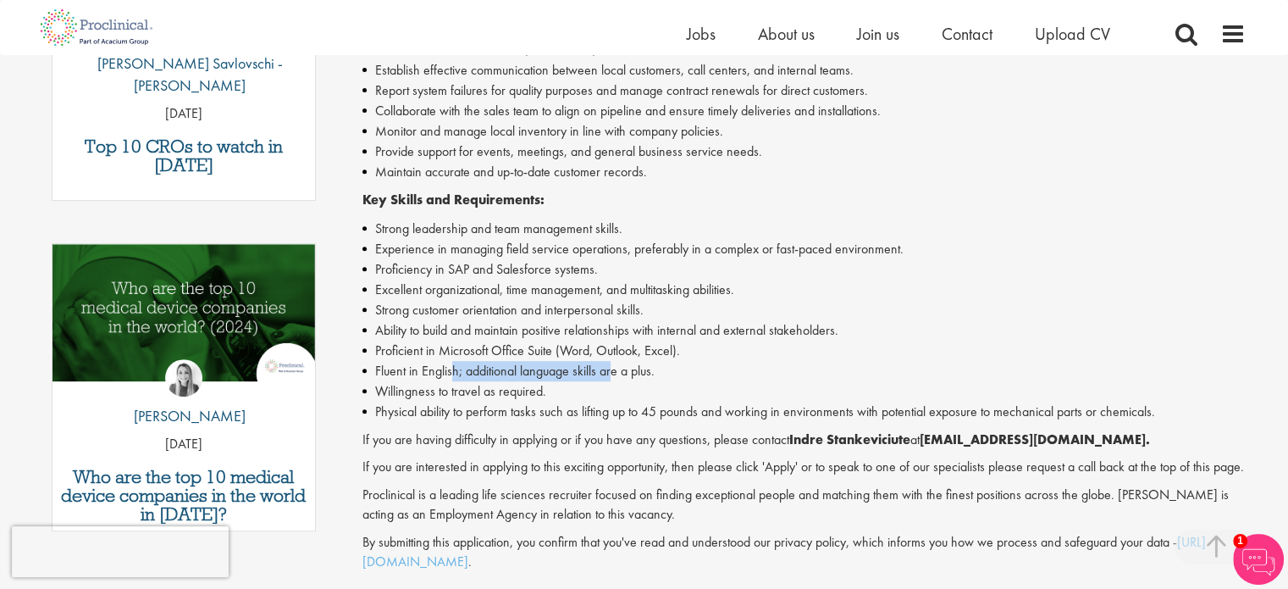
click at [454, 371] on li "Fluent in English; additional language skills are a plus." at bounding box center [803, 371] width 883 height 20
drag, startPoint x: 437, startPoint y: 383, endPoint x: 557, endPoint y: 394, distance: 120.8
click at [556, 393] on li "Willingness to travel as required." at bounding box center [803, 391] width 883 height 20
click at [557, 394] on li "Willingness to travel as required." at bounding box center [803, 391] width 883 height 20
drag, startPoint x: 730, startPoint y: 329, endPoint x: 810, endPoint y: 328, distance: 79.6
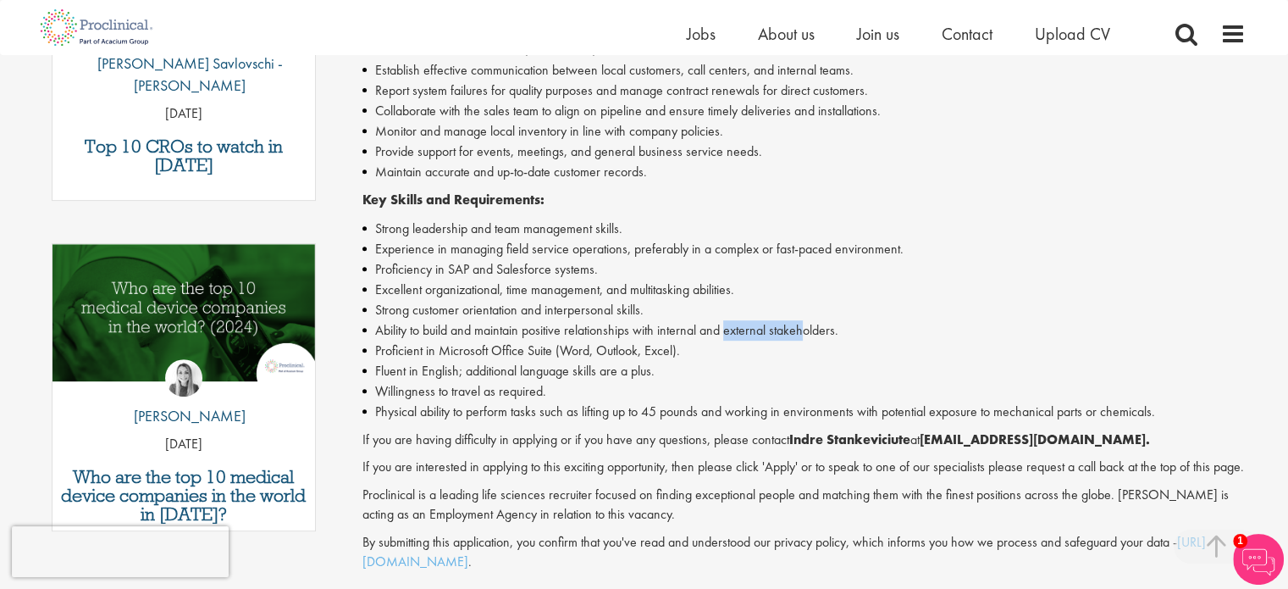
click at [810, 328] on li "Ability to build and maintain positive relationships with internal and external…" at bounding box center [803, 330] width 883 height 20
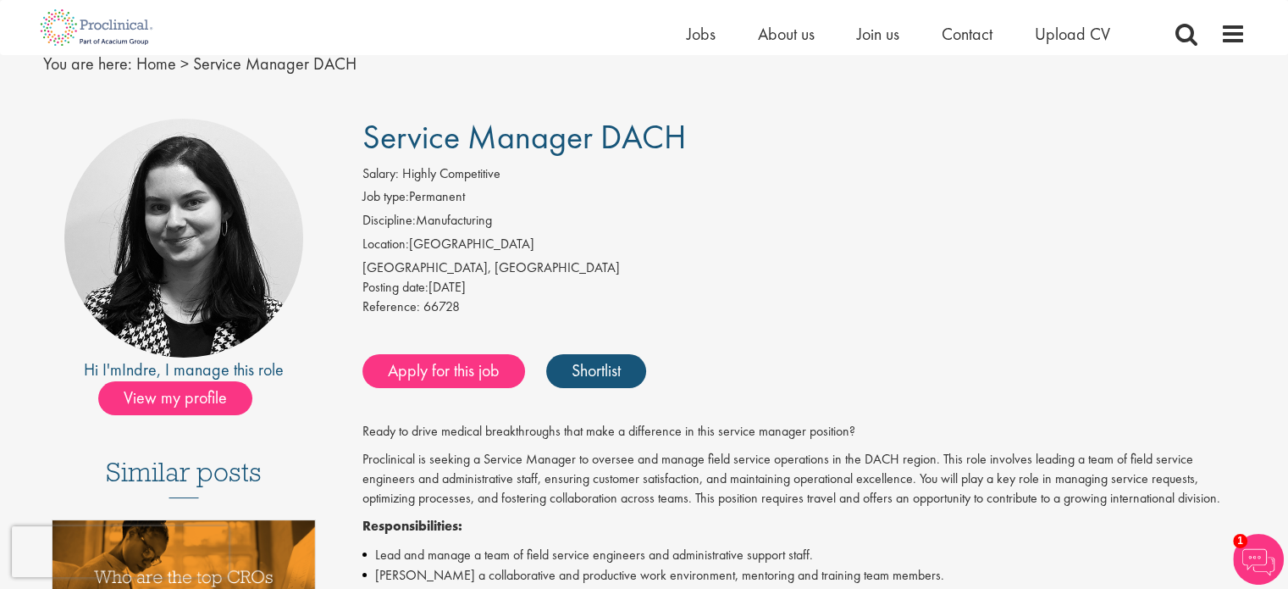
scroll to position [0, 0]
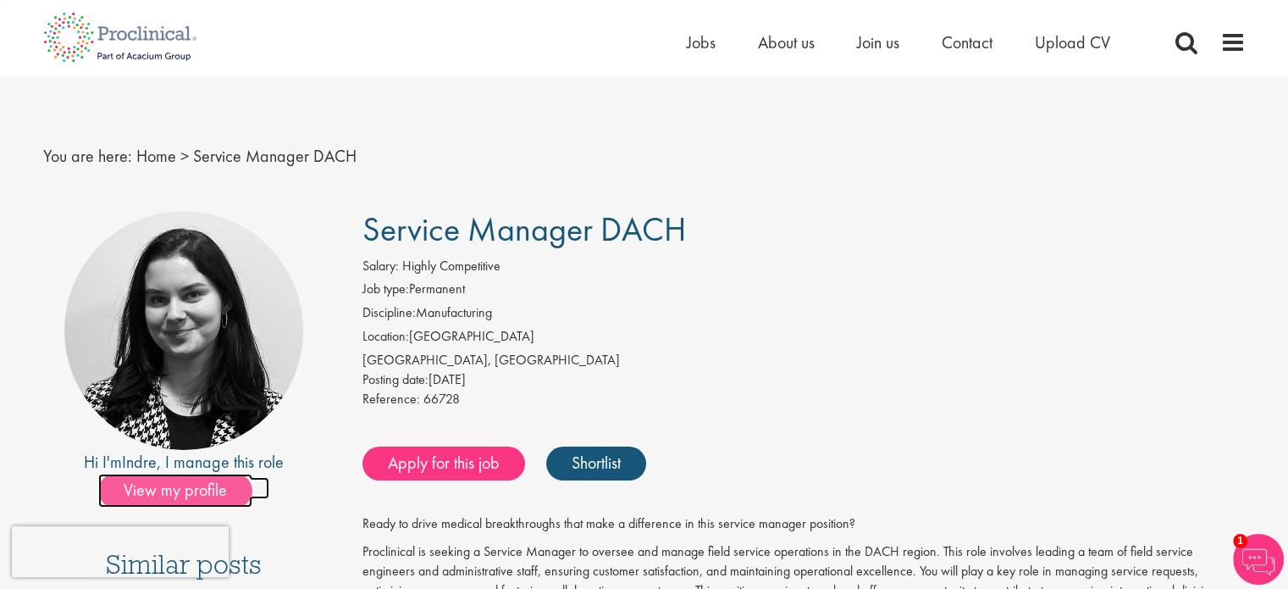
click at [227, 494] on span "View my profile" at bounding box center [175, 490] width 154 height 34
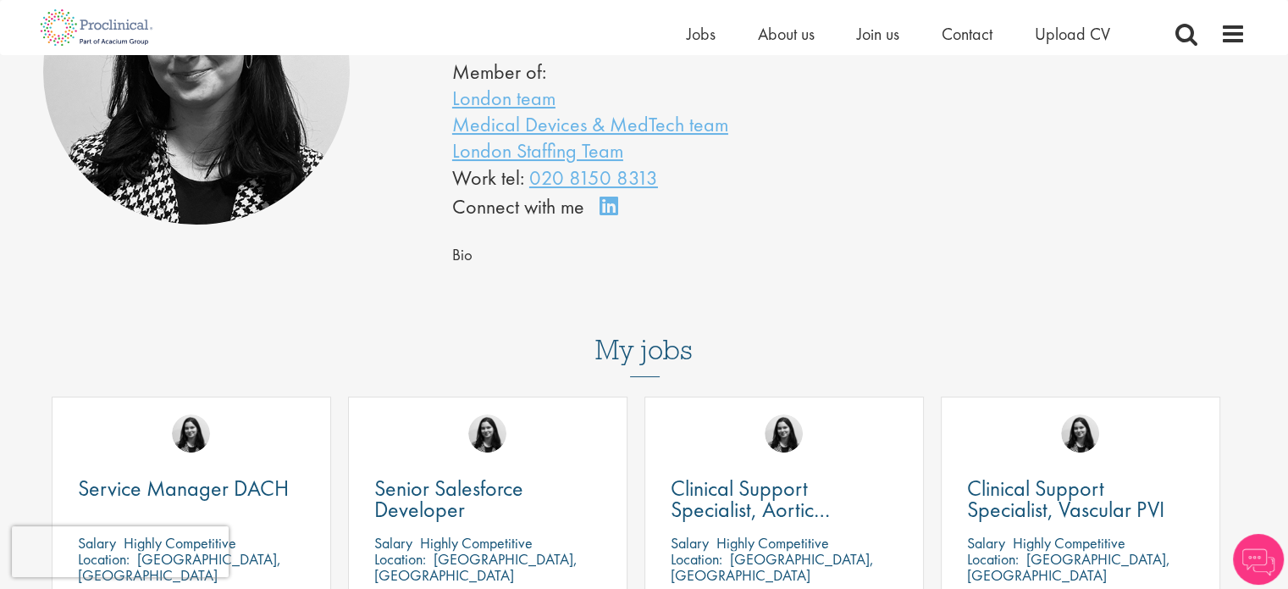
scroll to position [169, 0]
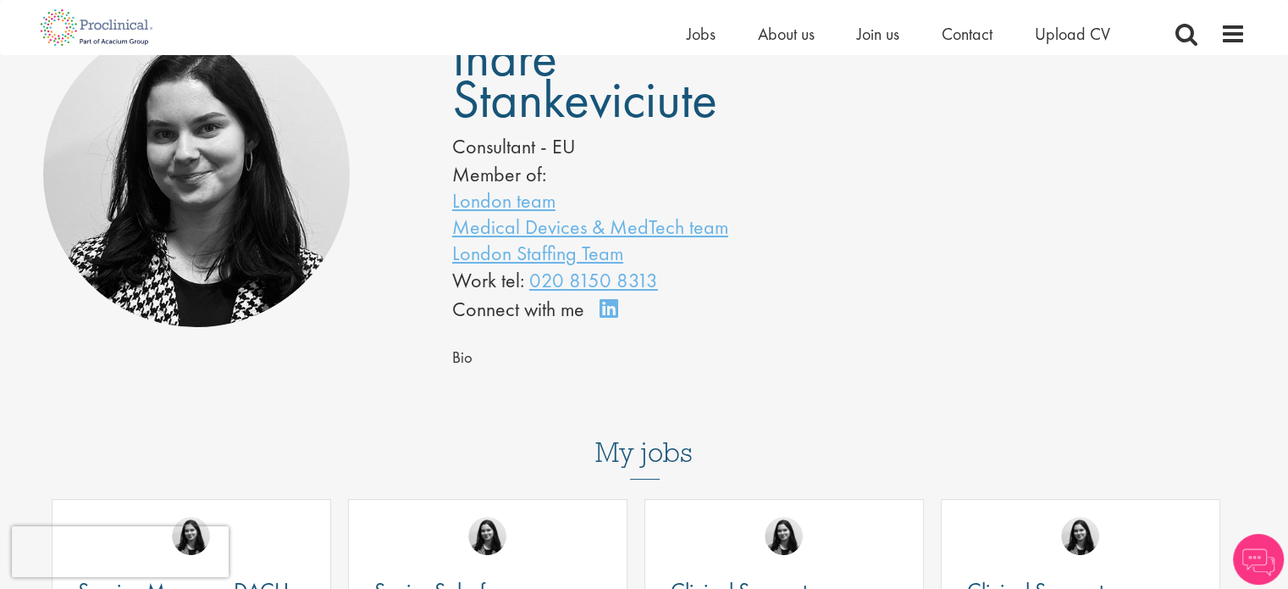
click at [226, 210] on img at bounding box center [196, 173] width 307 height 307
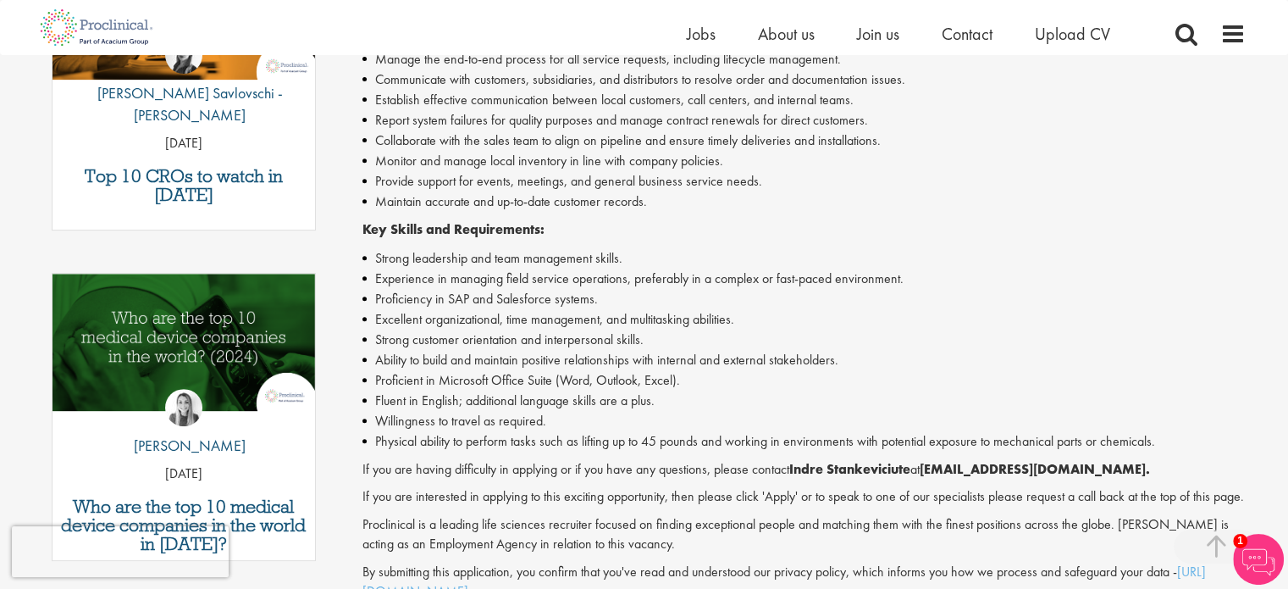
scroll to position [678, 0]
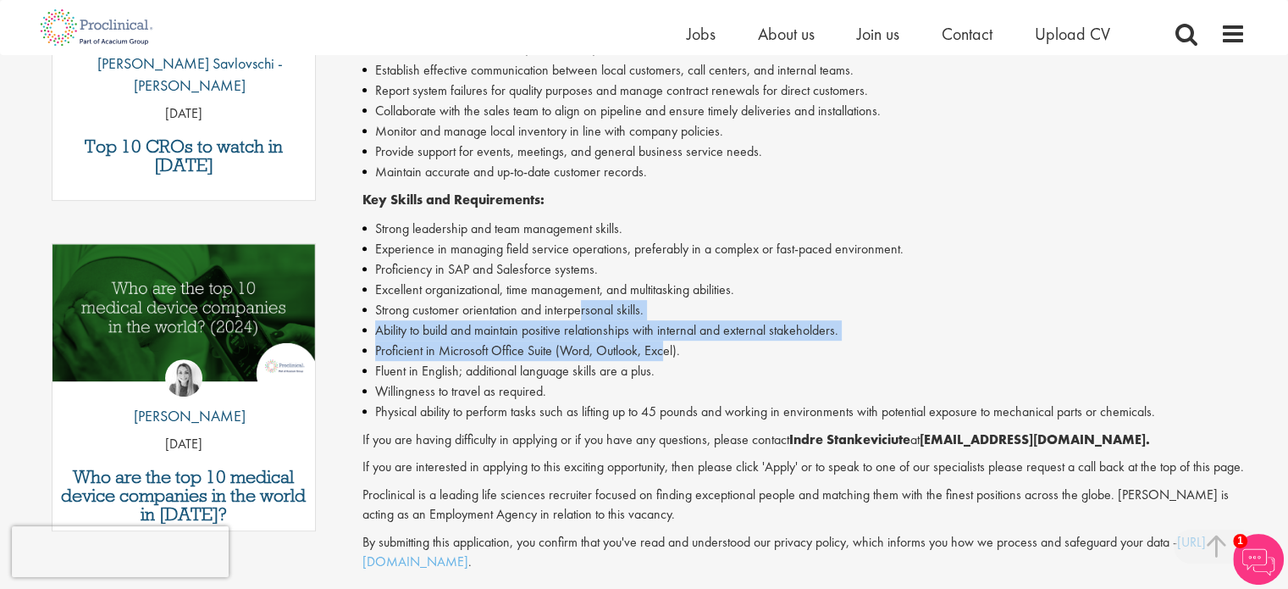
drag, startPoint x: 666, startPoint y: 345, endPoint x: 578, endPoint y: 312, distance: 94.6
click at [578, 312] on ul "Strong leadership and team management skills. Experience in managing field serv…" at bounding box center [803, 319] width 883 height 203
click at [578, 312] on li "Strong customer orientation and interpersonal skills." at bounding box center [803, 310] width 883 height 20
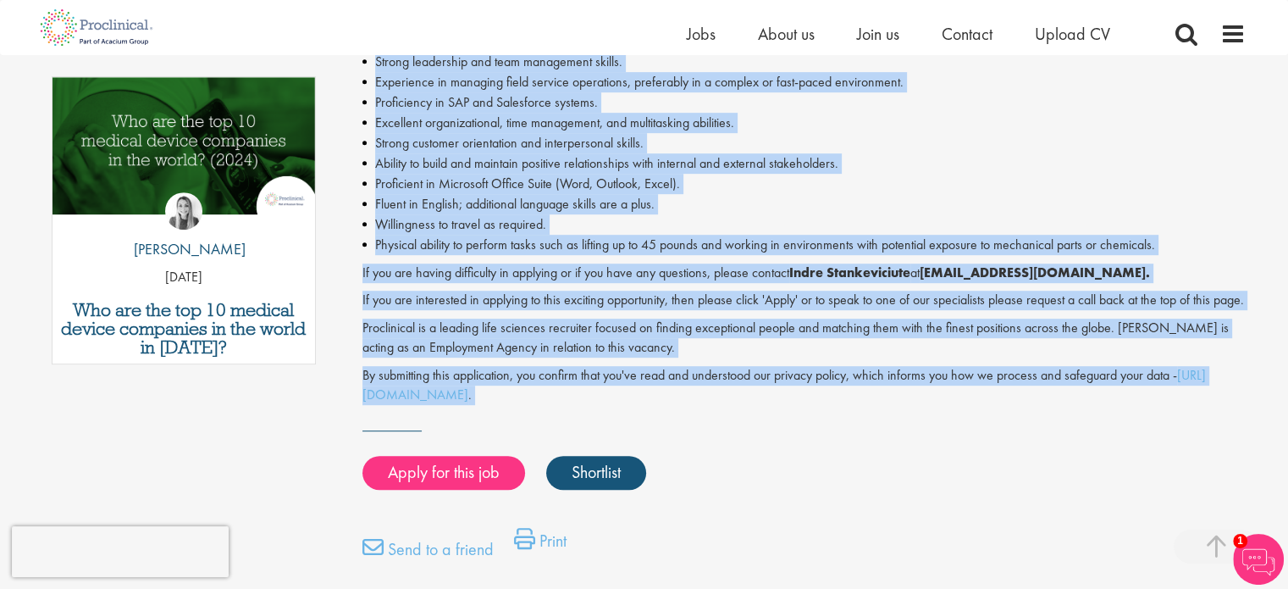
scroll to position [847, 0]
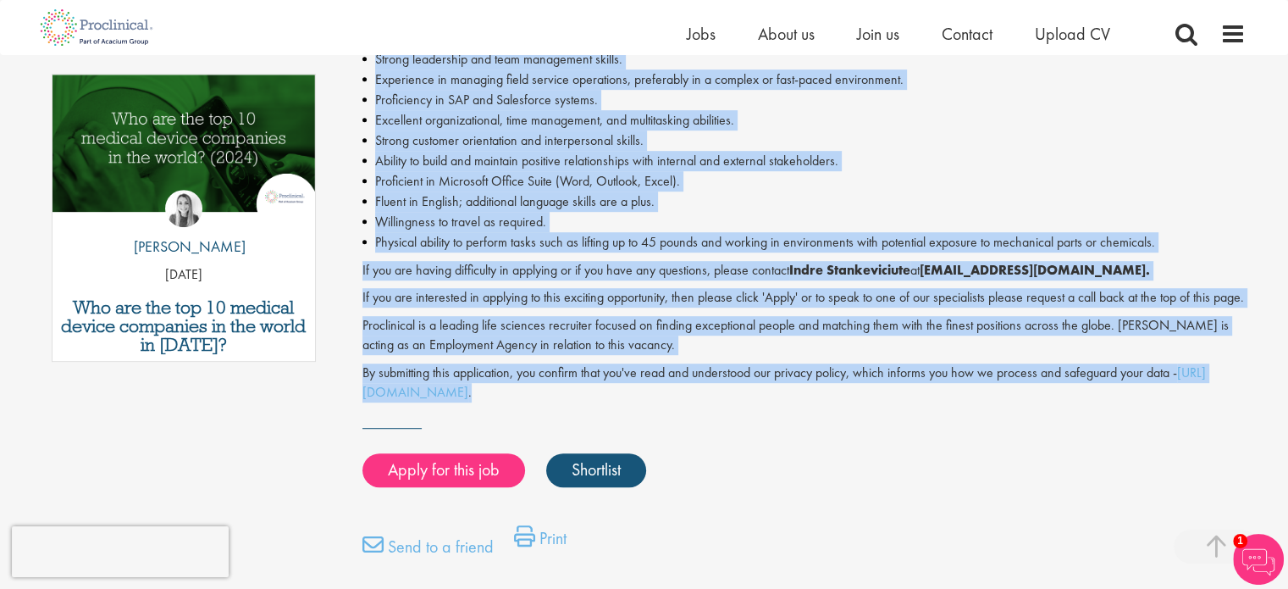
drag, startPoint x: 363, startPoint y: 250, endPoint x: 631, endPoint y: 407, distance: 310.1
click at [631, 401] on div "Ready to drive medical breakthroughs that make a difference in this service man…" at bounding box center [803, 23] width 883 height 755
copy div "Ready to drive medical breakthroughs that make a difference in this service man…"
